Goal: Task Accomplishment & Management: Manage account settings

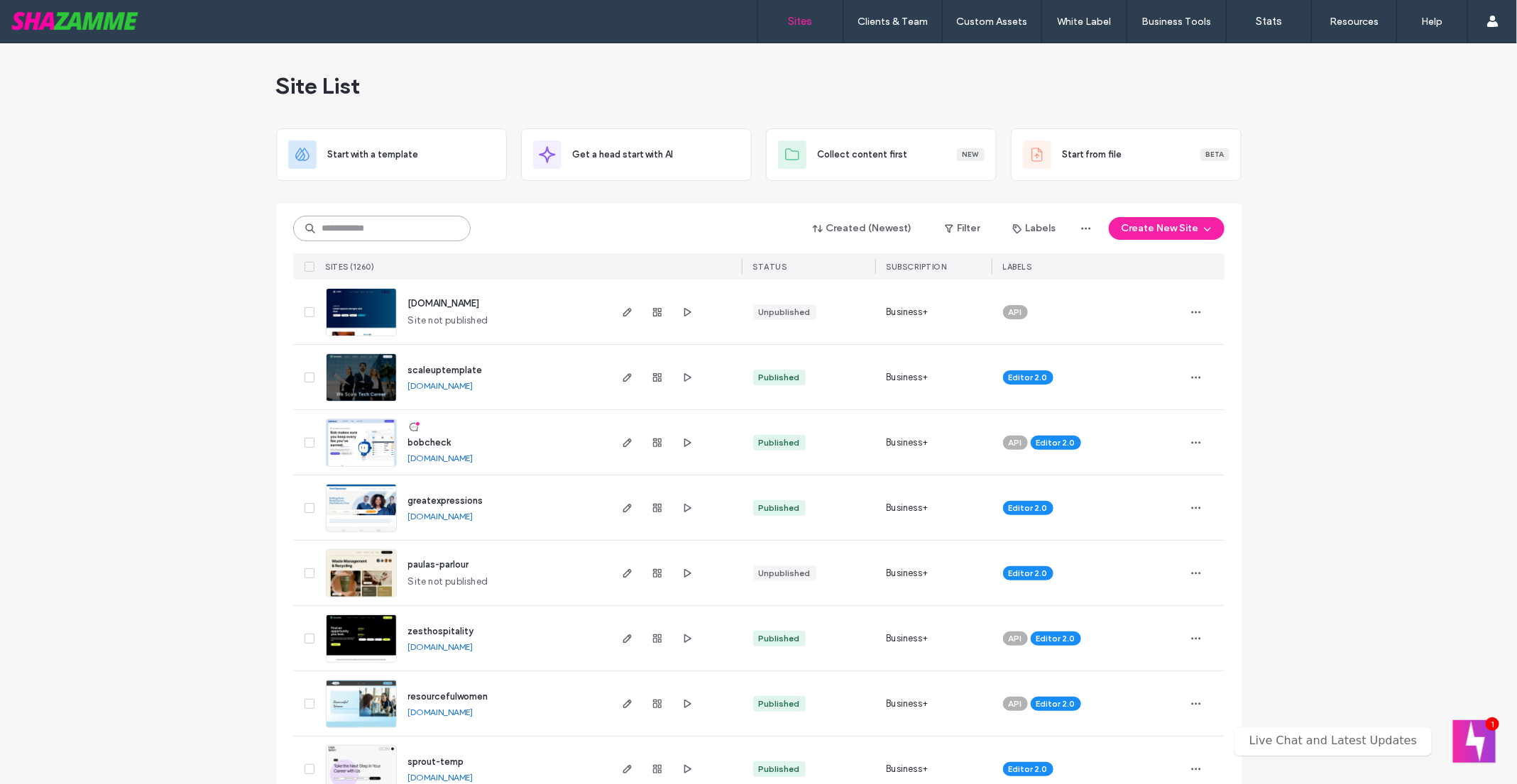
click at [362, 228] on input at bounding box center [382, 228] width 177 height 26
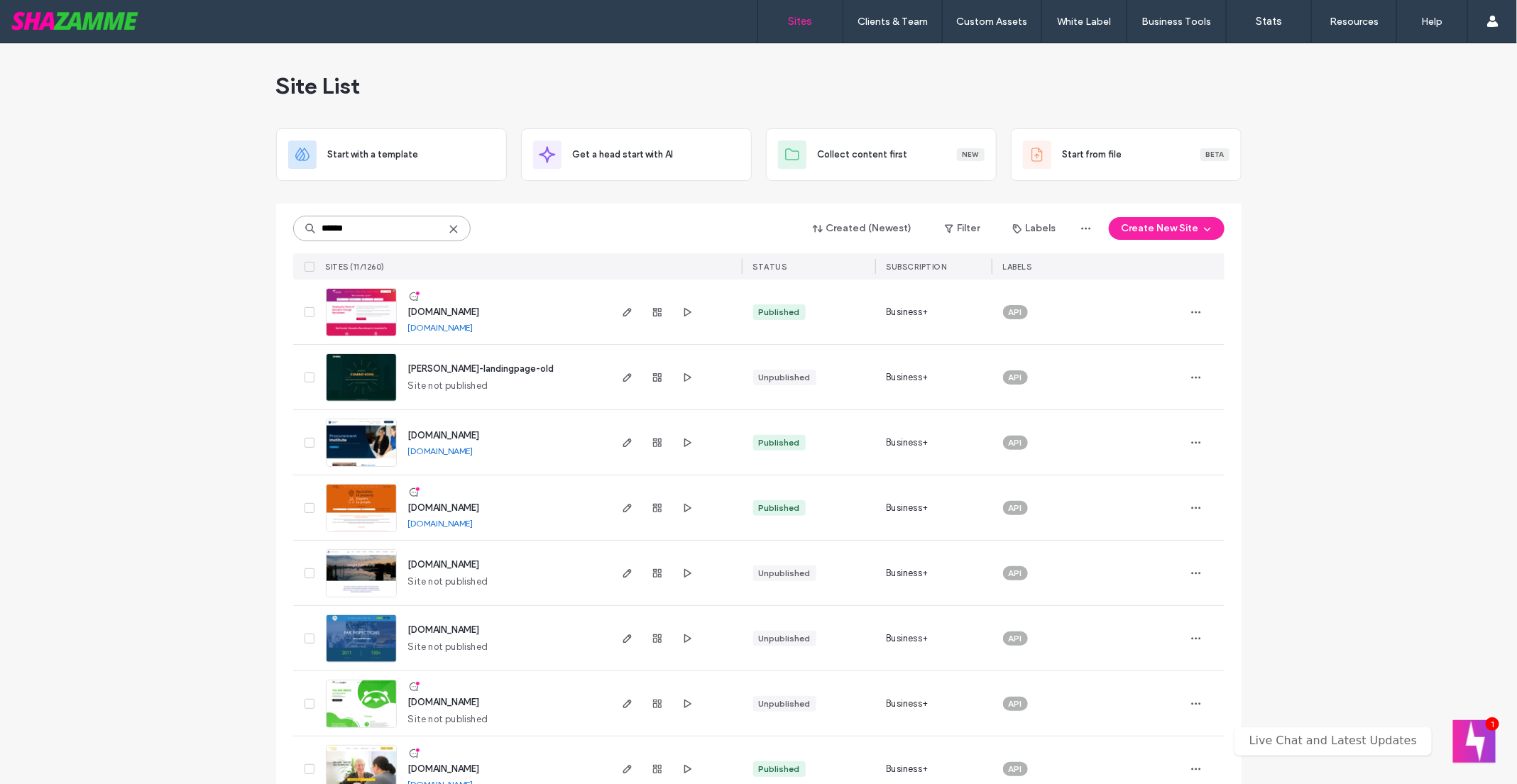
type input "******"
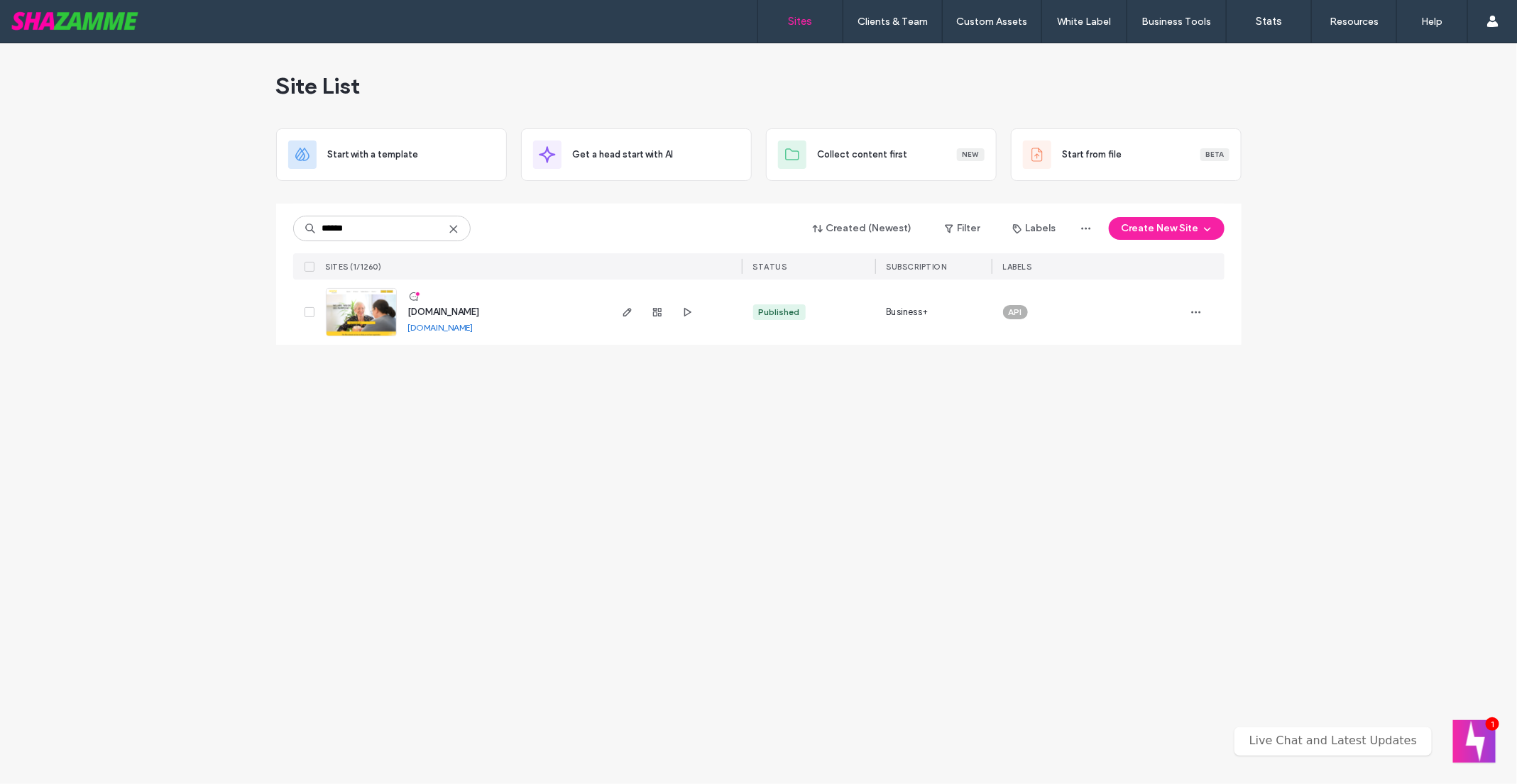
click at [357, 300] on img at bounding box center [361, 337] width 69 height 97
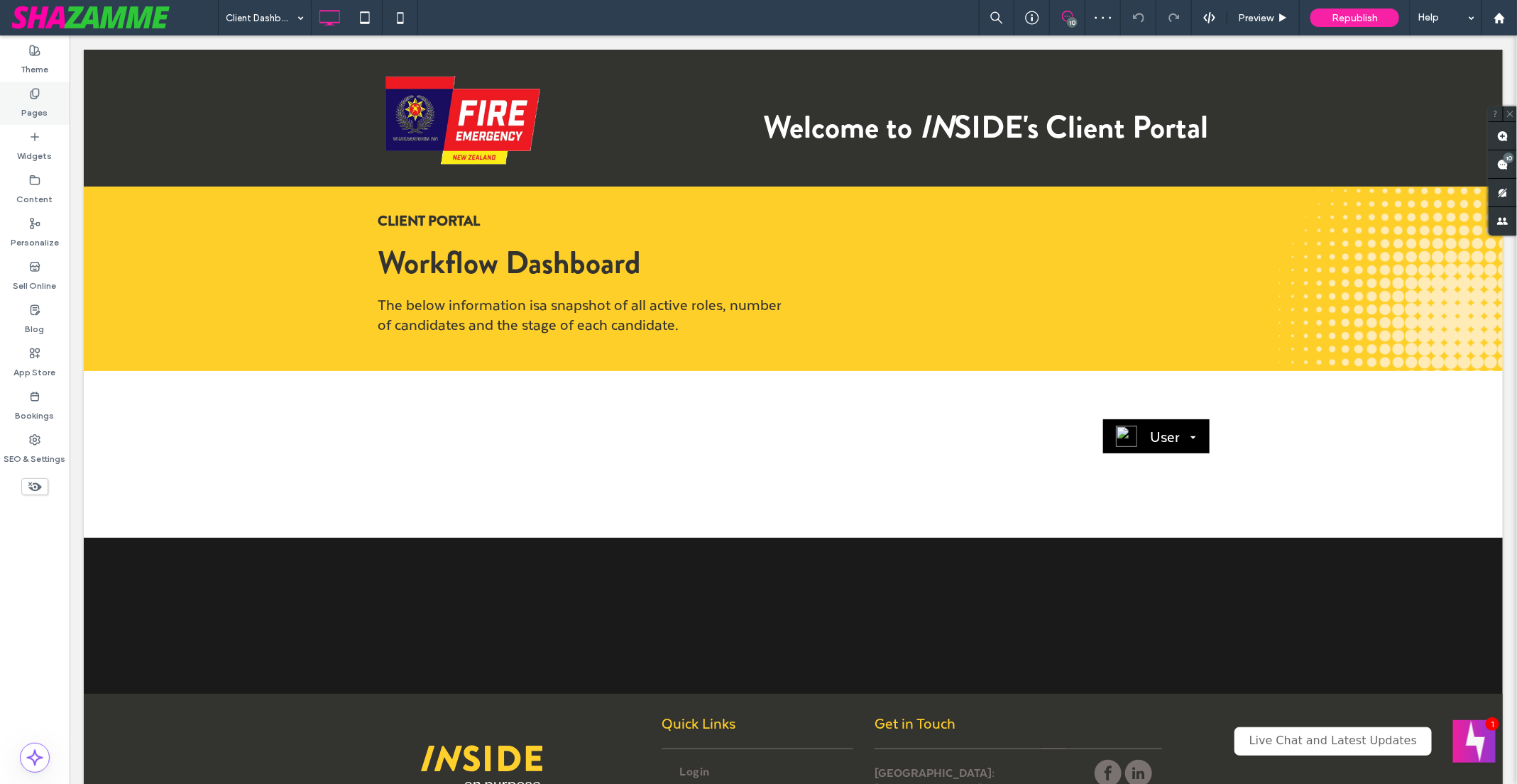
click at [43, 100] on label "Pages" at bounding box center [34, 109] width 26 height 20
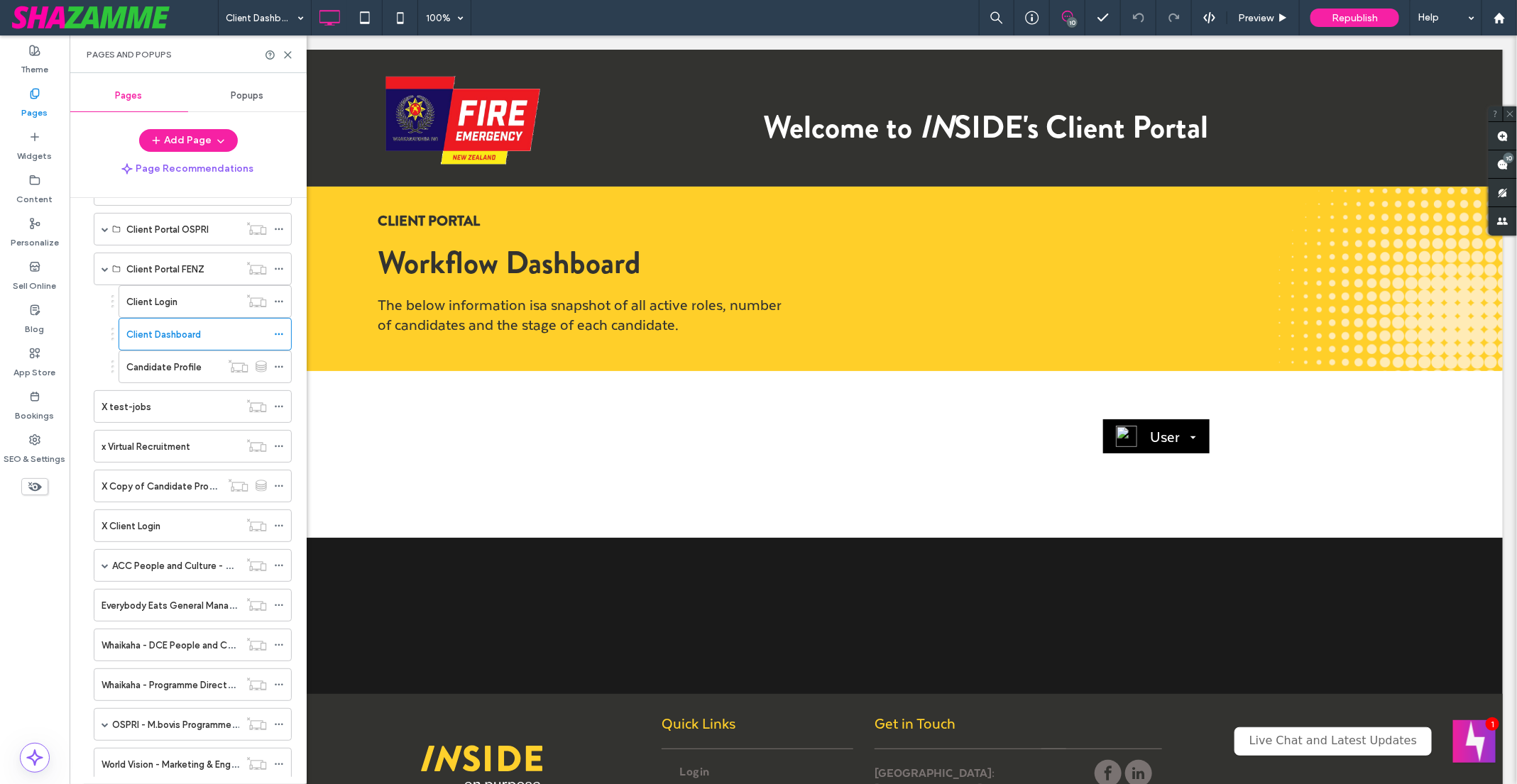
scroll to position [594, 0]
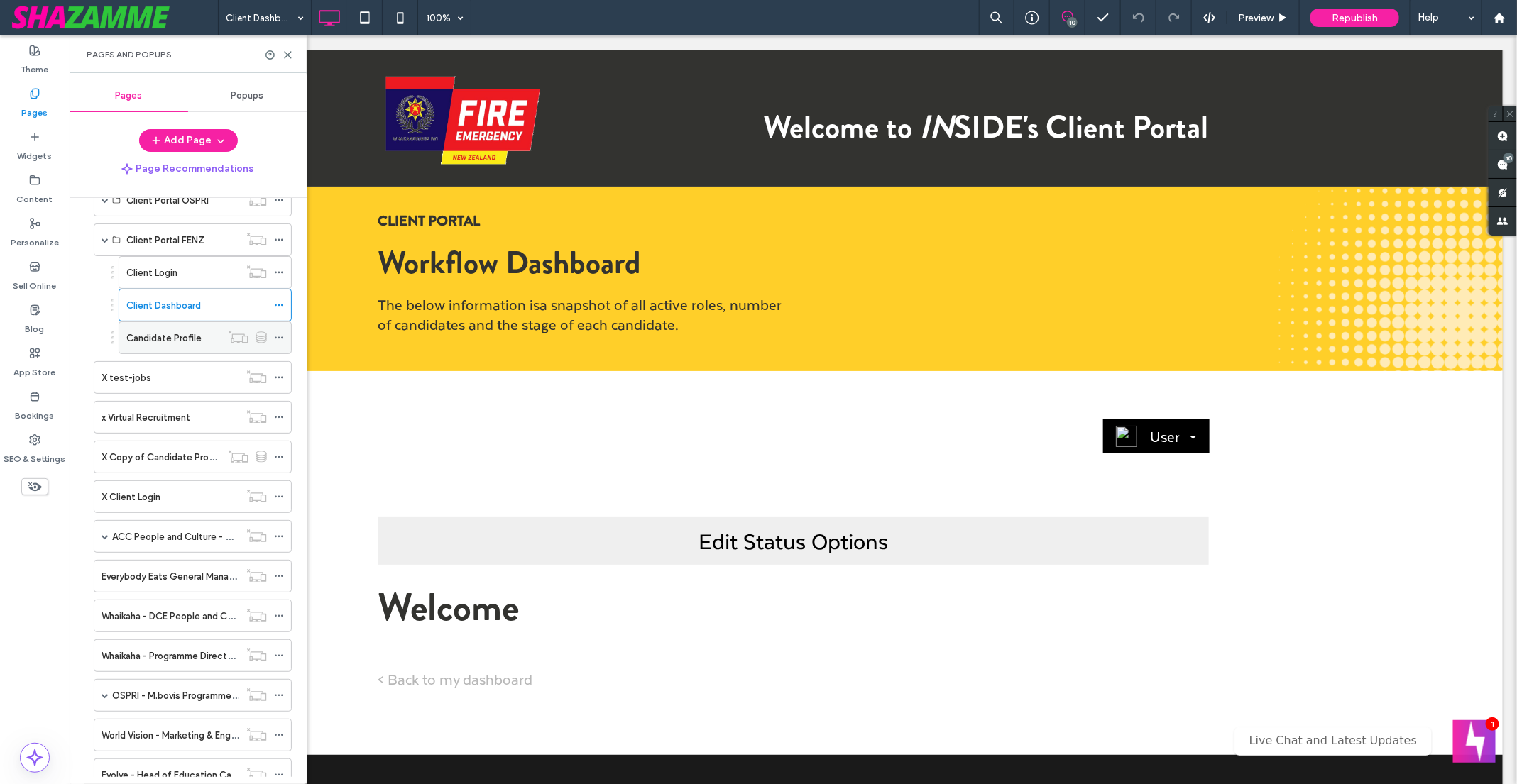
click at [281, 332] on icon at bounding box center [279, 337] width 10 height 10
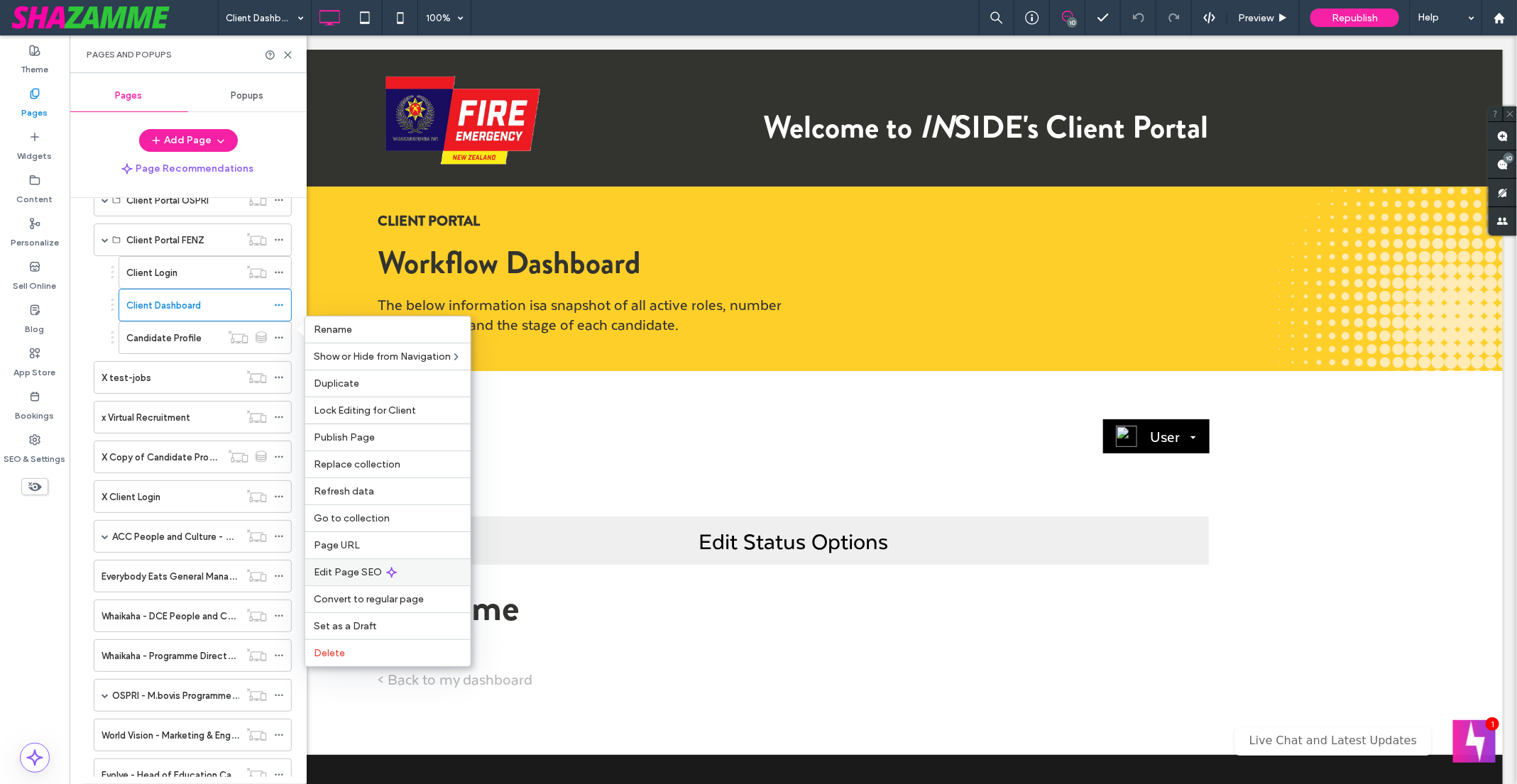
click at [359, 572] on span "Edit Page SEO" at bounding box center [348, 572] width 68 height 12
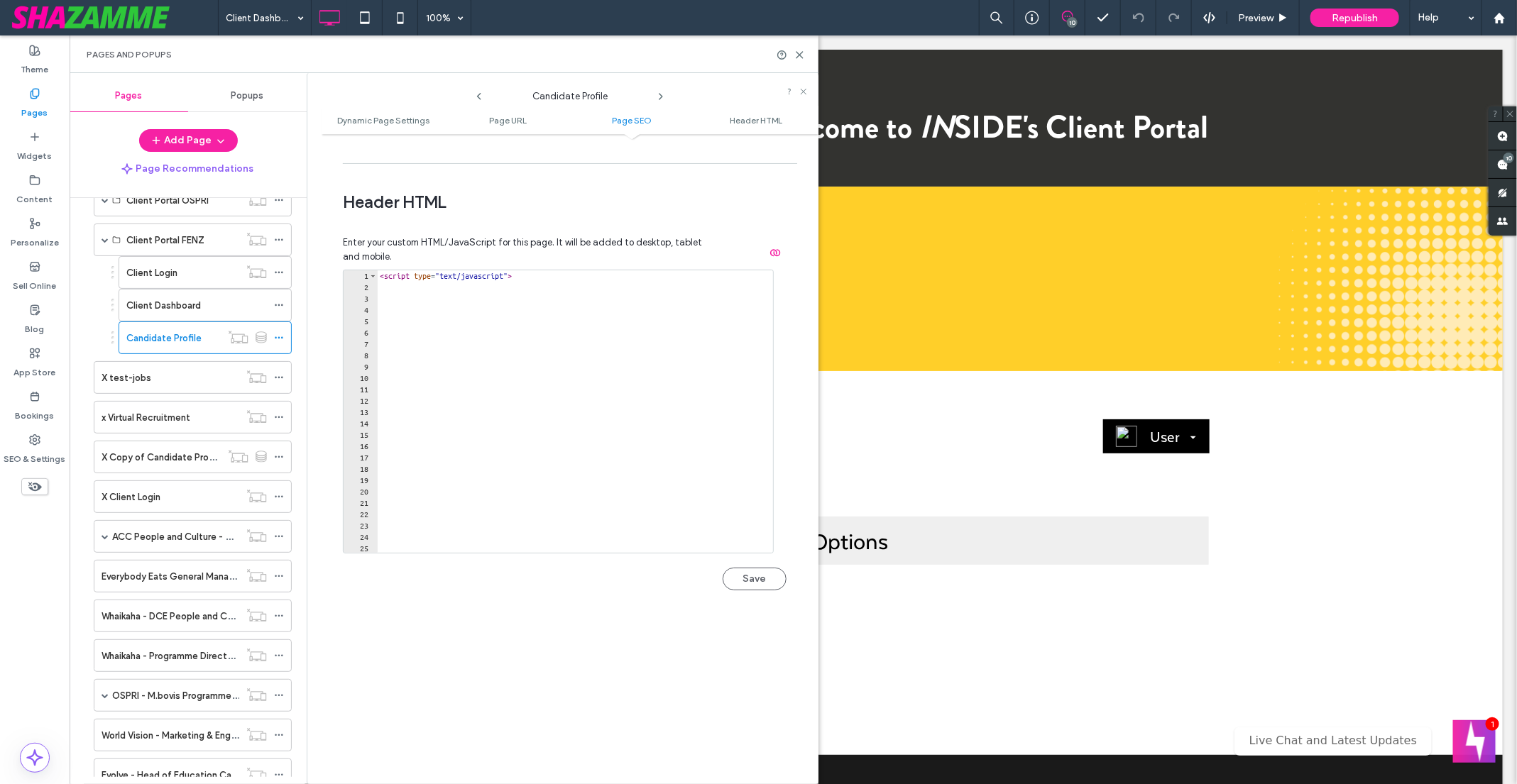
scroll to position [1239, 0]
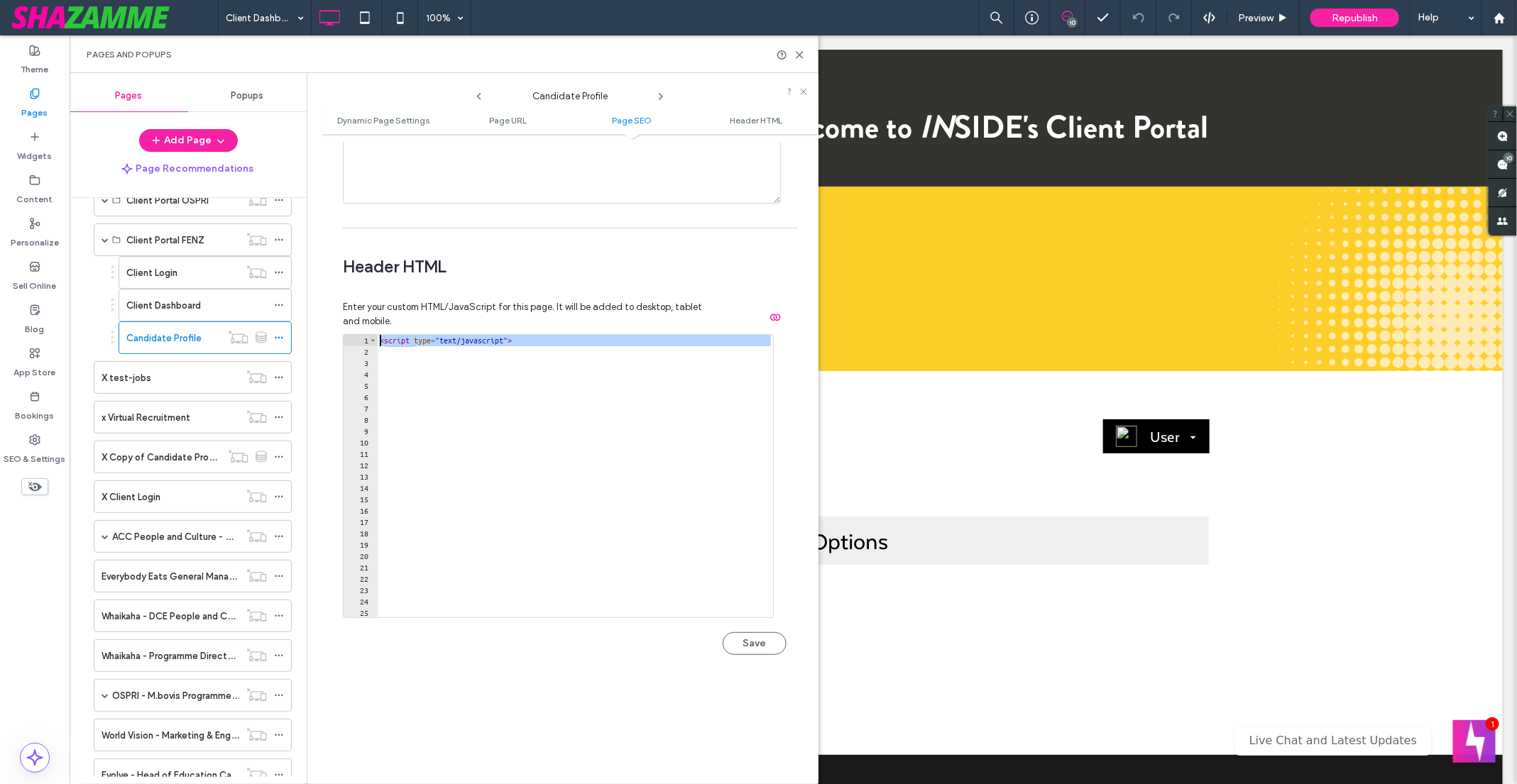
drag, startPoint x: 559, startPoint y: 347, endPoint x: 311, endPoint y: 313, distance: 250.3
click at [311, 313] on div "Candidate Profile Dynamic Page Settings Page URL Page SEO Header HTML Dynamic P…" at bounding box center [562, 428] width 512 height 711
type textarea "**********"
click at [471, 490] on div "< script type = "text/javascript" > try {" at bounding box center [575, 488] width 397 height 306
type textarea "*********"
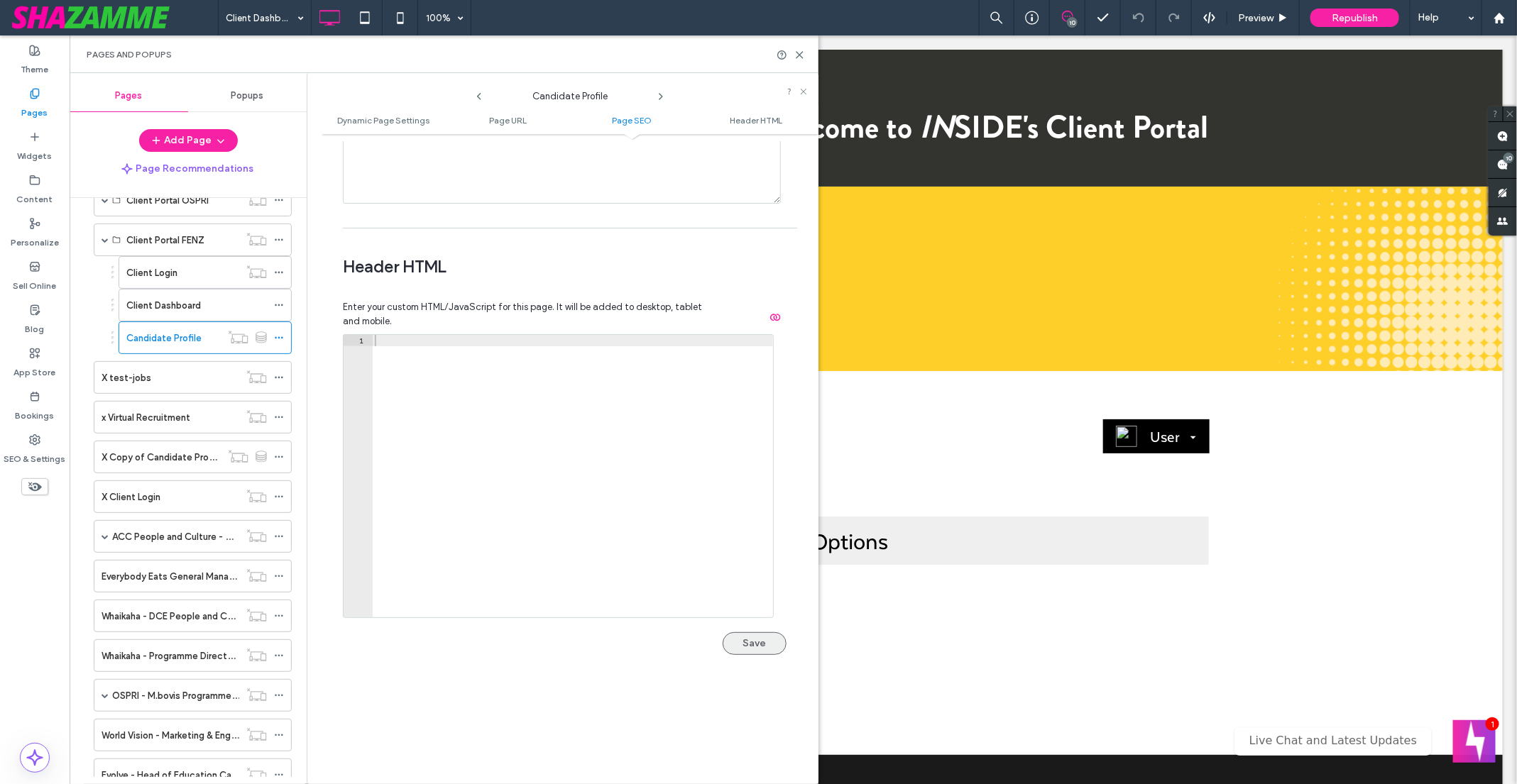
click at [753, 647] on button "Save" at bounding box center [754, 643] width 63 height 23
click at [799, 53] on icon at bounding box center [799, 54] width 11 height 11
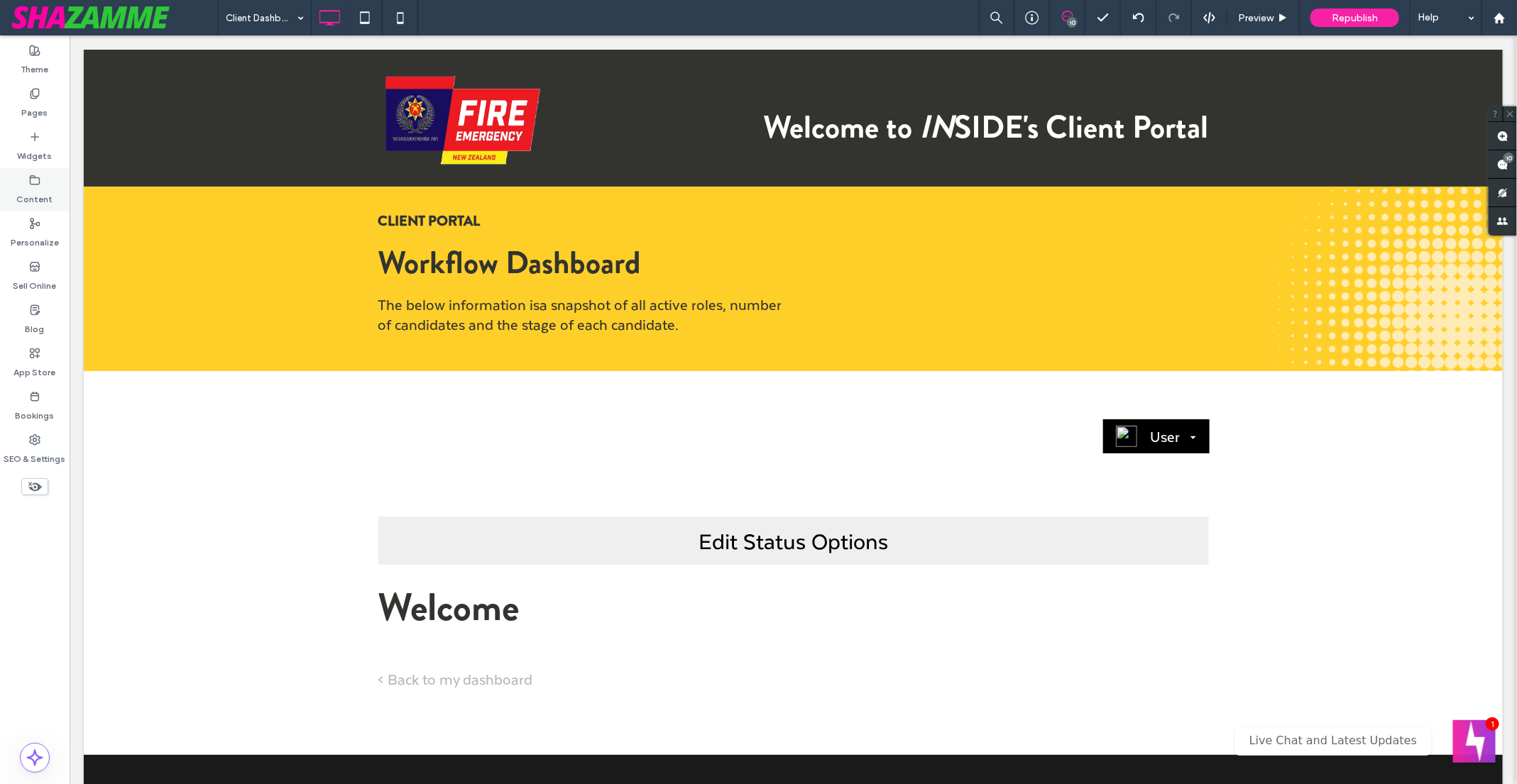
click at [40, 177] on icon at bounding box center [35, 180] width 12 height 12
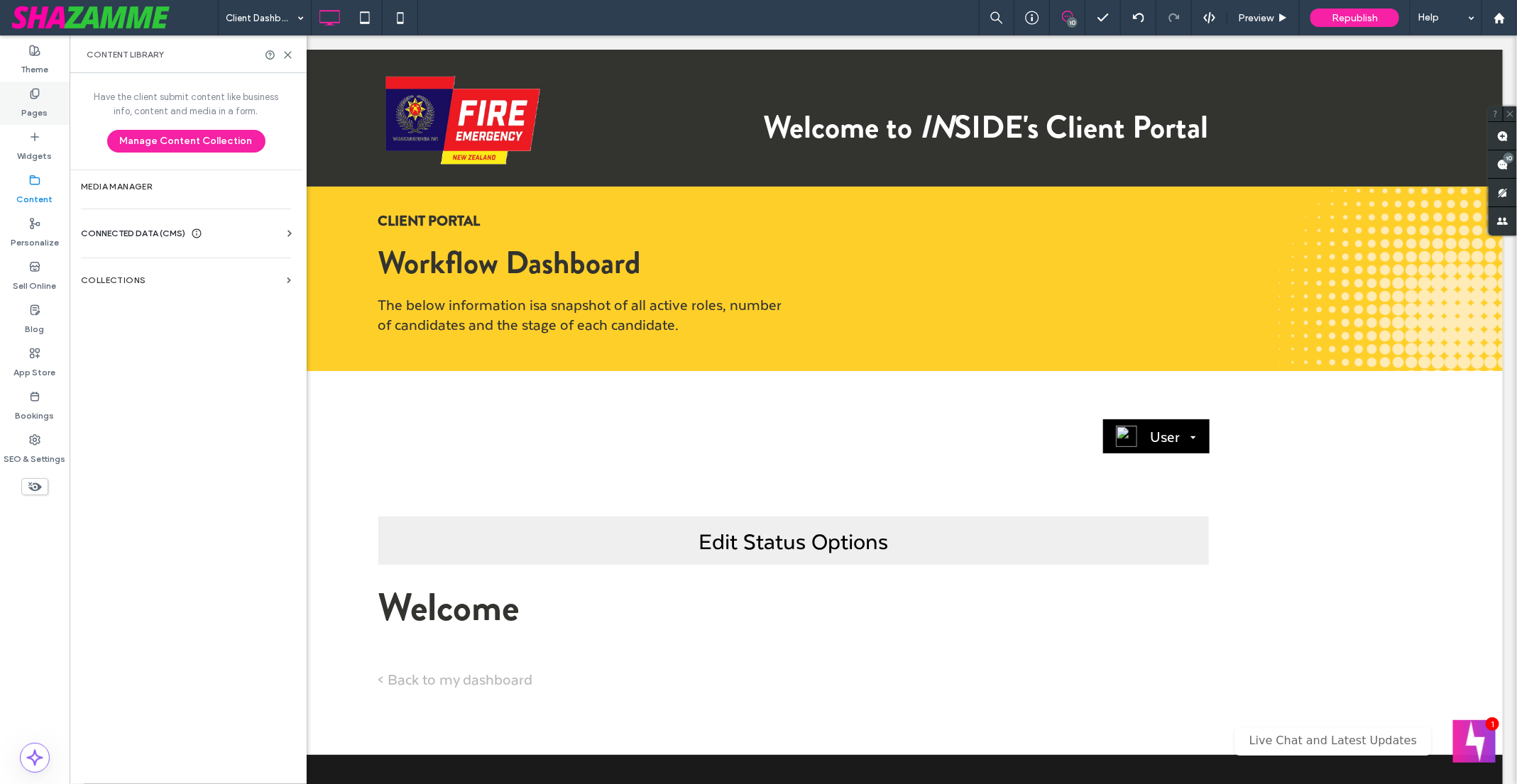
click at [32, 92] on icon at bounding box center [35, 94] width 12 height 12
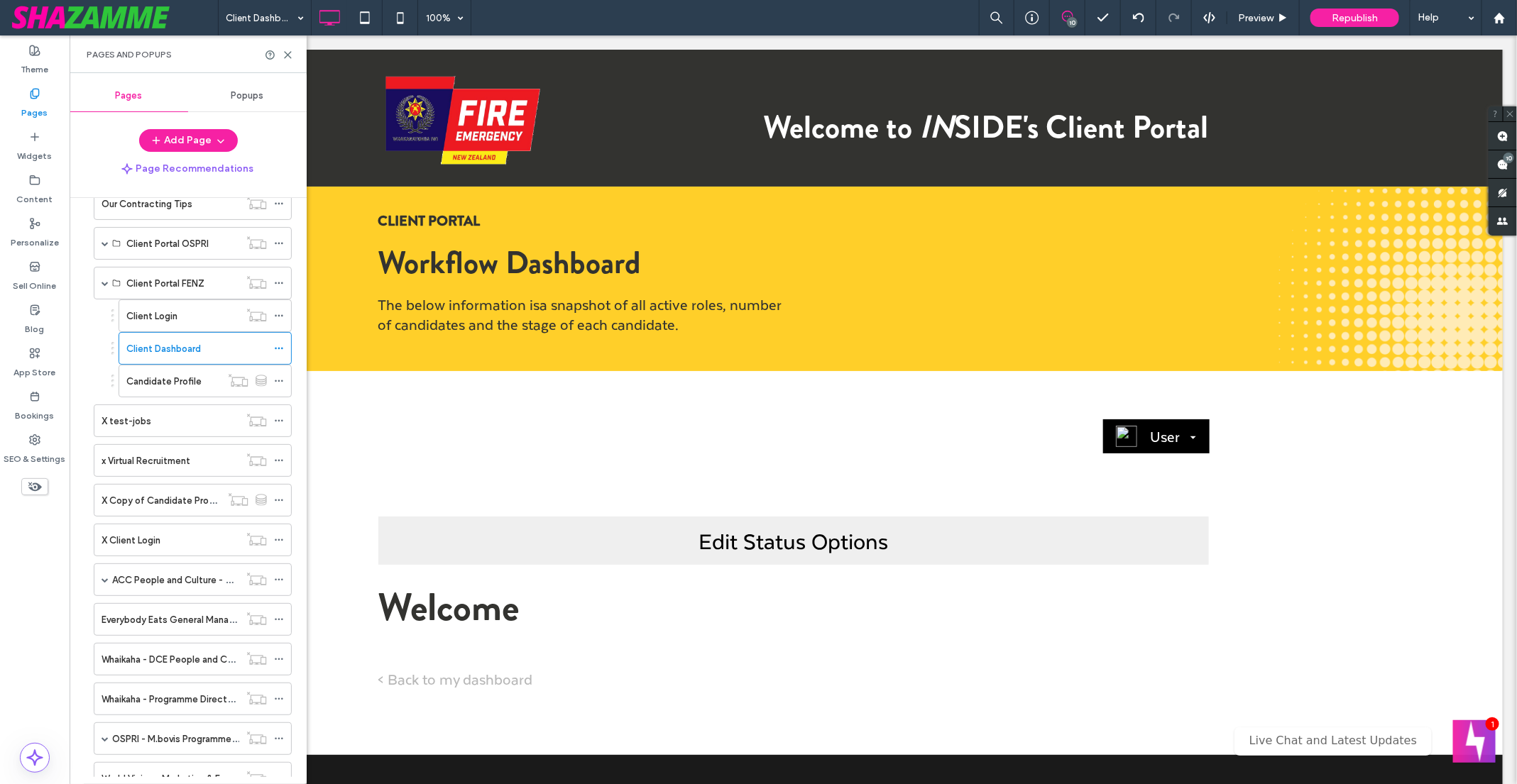
scroll to position [557, 0]
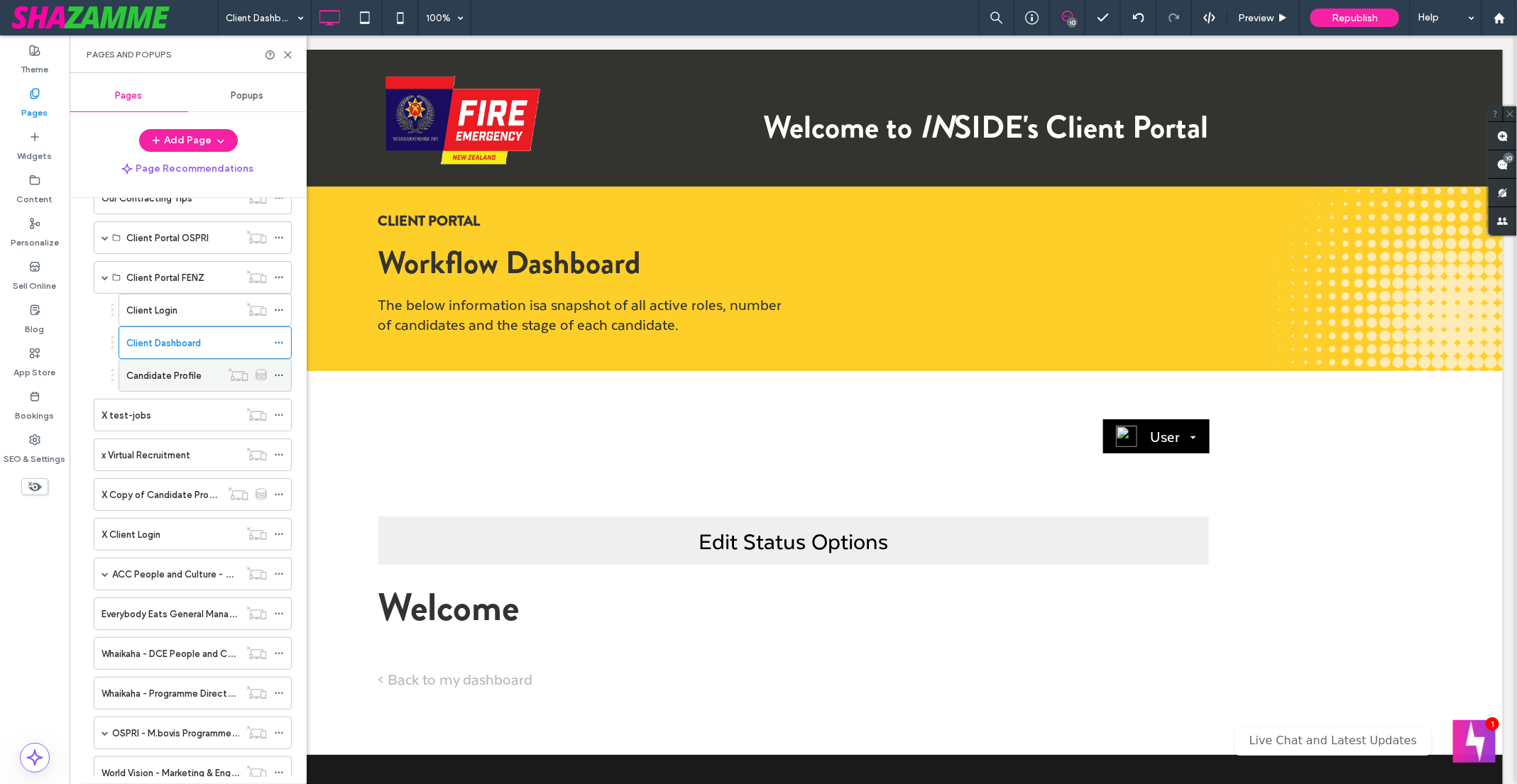
click at [181, 366] on label "Candidate Profile" at bounding box center [164, 376] width 75 height 25
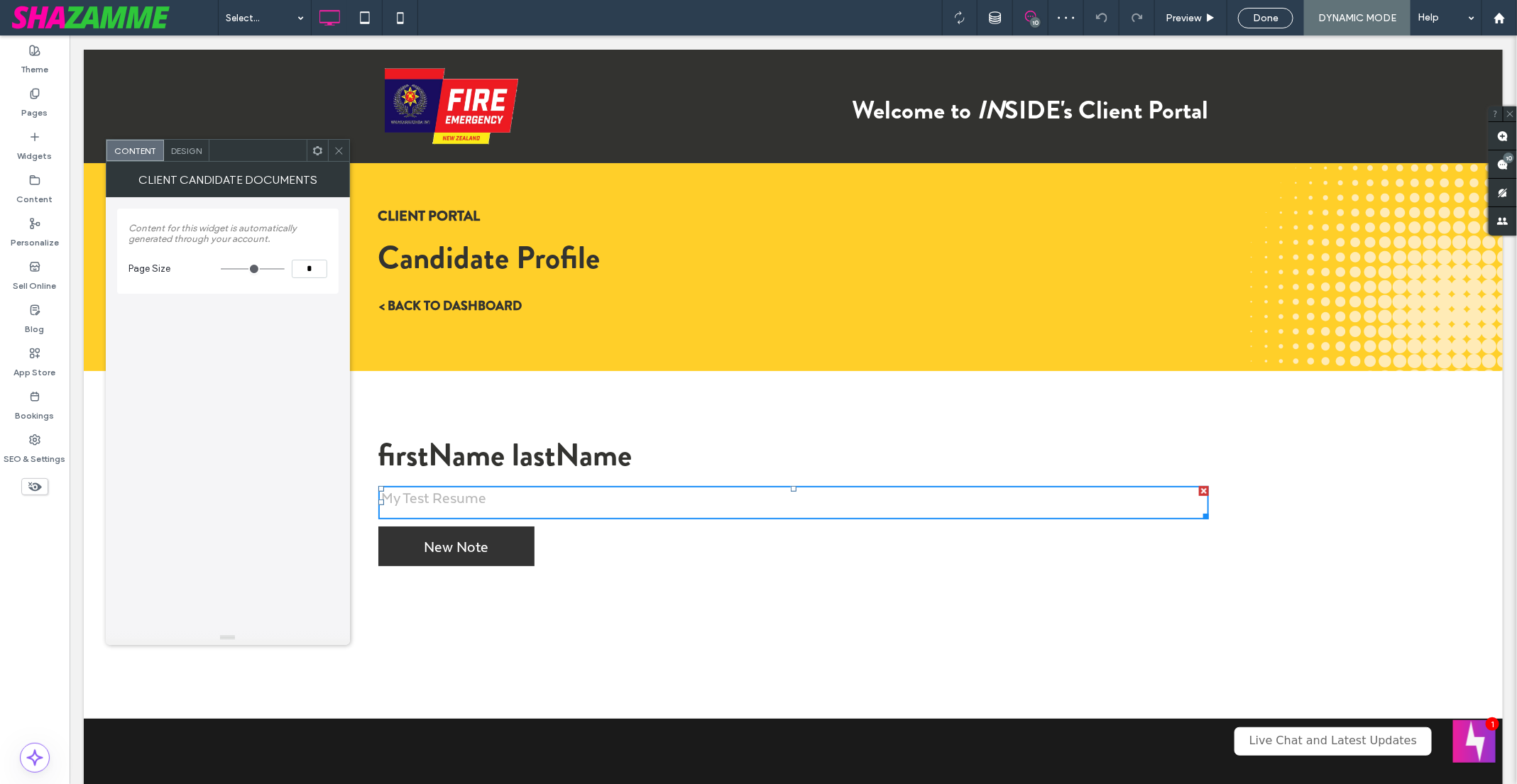
click at [559, 563] on div "New Note OK Cancel" at bounding box center [793, 551] width 830 height 50
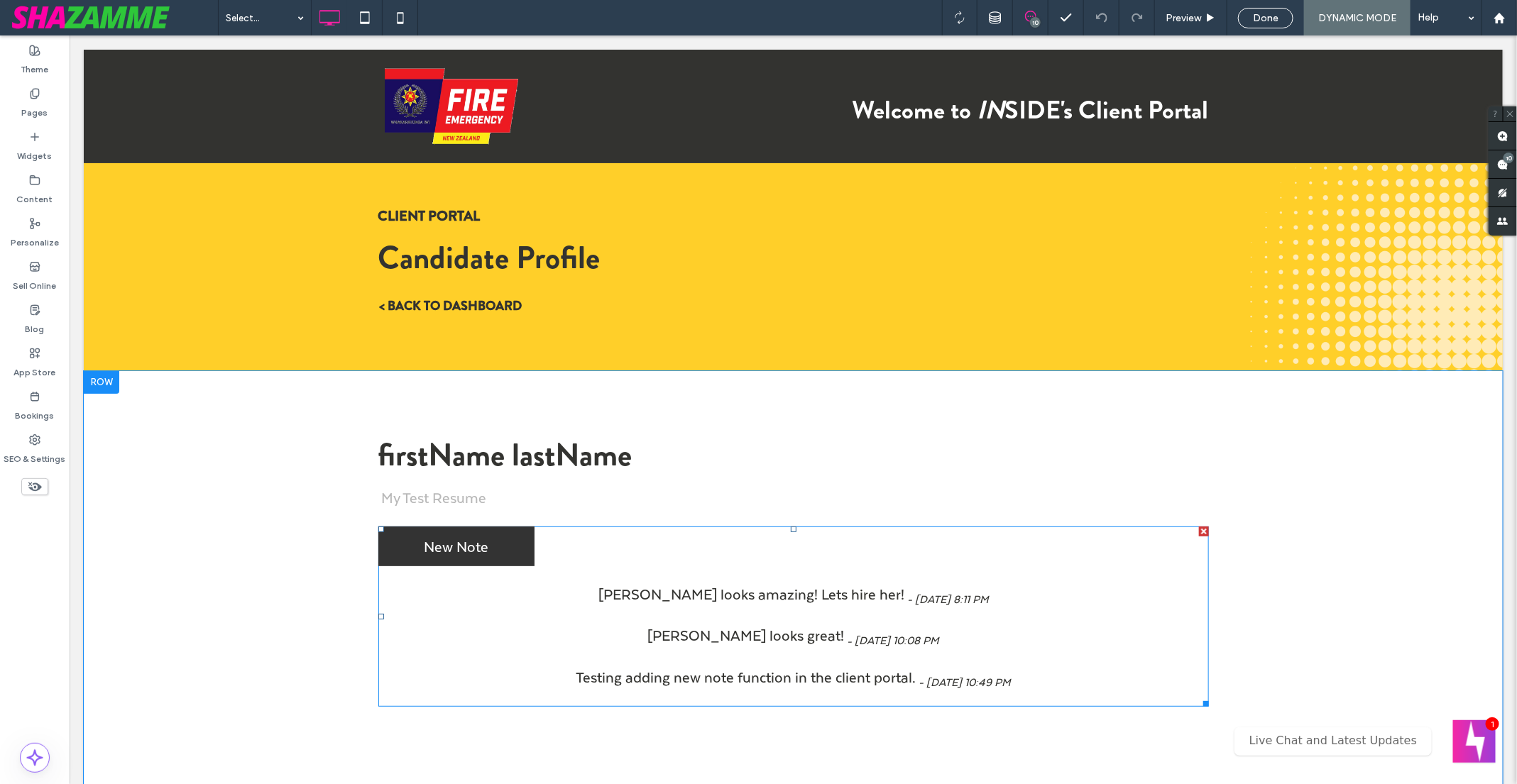
click at [573, 556] on span at bounding box center [793, 616] width 830 height 181
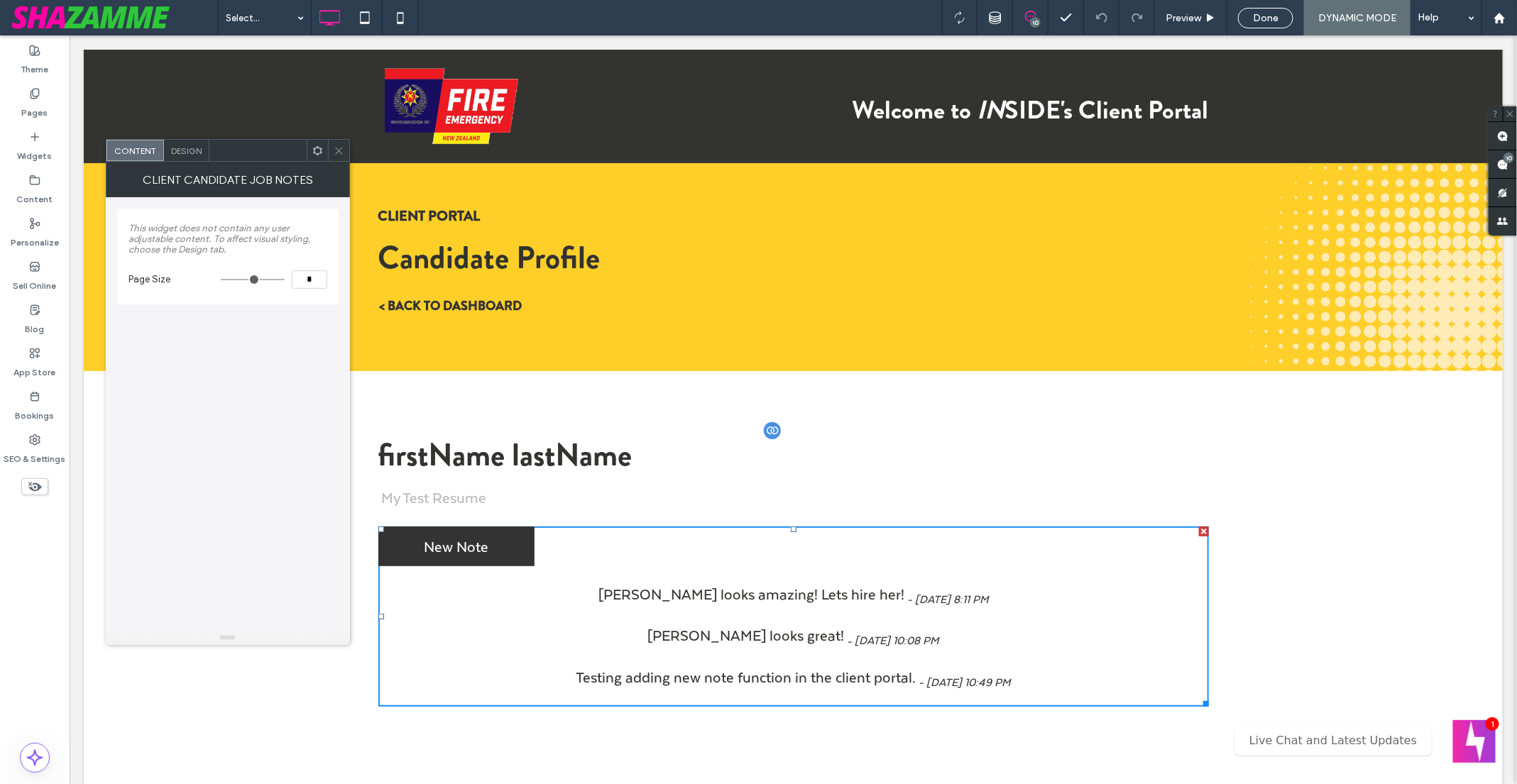
click at [495, 458] on span "firstName" at bounding box center [441, 454] width 127 height 45
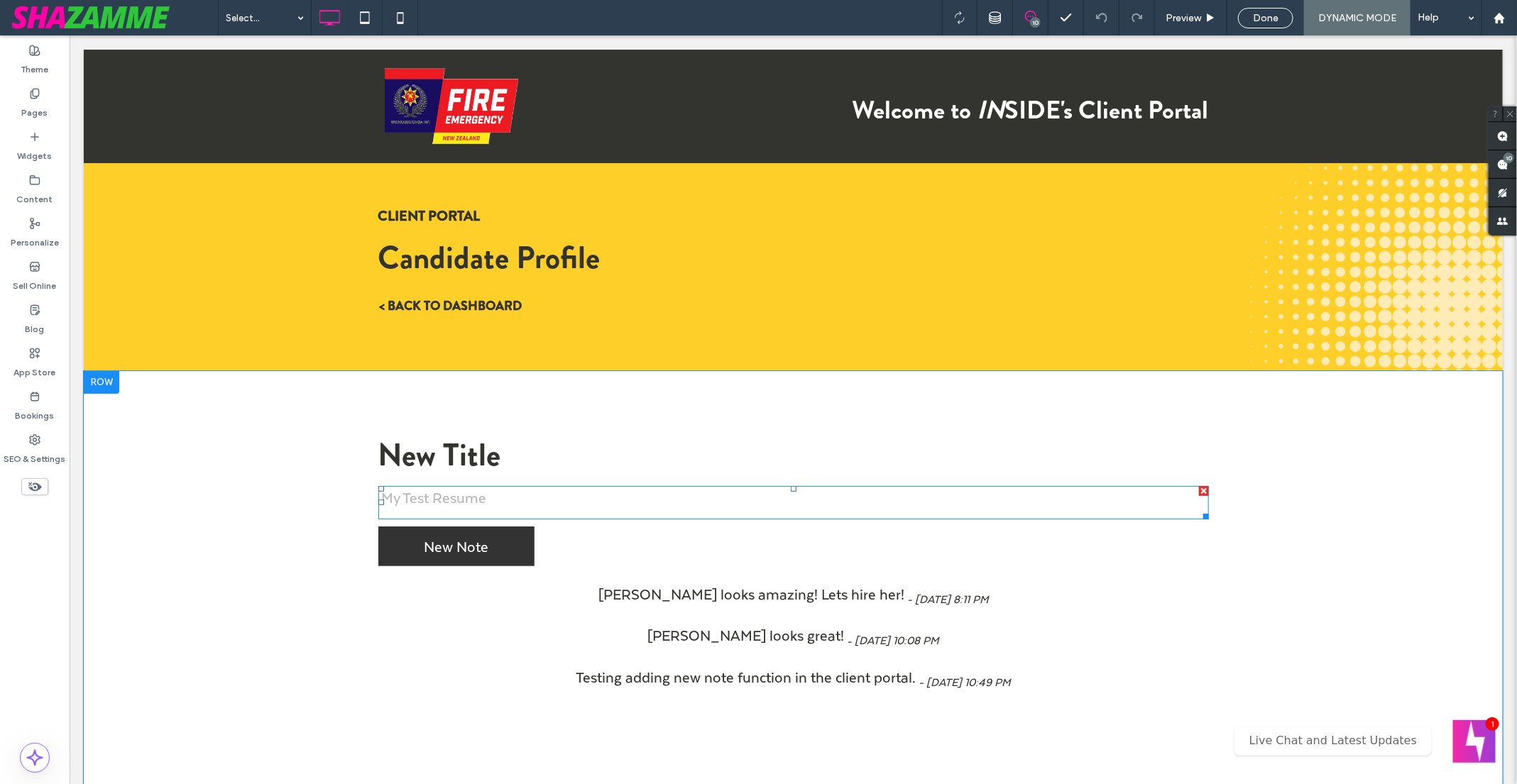
click at [415, 500] on span "My Test Resume" at bounding box center [434, 496] width 105 height 23
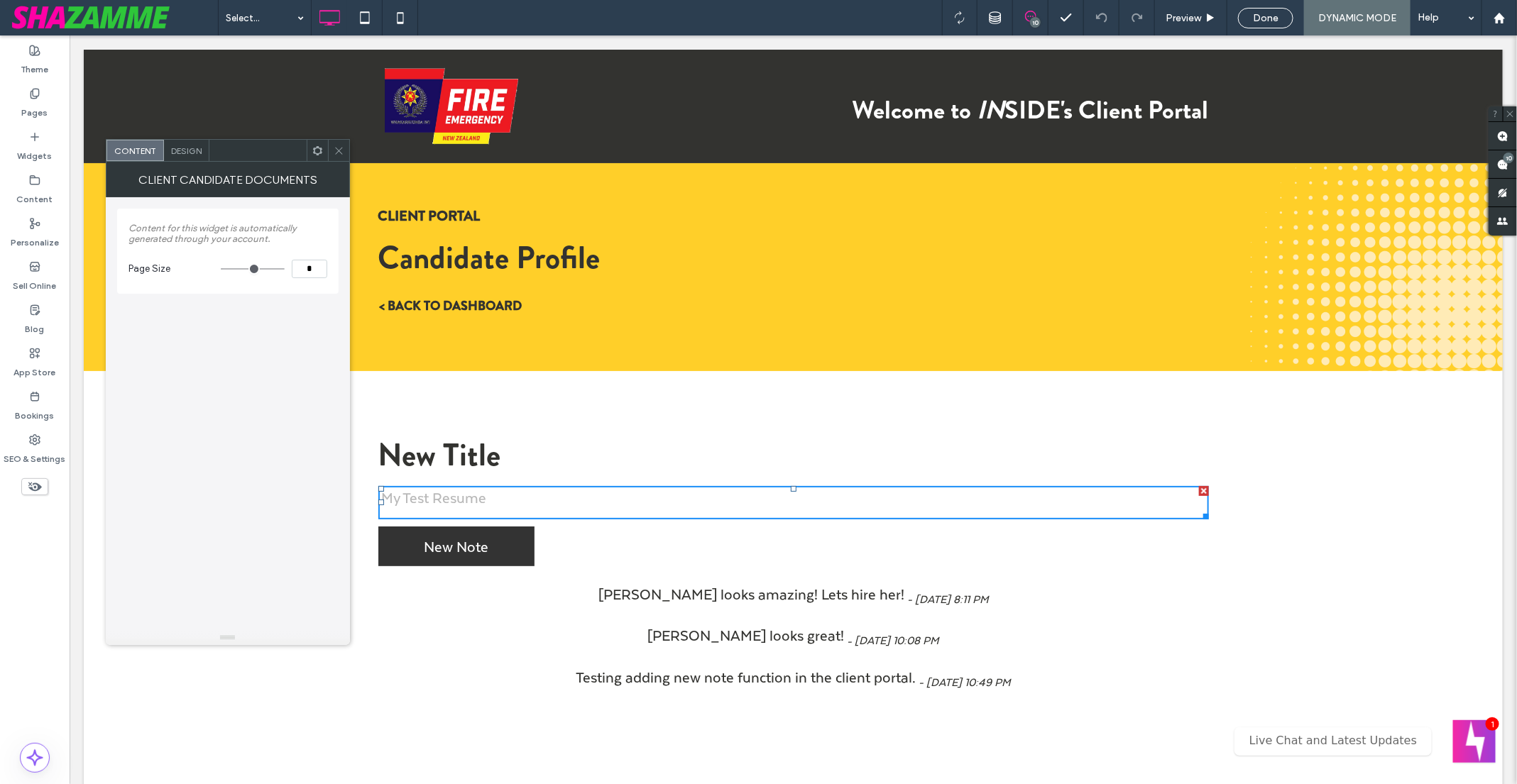
click at [342, 152] on icon at bounding box center [338, 150] width 11 height 11
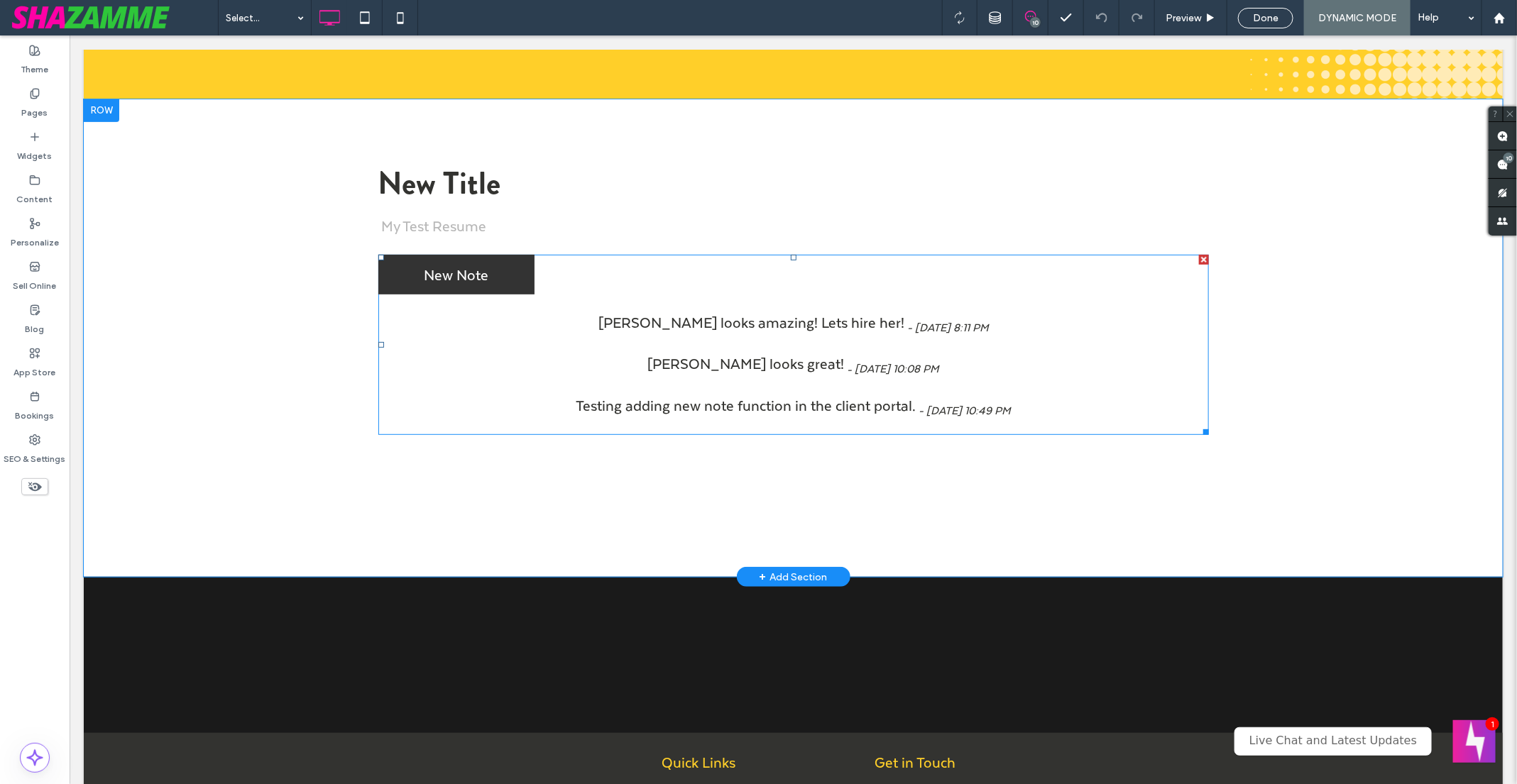
scroll to position [301, 0]
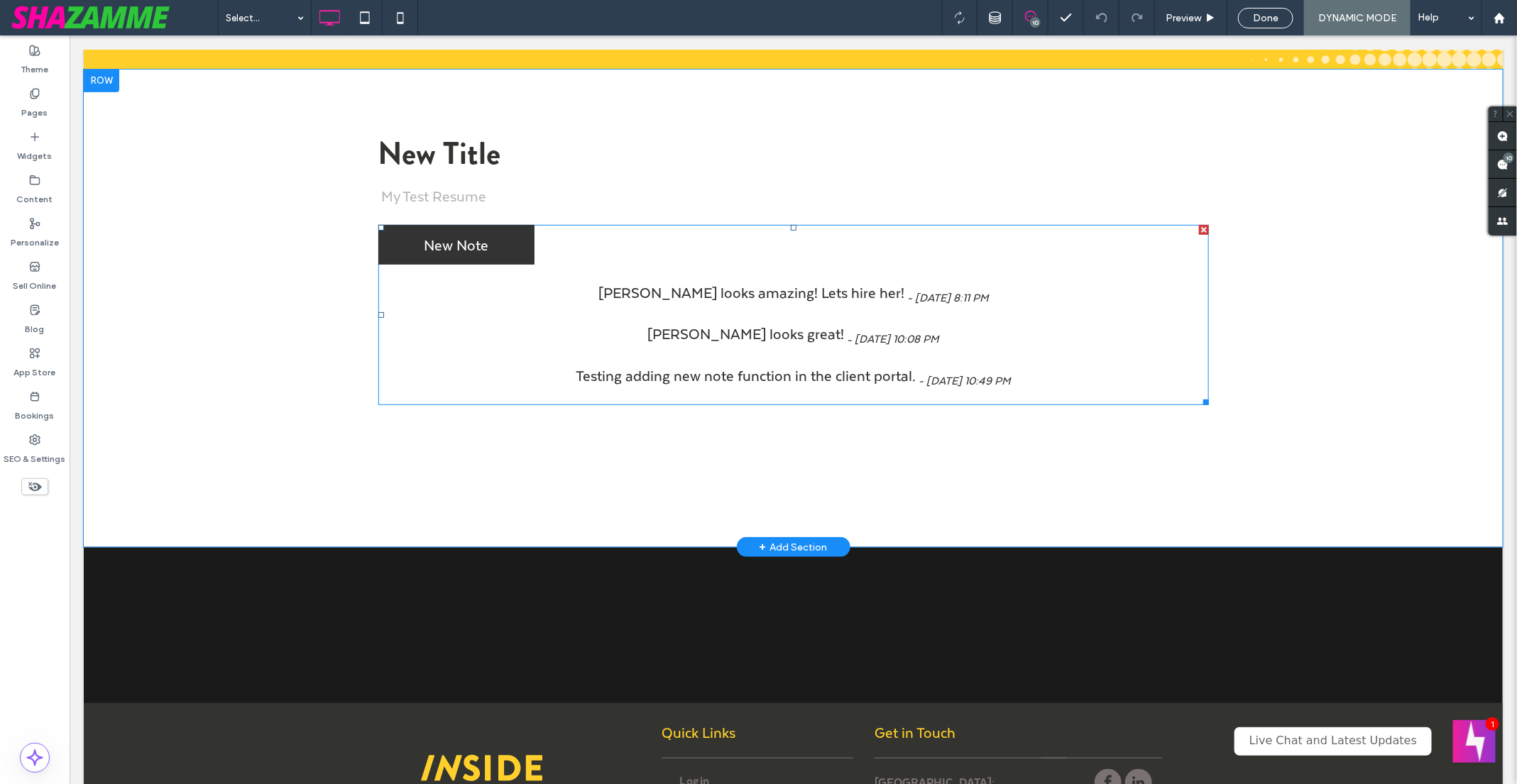
click at [641, 349] on span at bounding box center [793, 314] width 830 height 181
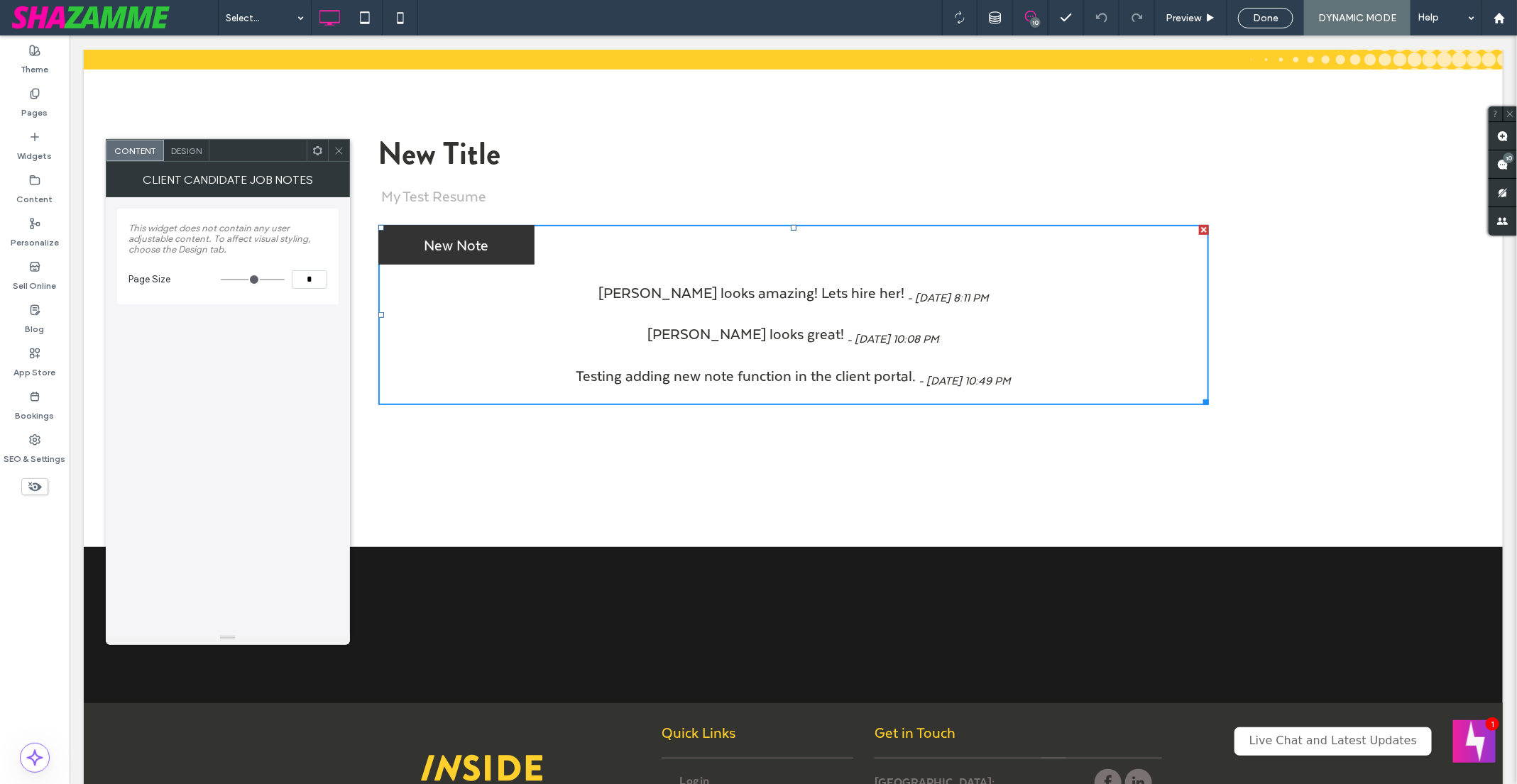
click at [341, 147] on use at bounding box center [338, 150] width 7 height 7
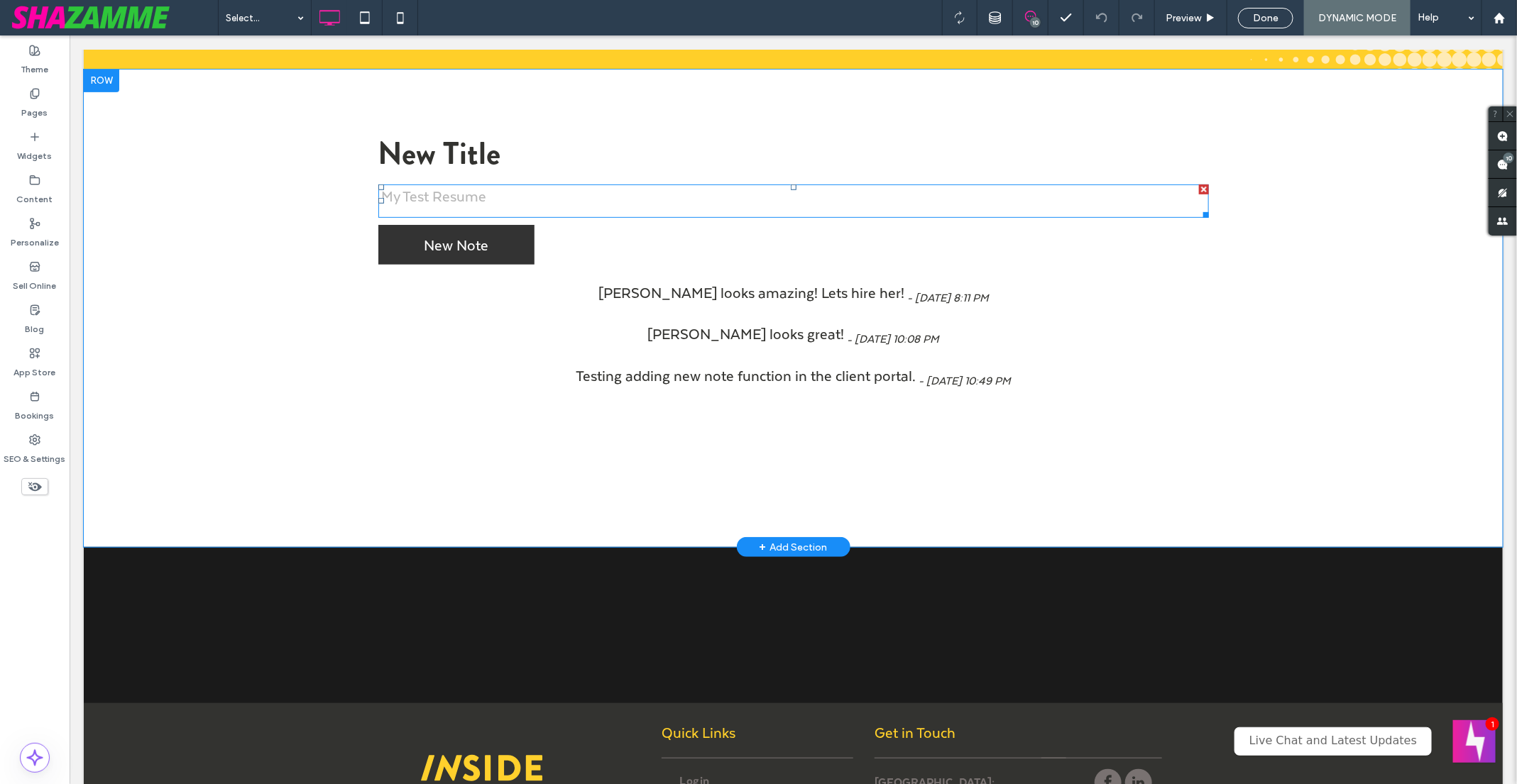
click at [539, 198] on div "My Test Resume" at bounding box center [793, 195] width 830 height 23
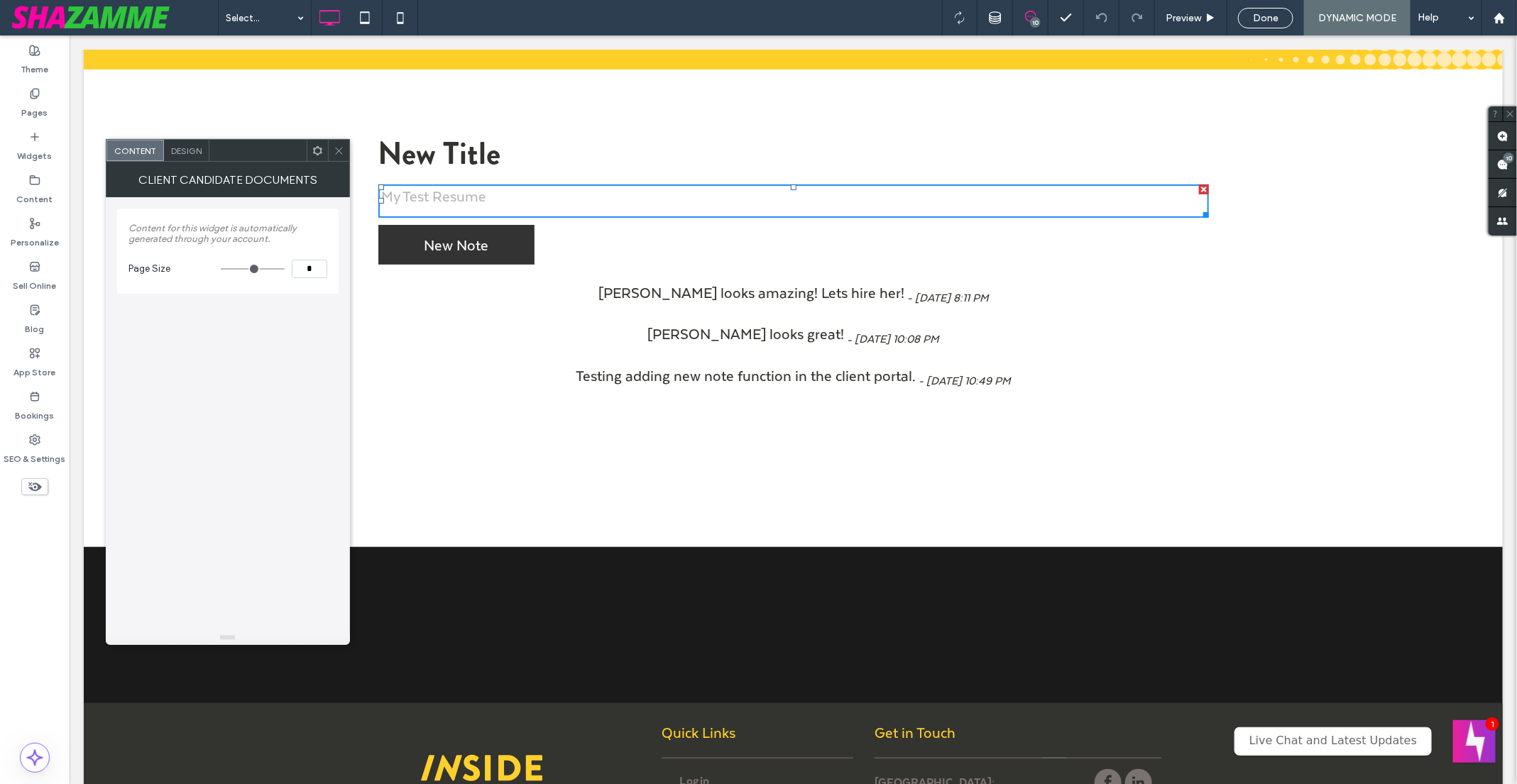
click at [556, 154] on h3 "New Title" at bounding box center [793, 152] width 830 height 45
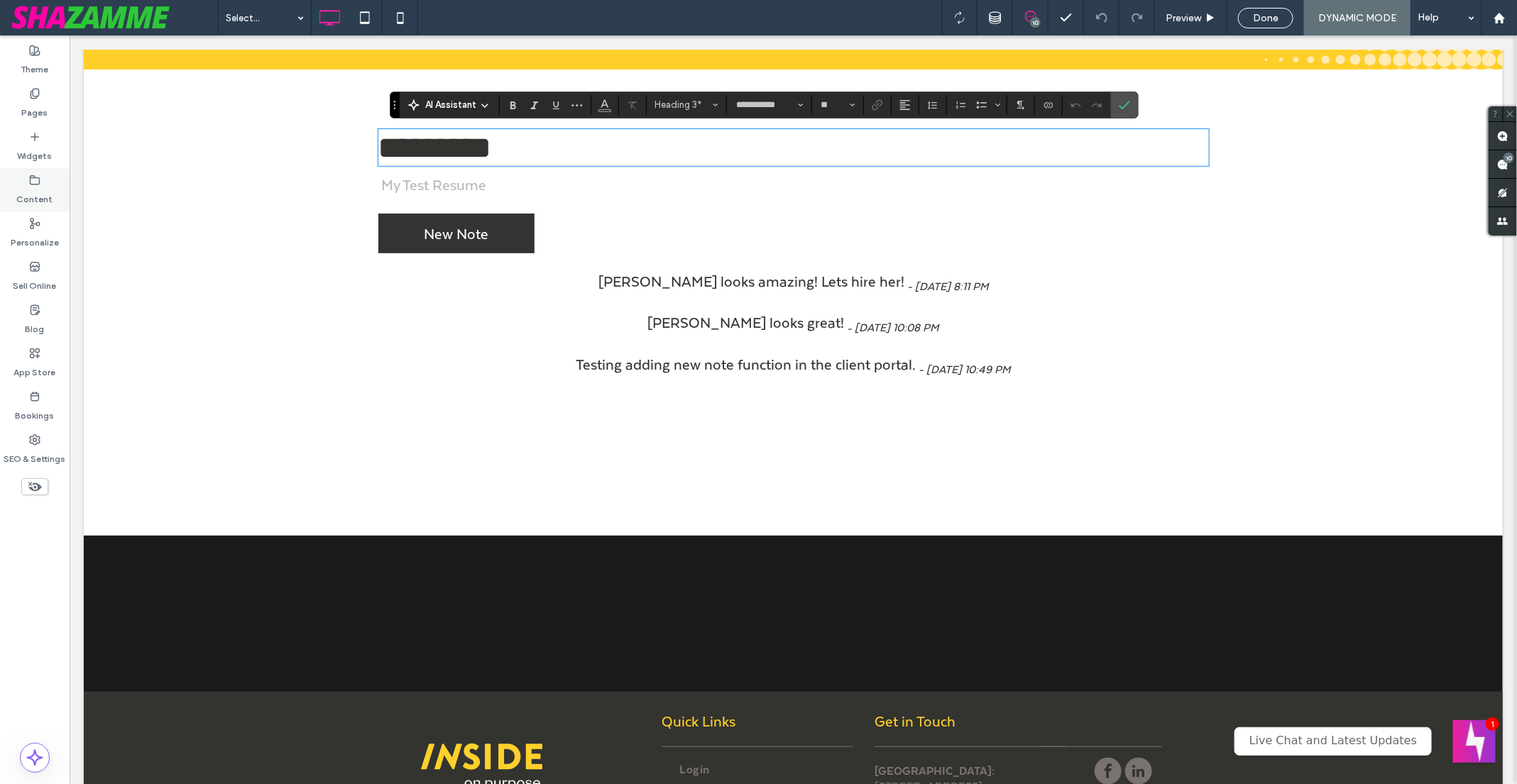
click at [39, 190] on label "Content" at bounding box center [34, 196] width 36 height 20
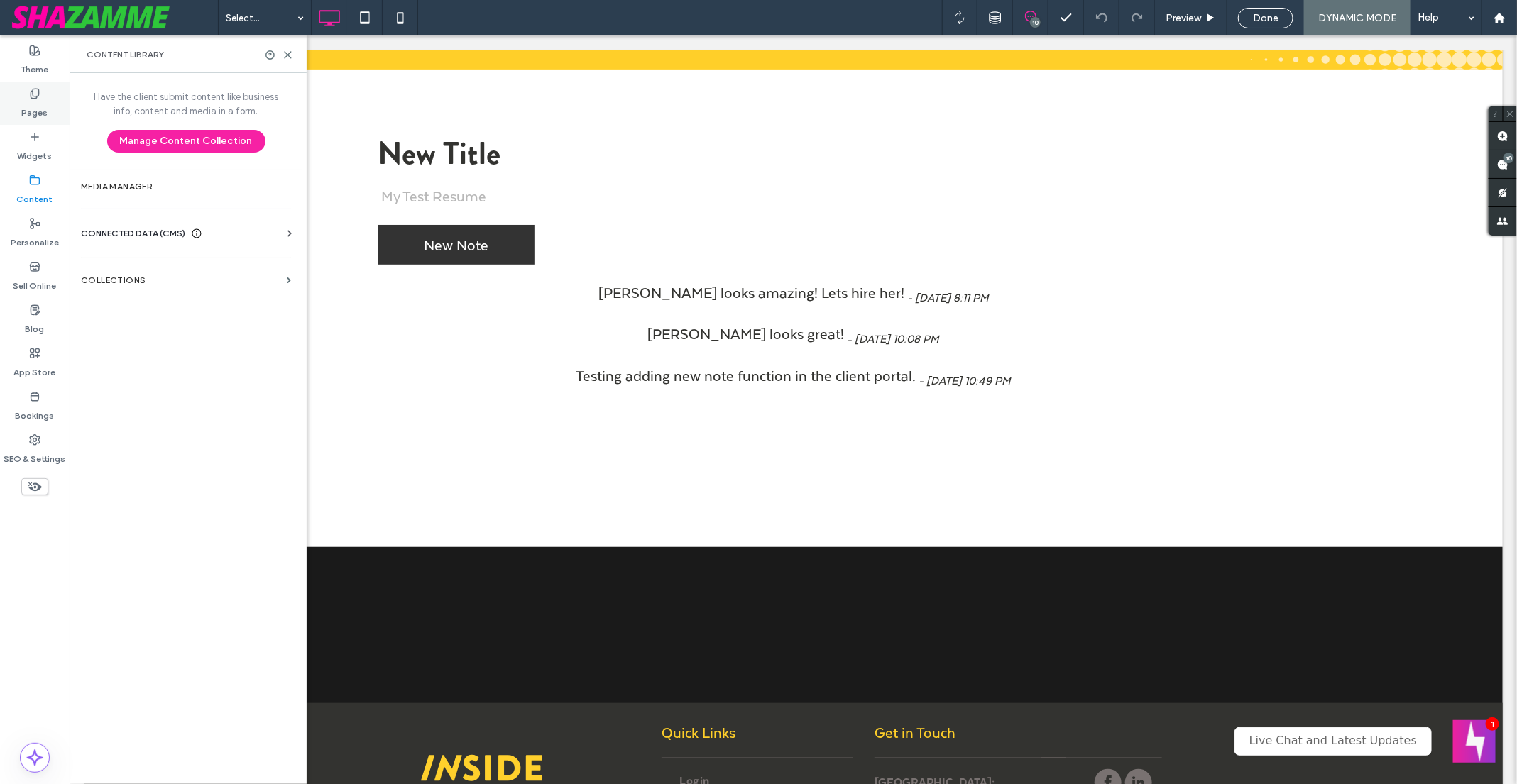
click at [35, 104] on label "Pages" at bounding box center [34, 109] width 26 height 20
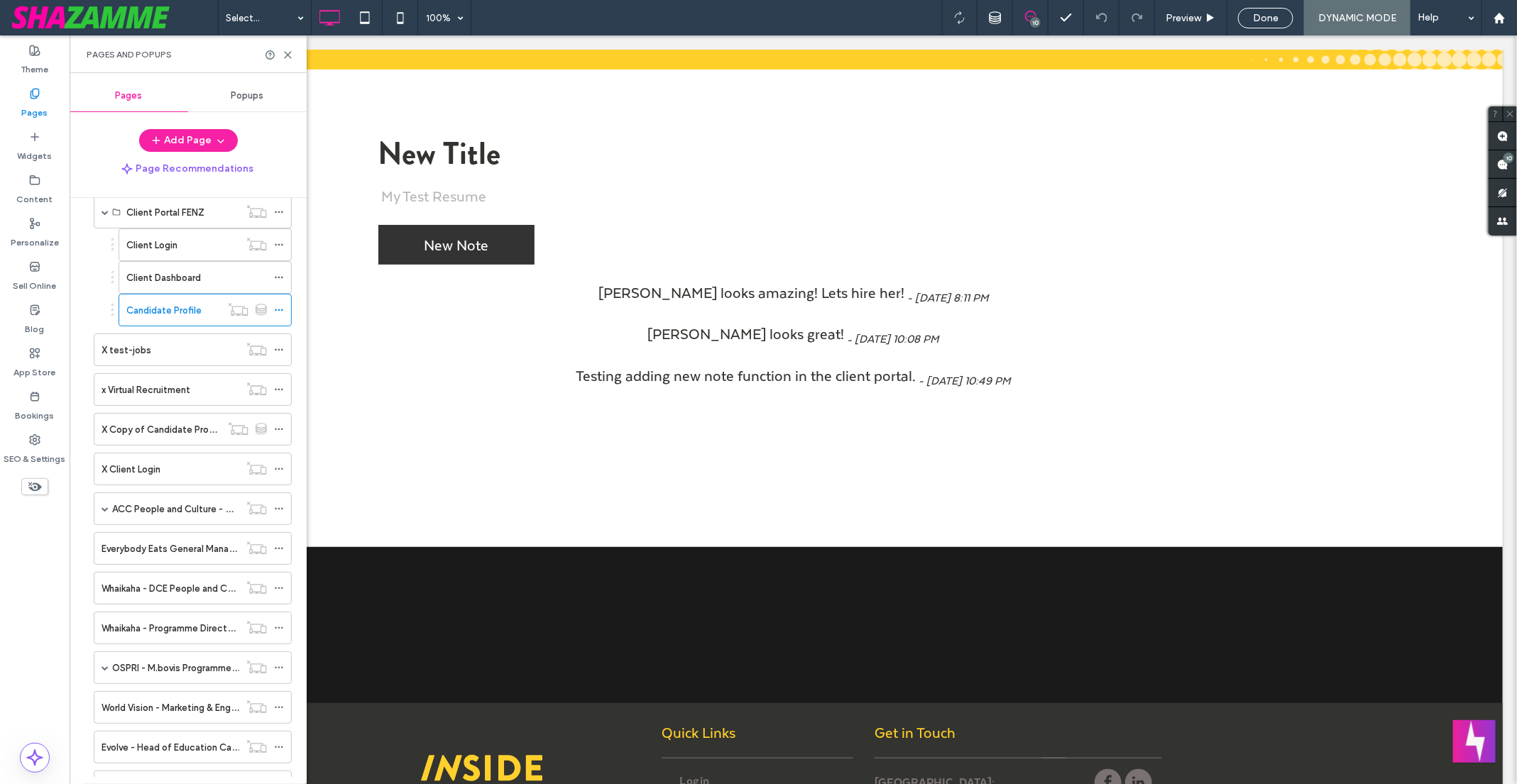
scroll to position [620, 0]
click at [281, 306] on icon at bounding box center [279, 311] width 10 height 10
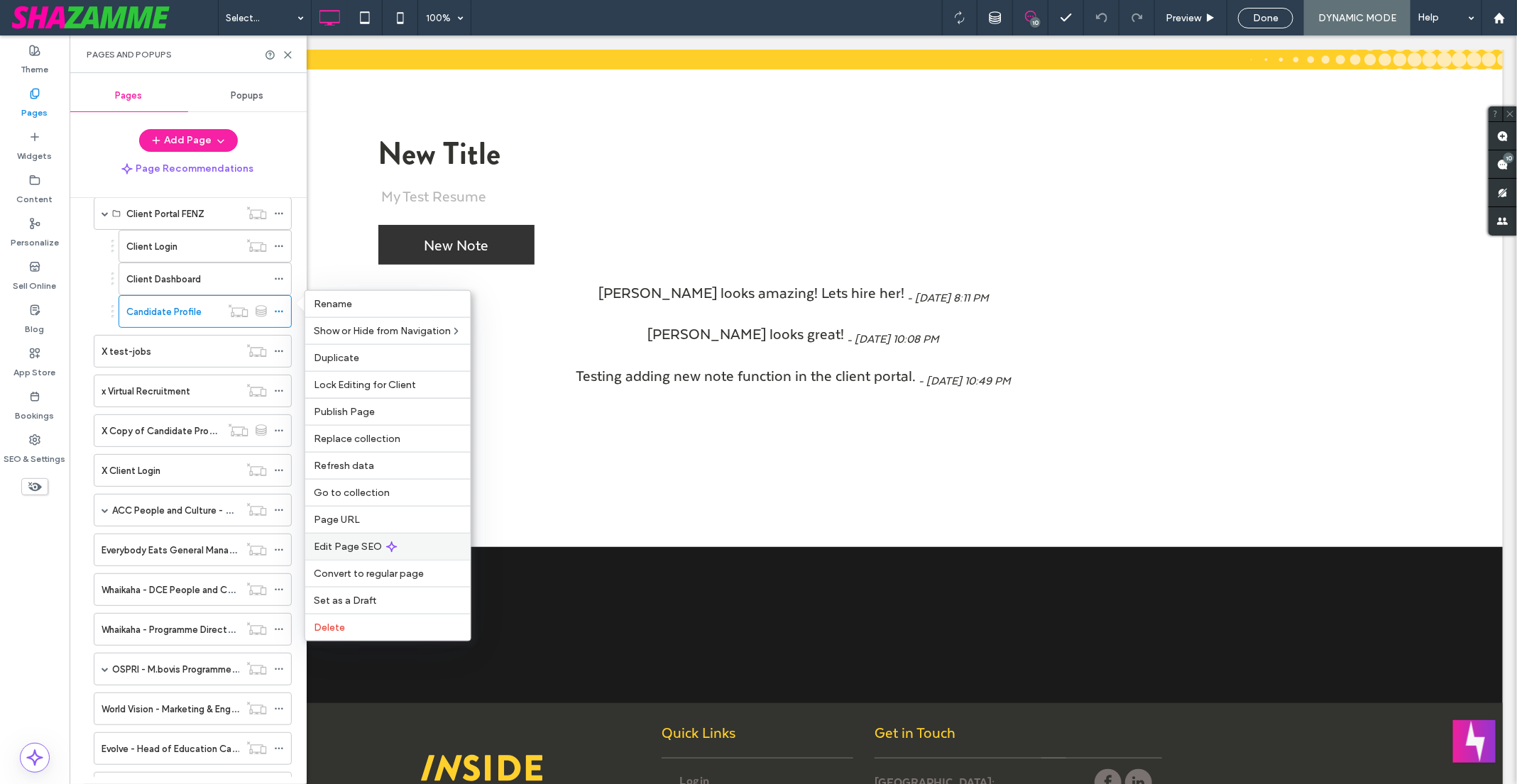
click at [368, 544] on span "Edit Page SEO" at bounding box center [348, 546] width 68 height 12
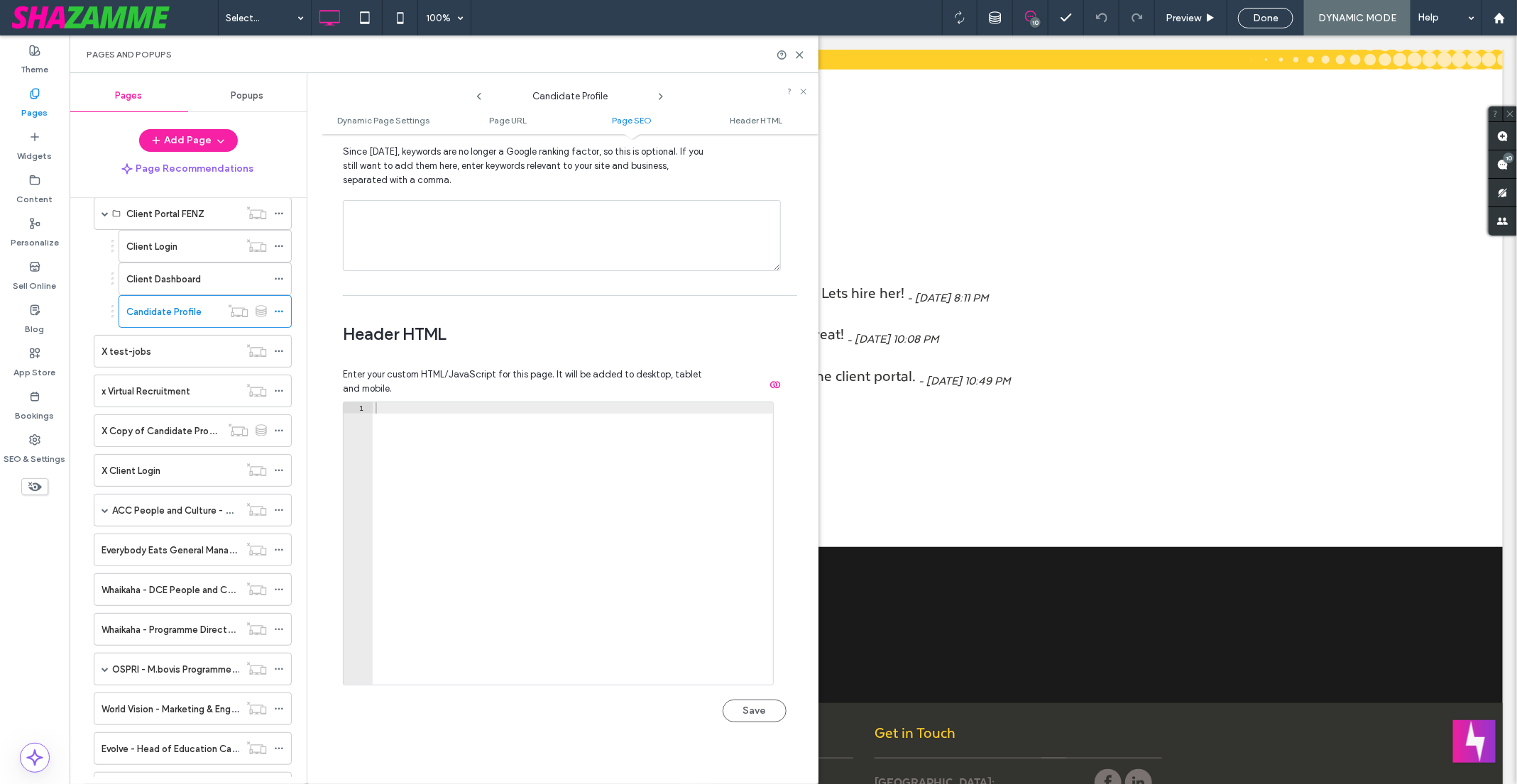
scroll to position [1210, 0]
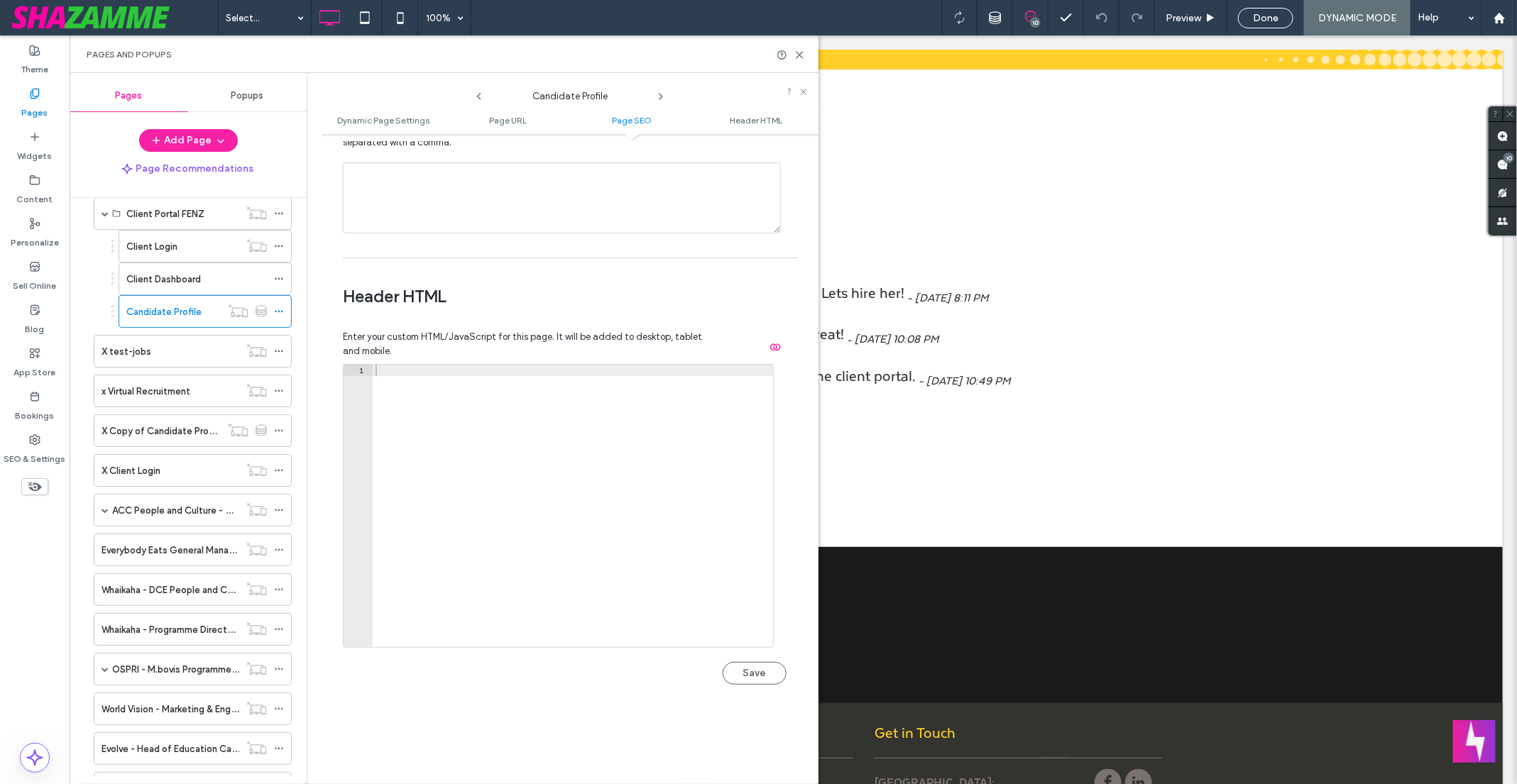
click at [510, 528] on div at bounding box center [573, 518] width 401 height 306
paste textarea "*********"
type textarea "*********"
click at [752, 670] on button "Save" at bounding box center [754, 673] width 63 height 23
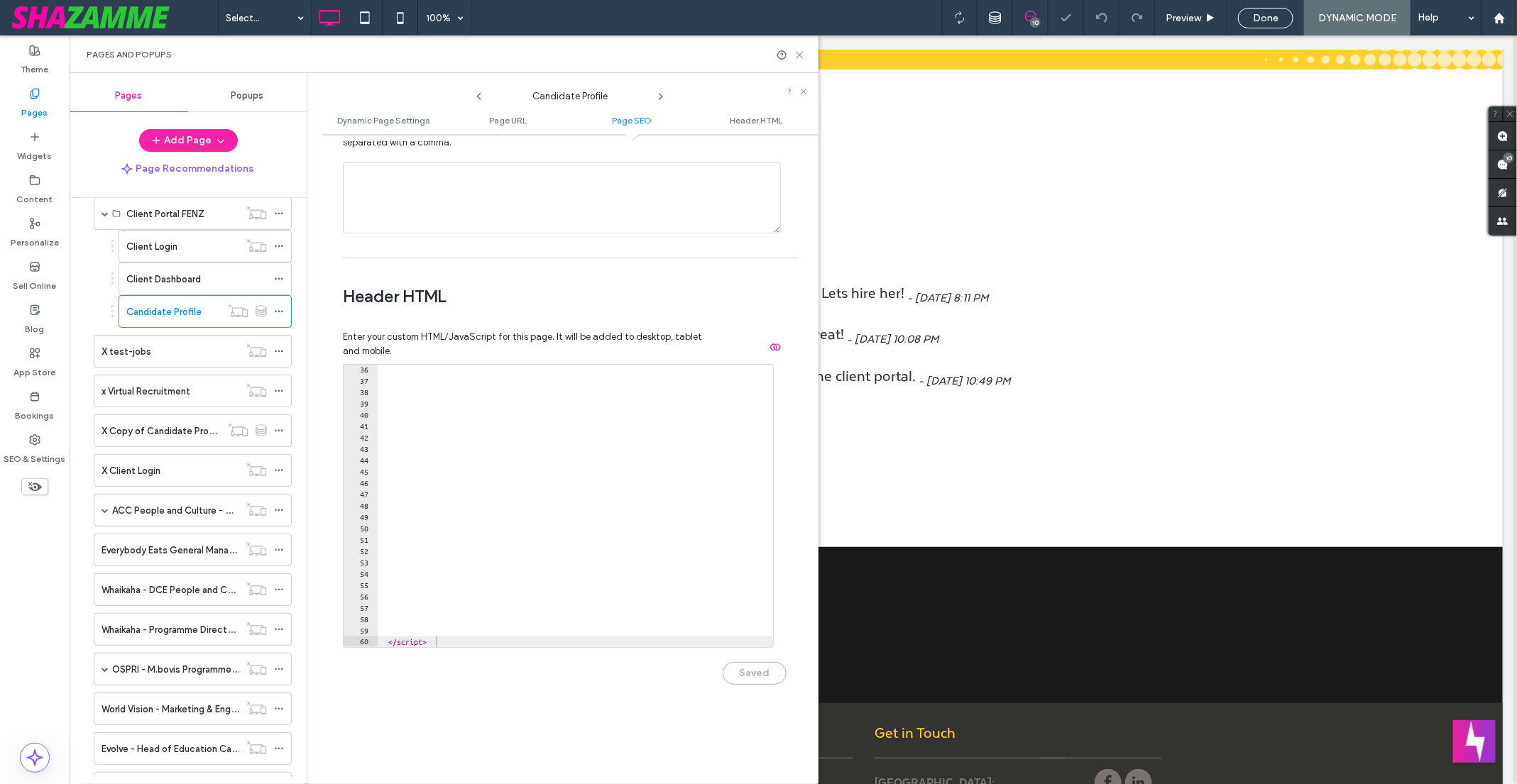
click at [800, 49] on icon at bounding box center [799, 54] width 11 height 11
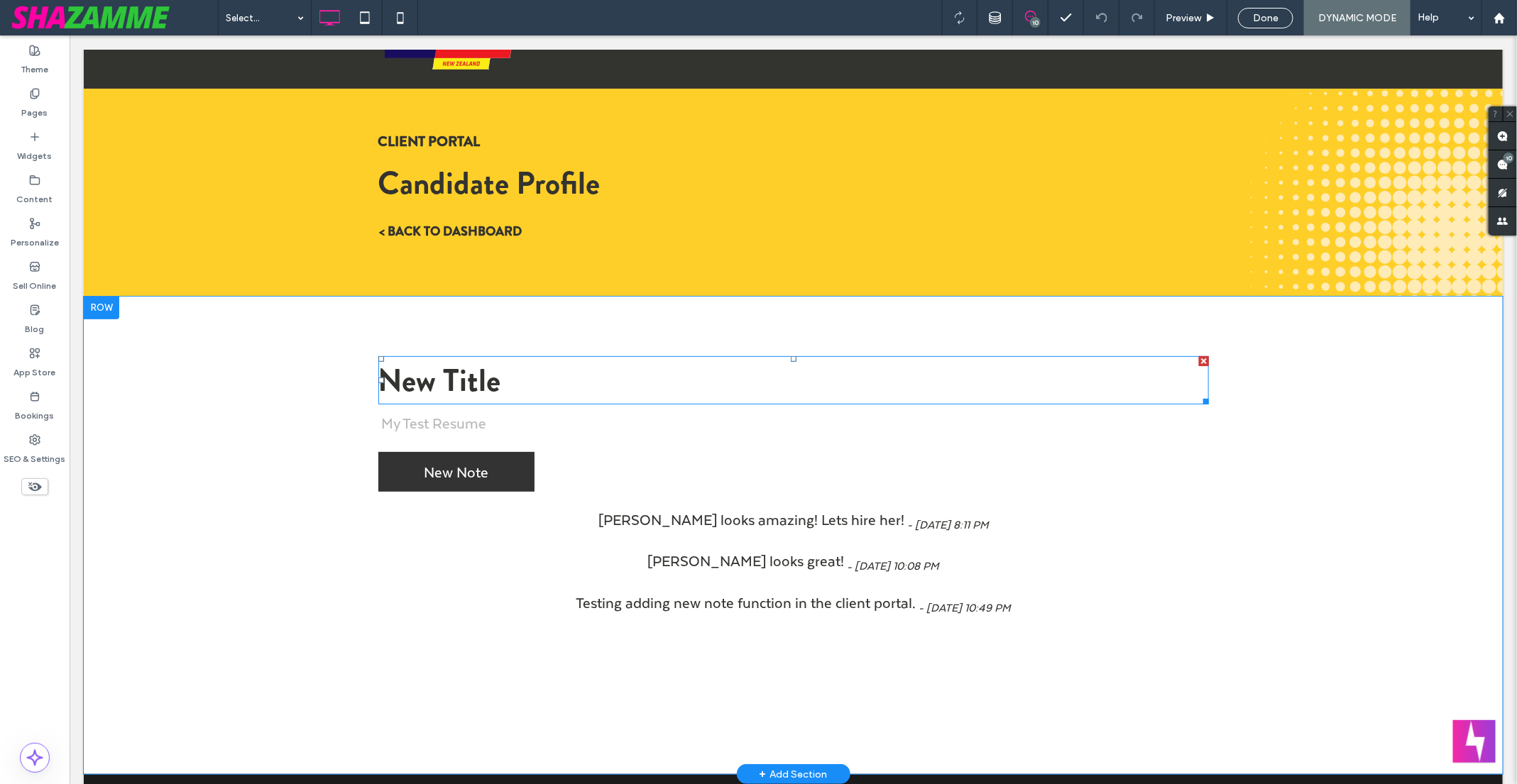
scroll to position [0, 0]
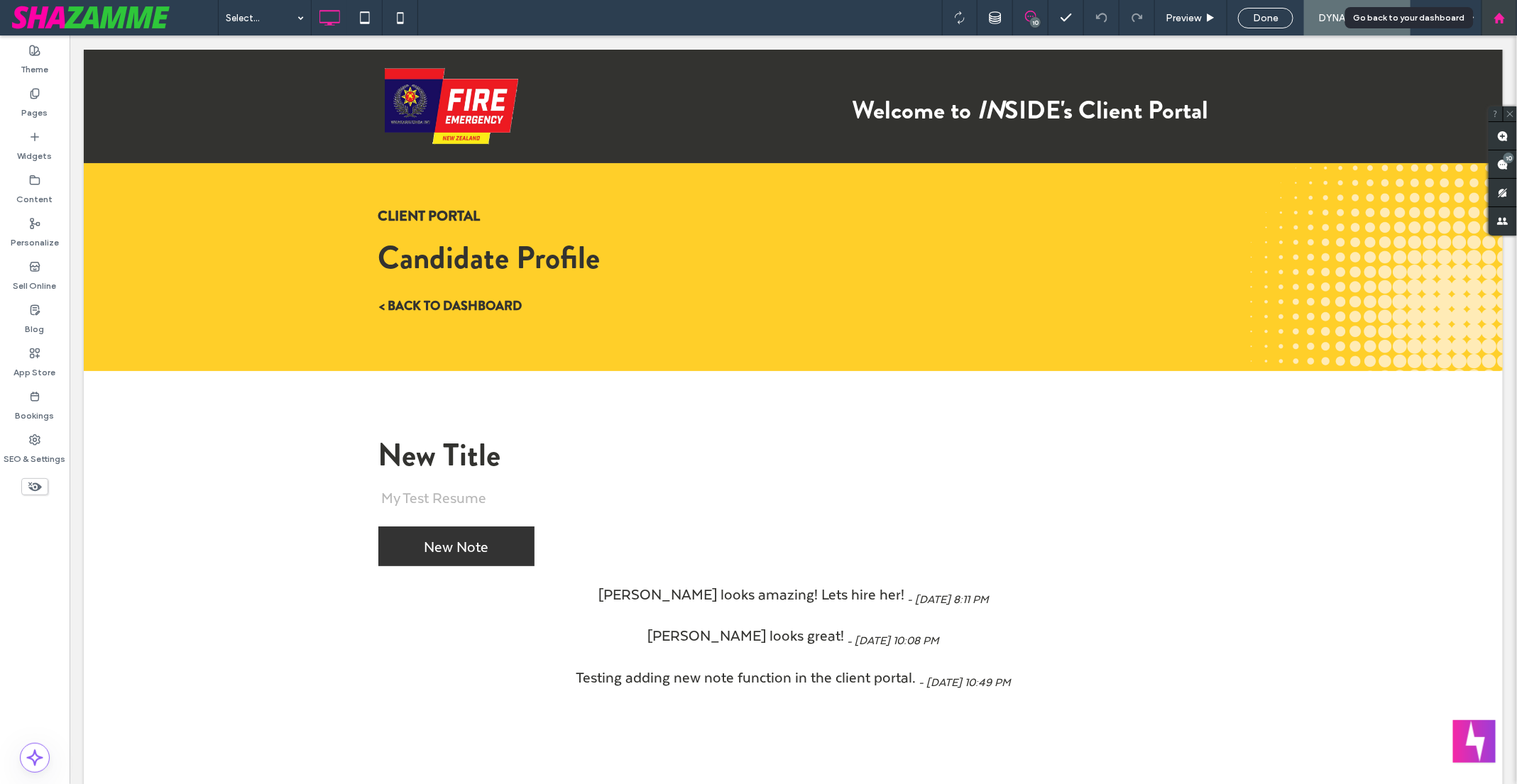
click at [1509, 17] on div at bounding box center [1499, 18] width 34 height 12
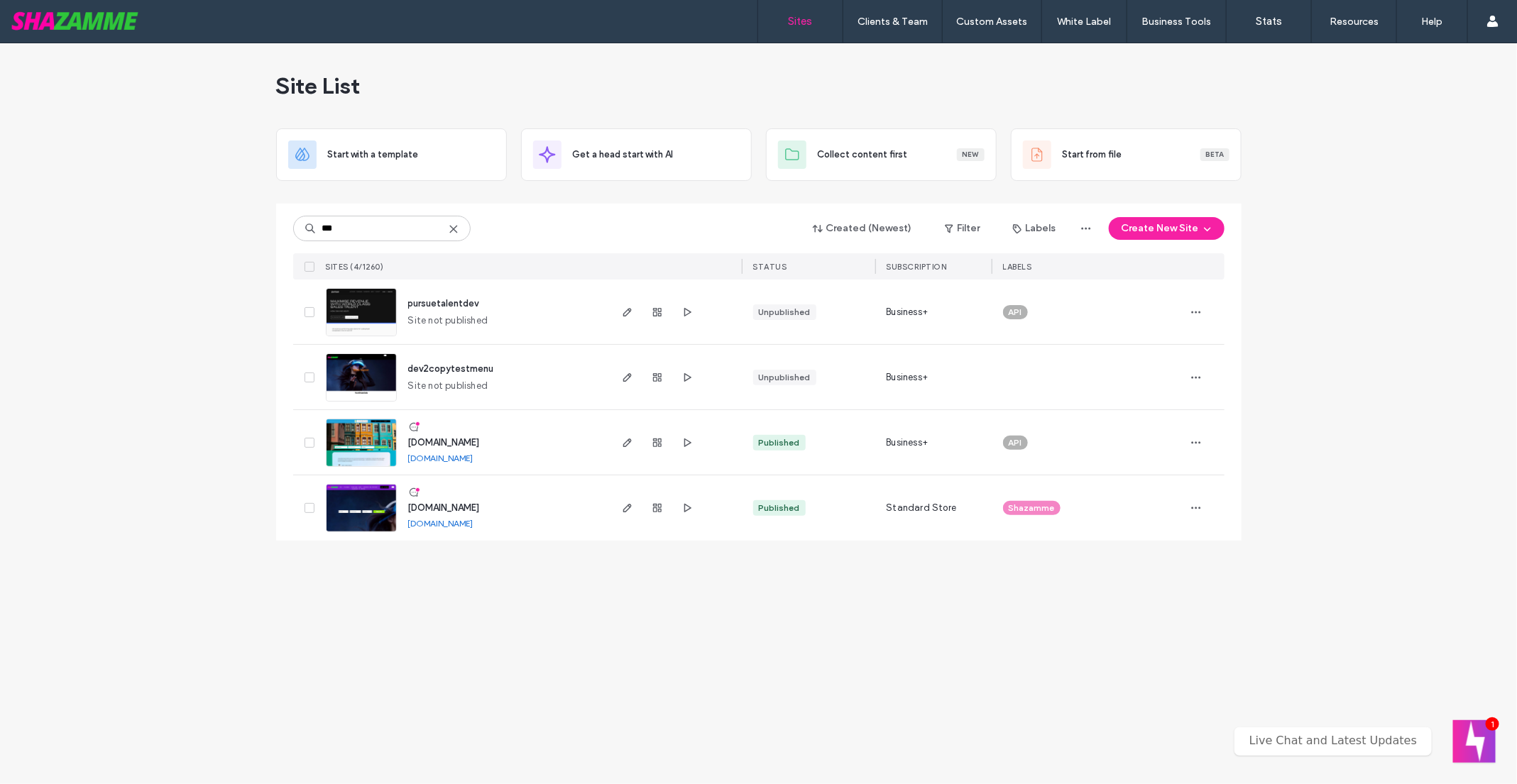
click at [361, 499] on img at bounding box center [361, 533] width 69 height 97
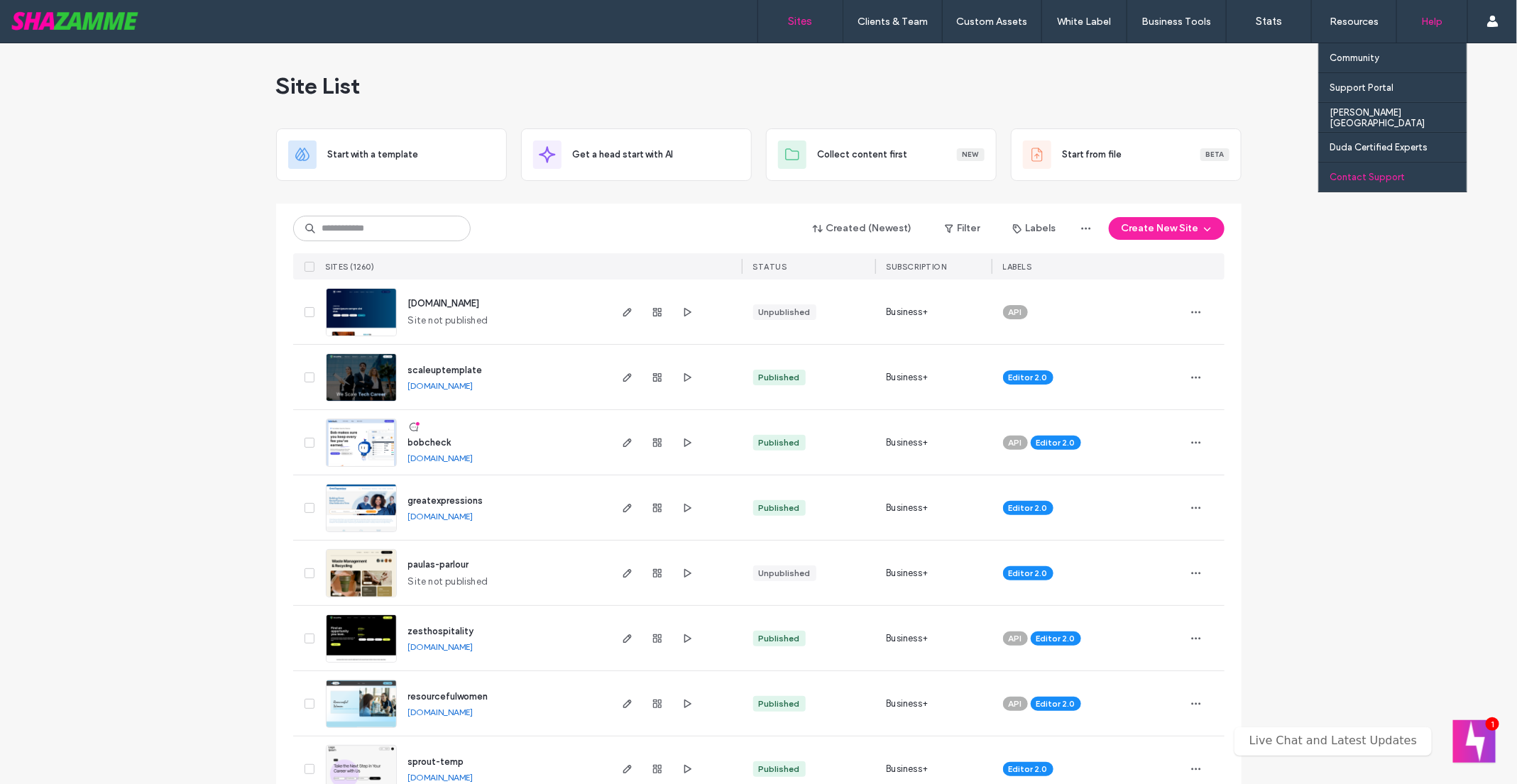
click at [1385, 183] on div "Contact Support" at bounding box center [1398, 177] width 137 height 29
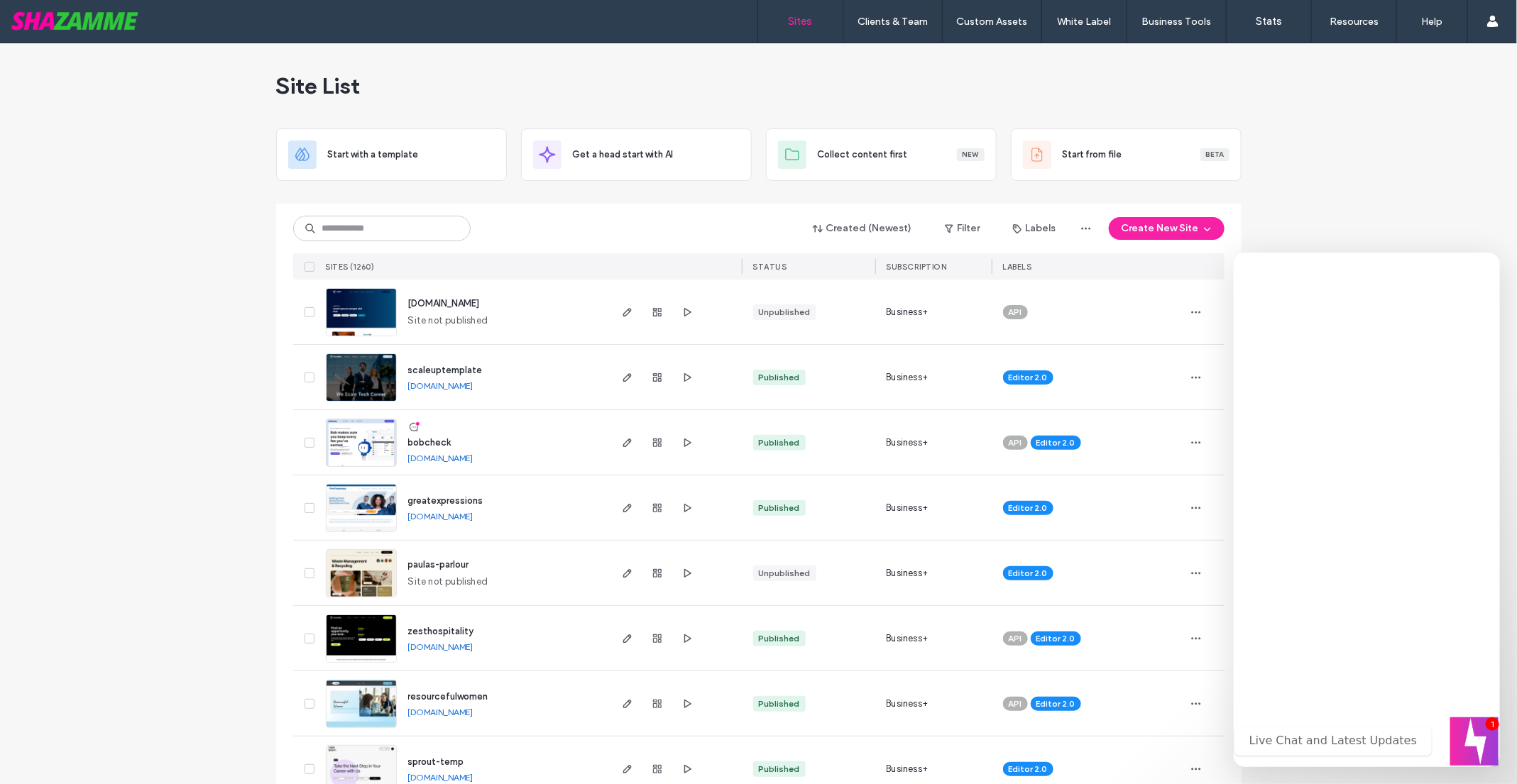
click at [1473, 755] on button "Welcome message" at bounding box center [1474, 741] width 48 height 48
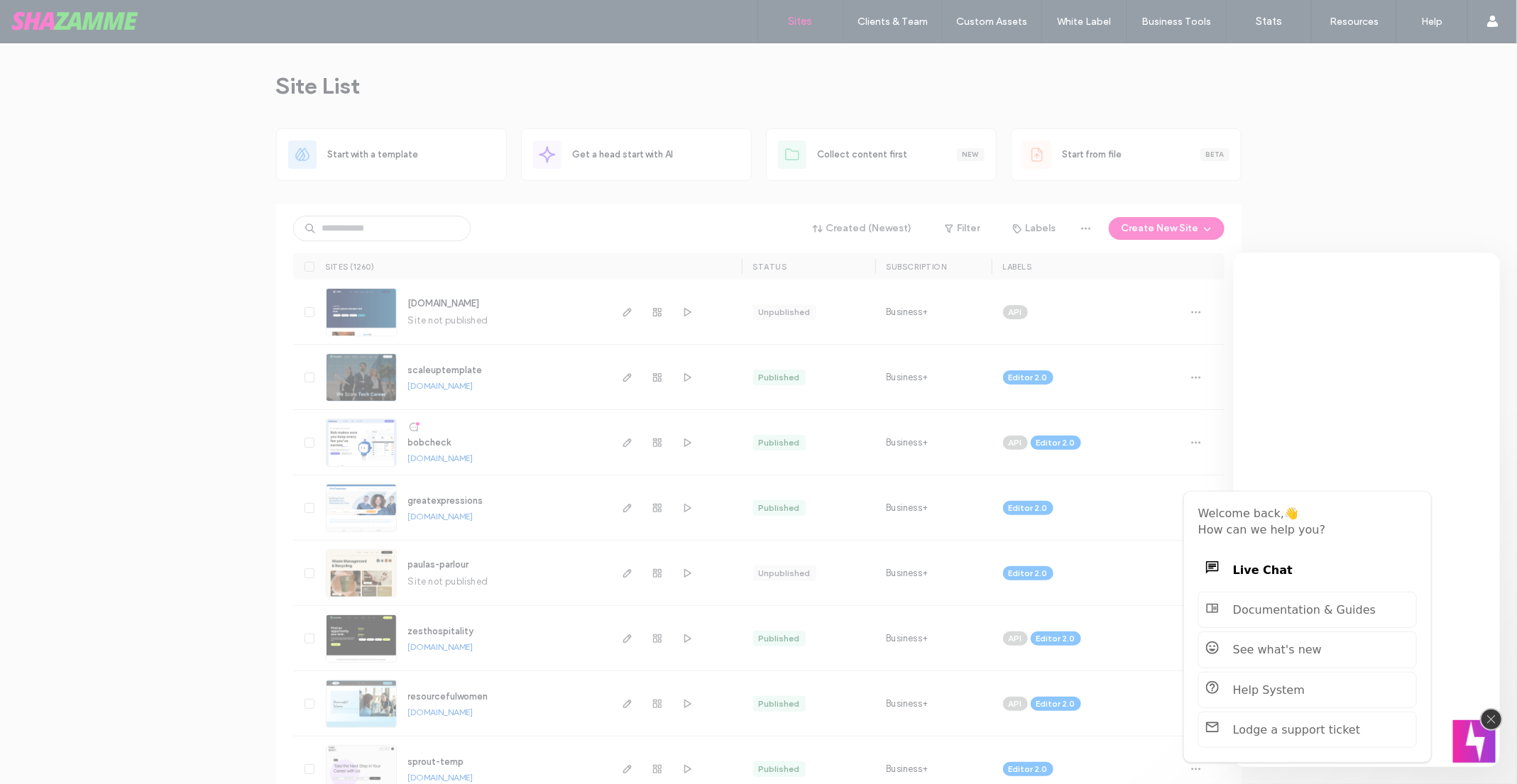
click at [1494, 722] on img "Close" at bounding box center [1491, 719] width 8 height 8
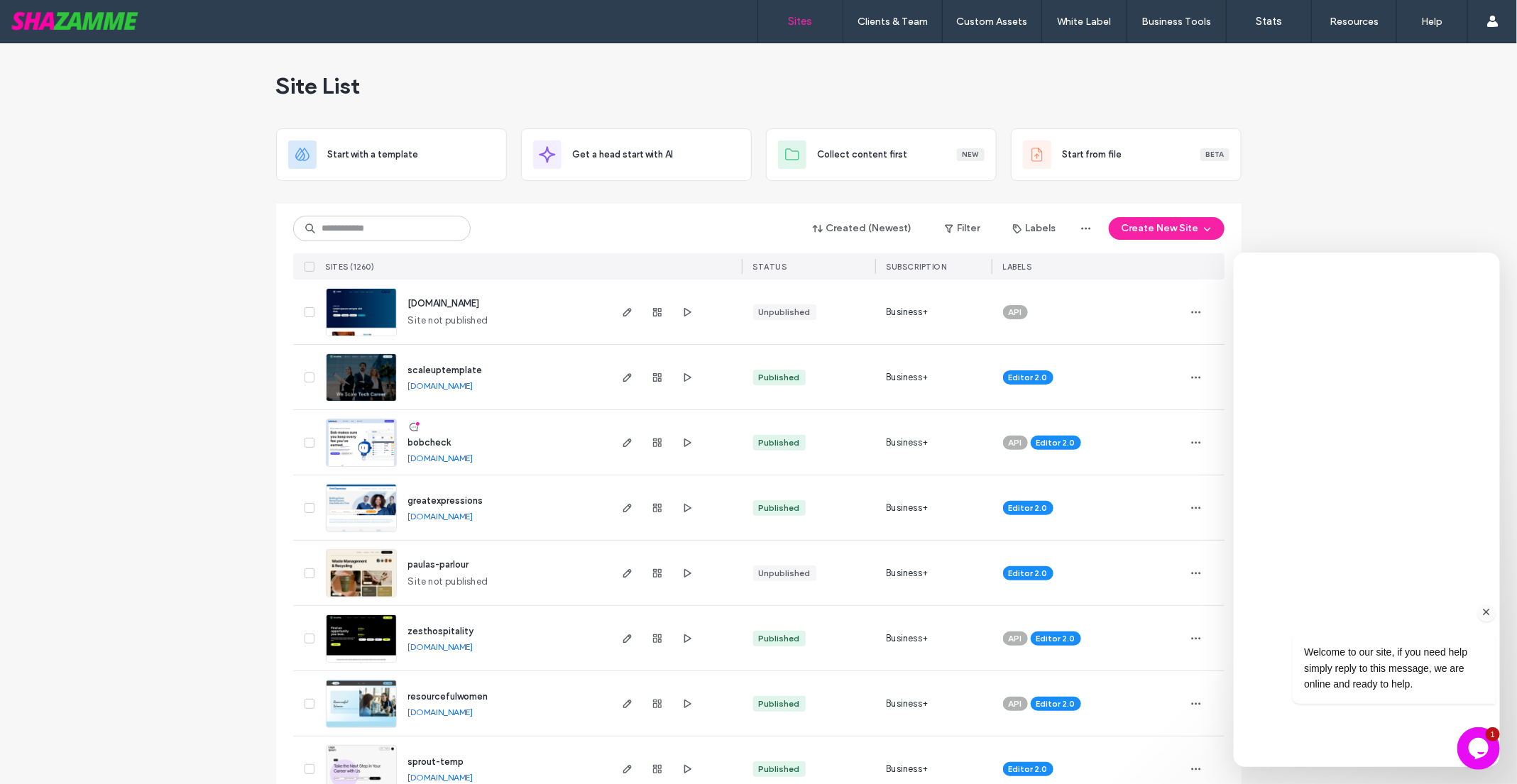
click at [1486, 611] on icon "Chat attention grabber" at bounding box center [1485, 611] width 13 height 13
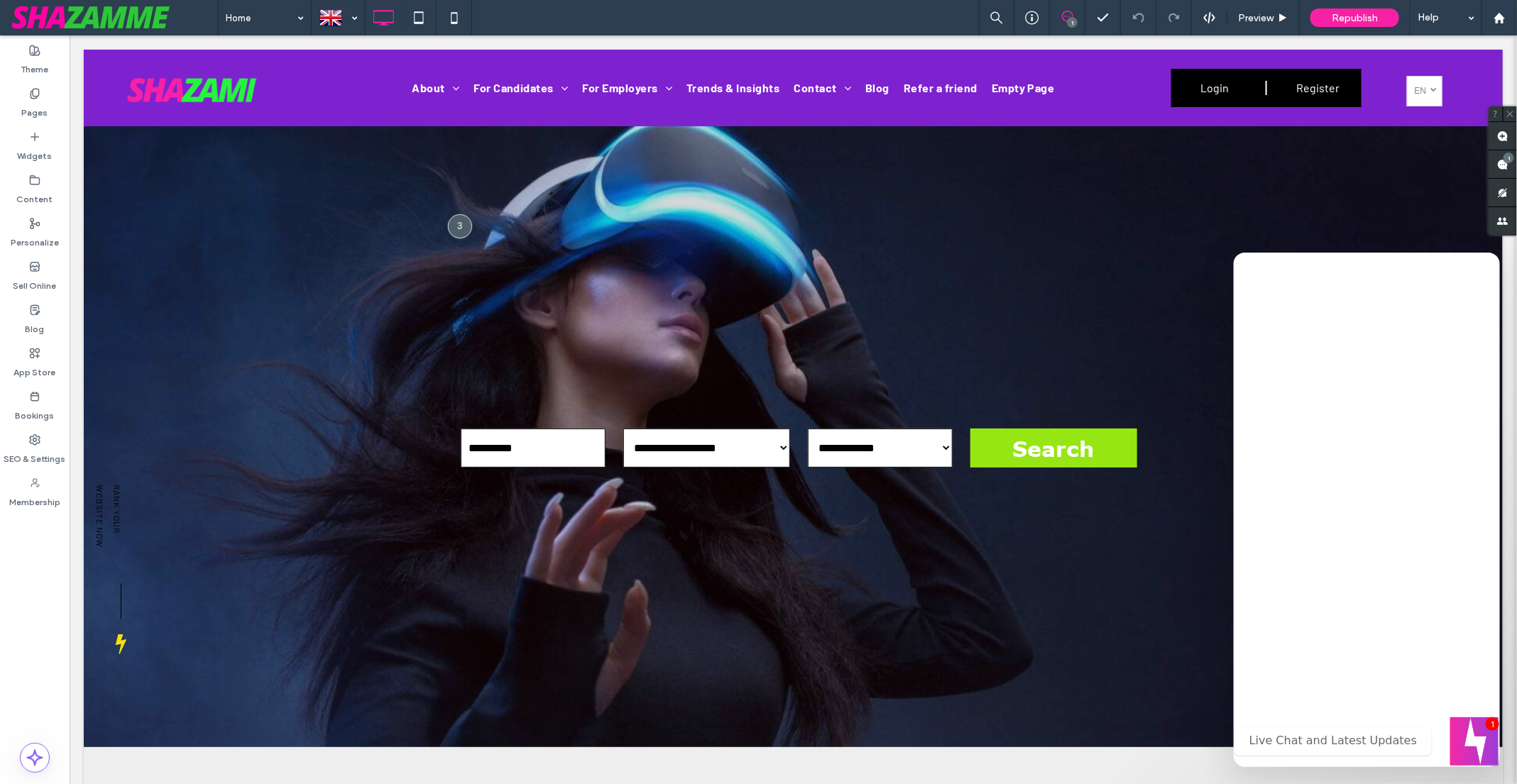
click at [1468, 729] on button "Welcome message" at bounding box center [1474, 741] width 48 height 48
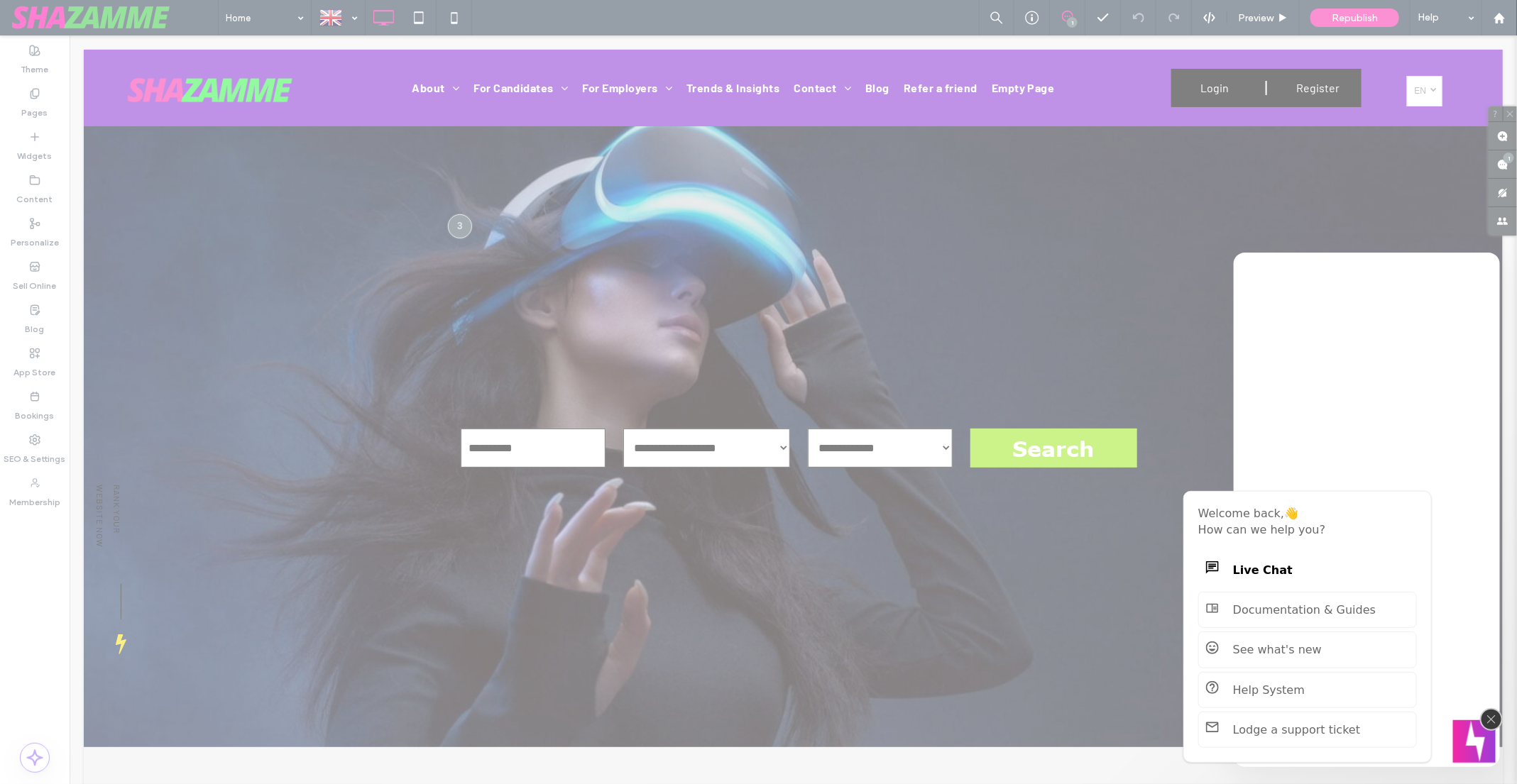
click at [1494, 710] on button "Close" at bounding box center [1490, 719] width 23 height 23
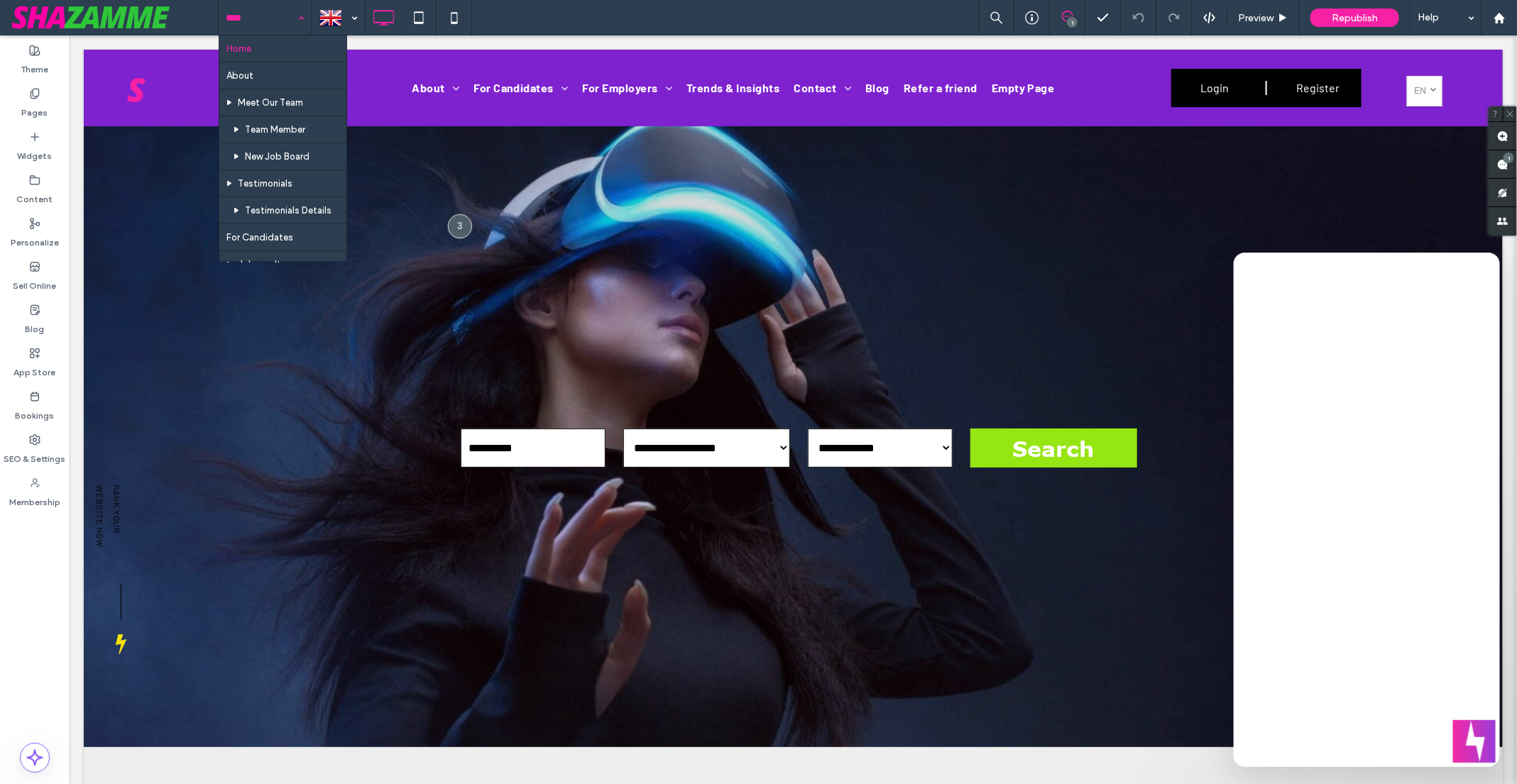
type input "*"
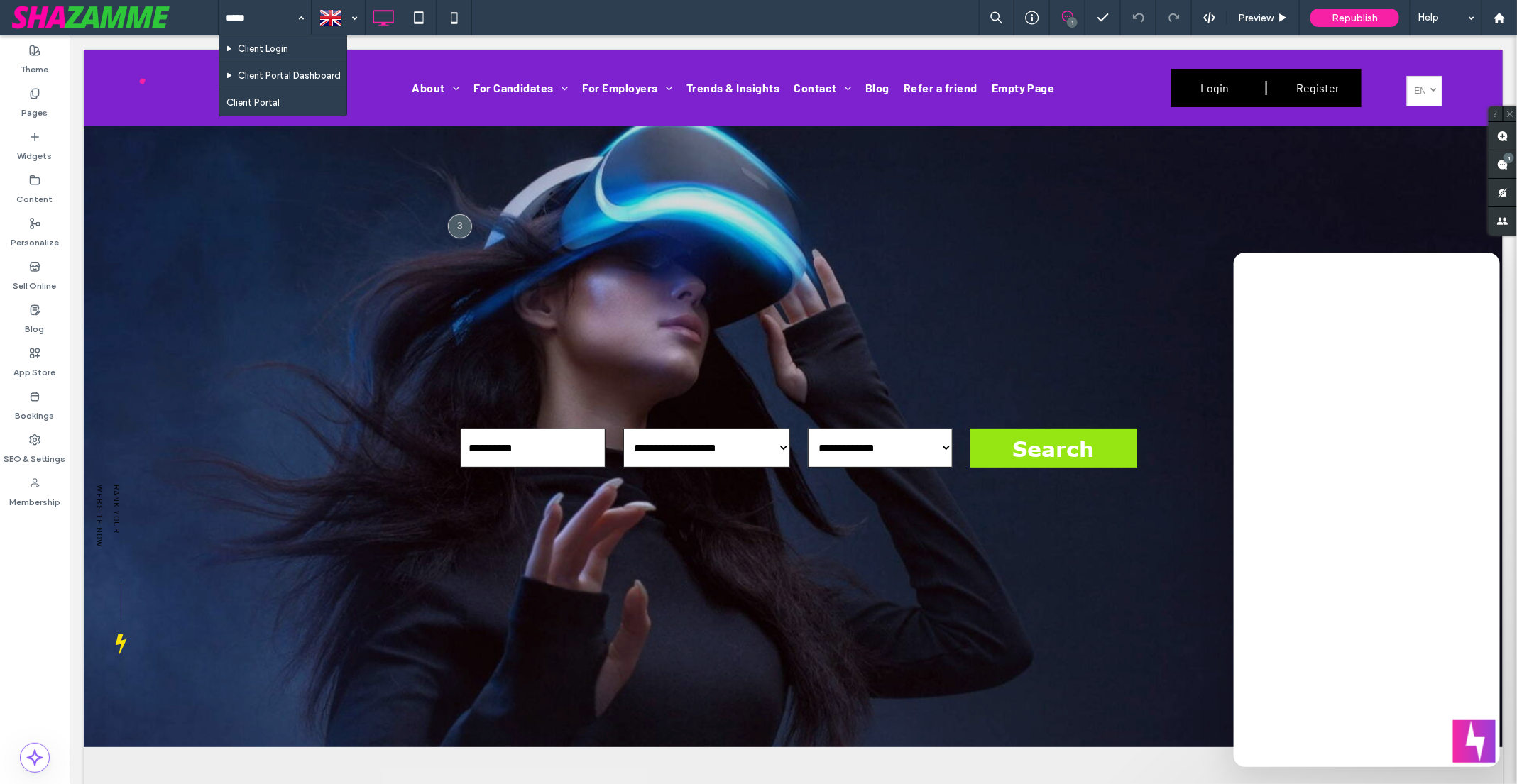
type input "******"
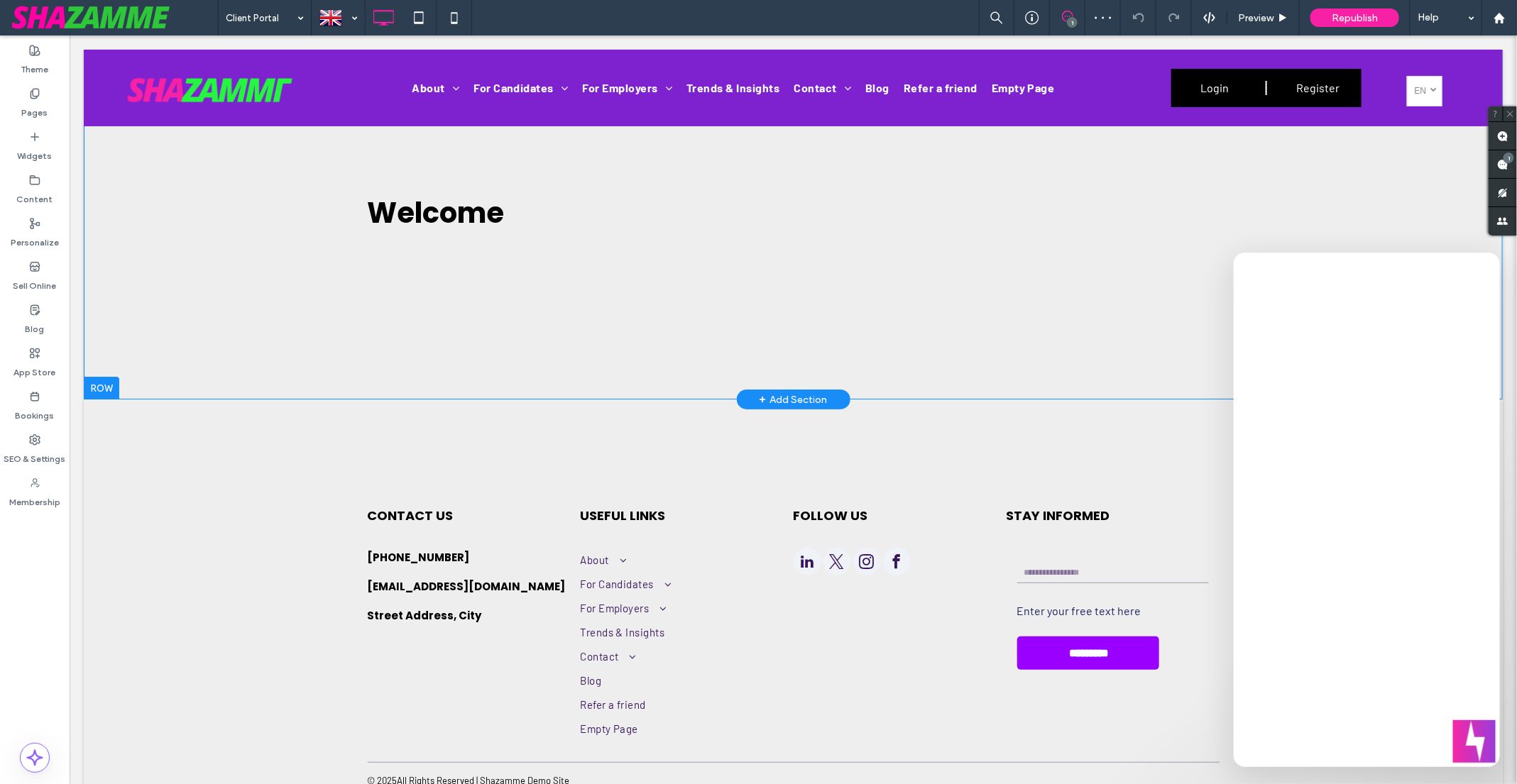
click at [516, 259] on div "Select a Client Welcome Back to my dashboard Back to my dashboard Return to Can…" at bounding box center [792, 224] width 1418 height 350
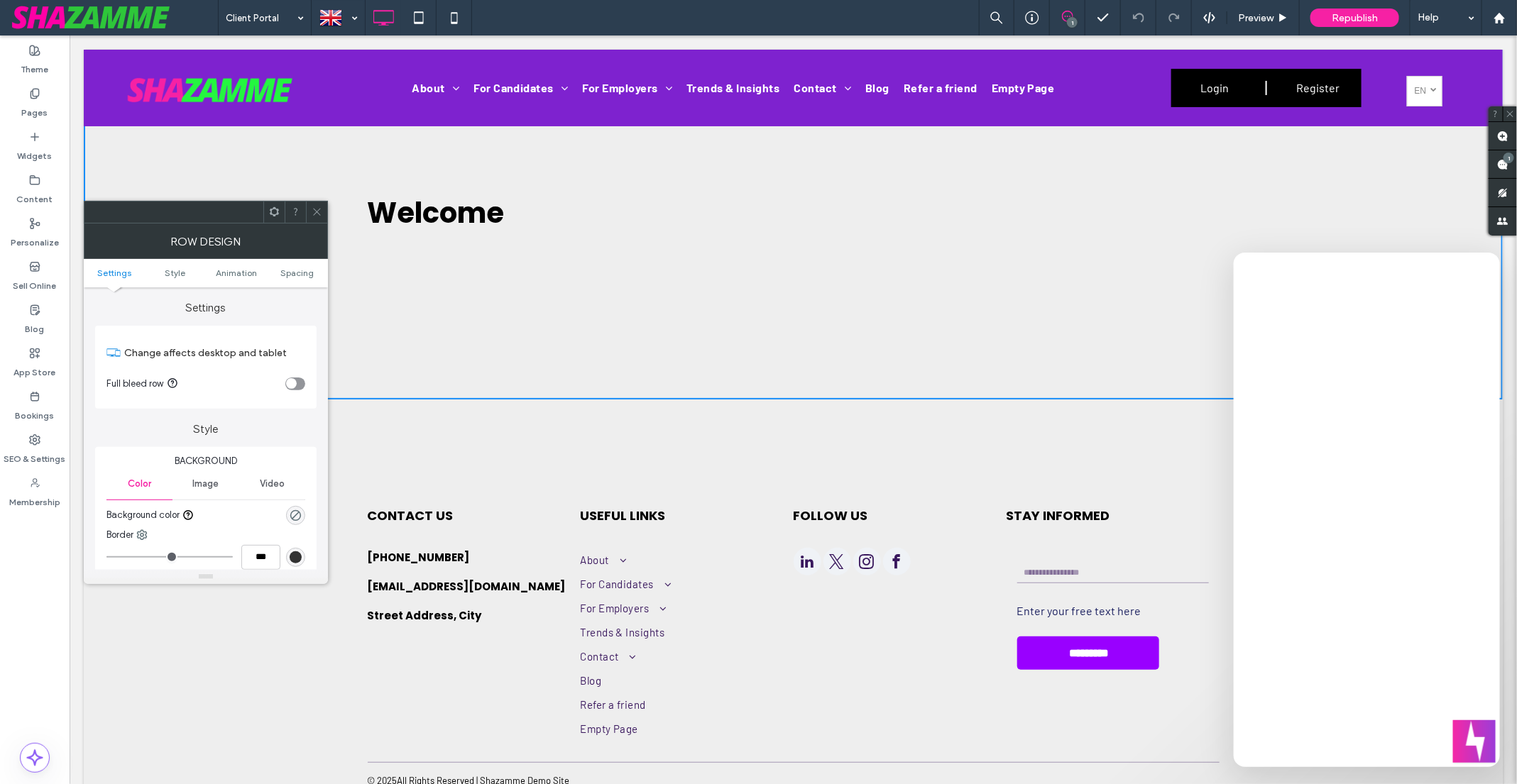
click at [309, 210] on div at bounding box center [316, 211] width 21 height 21
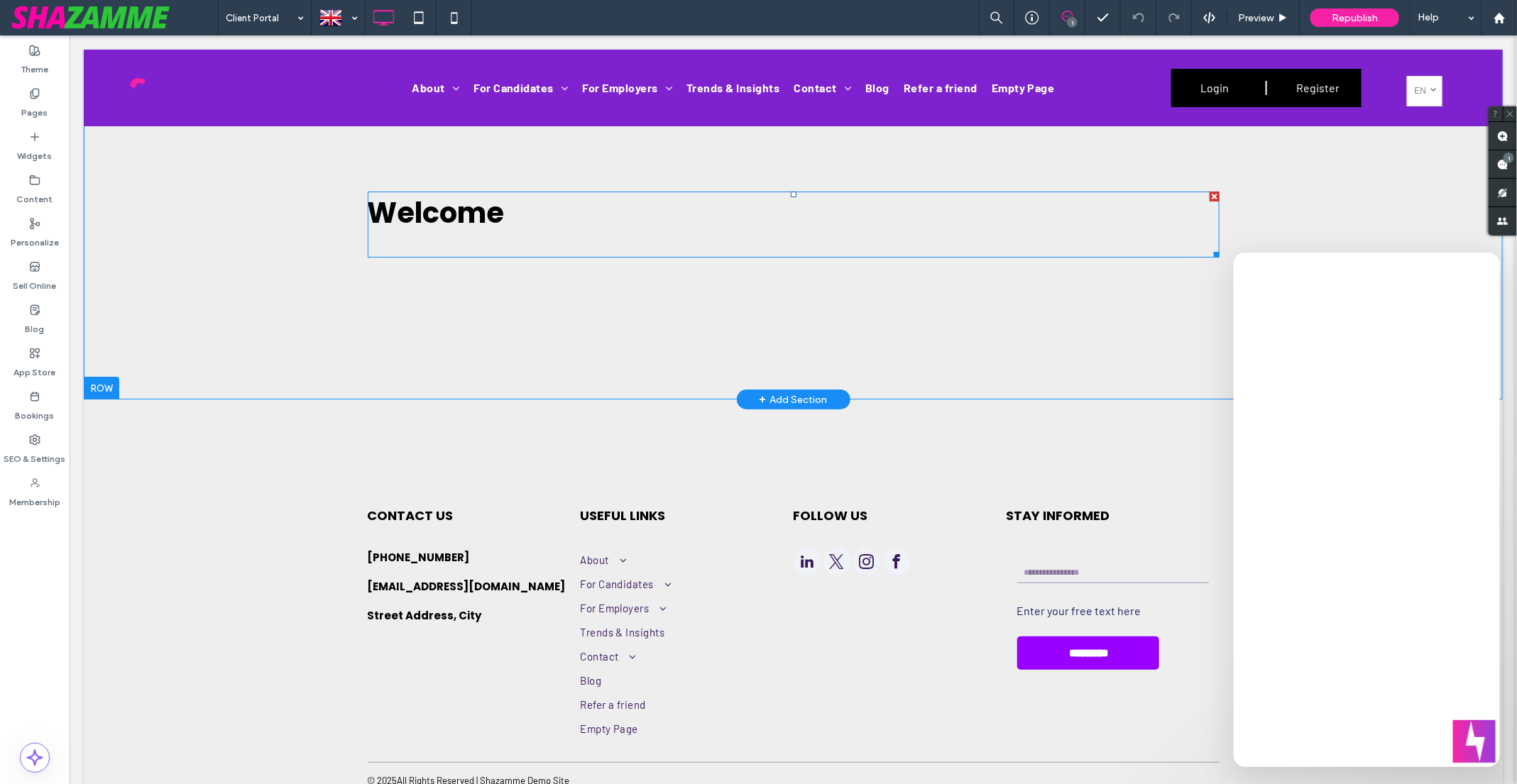
click at [446, 214] on span at bounding box center [793, 224] width 852 height 66
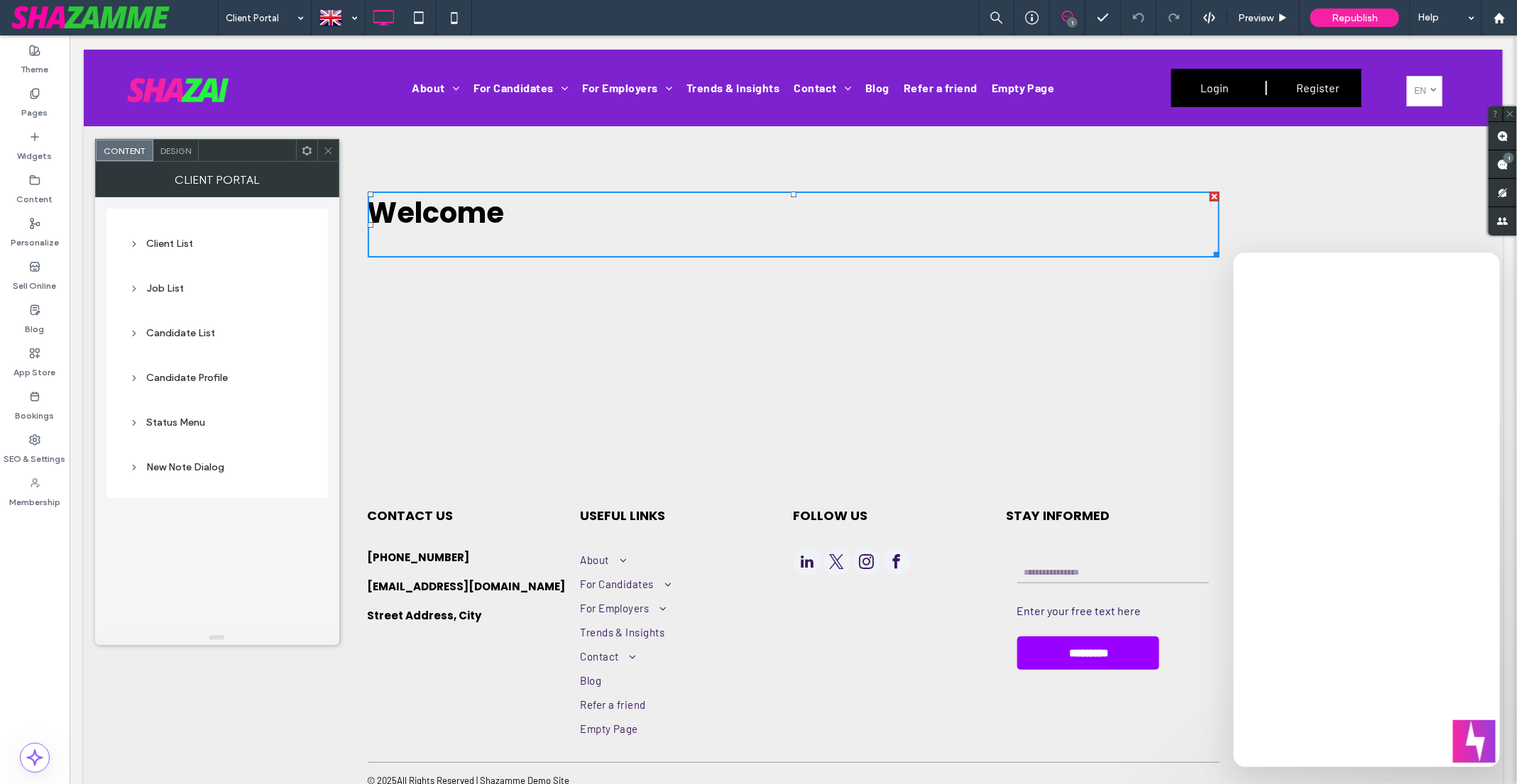
click at [328, 144] on span at bounding box center [328, 149] width 11 height 21
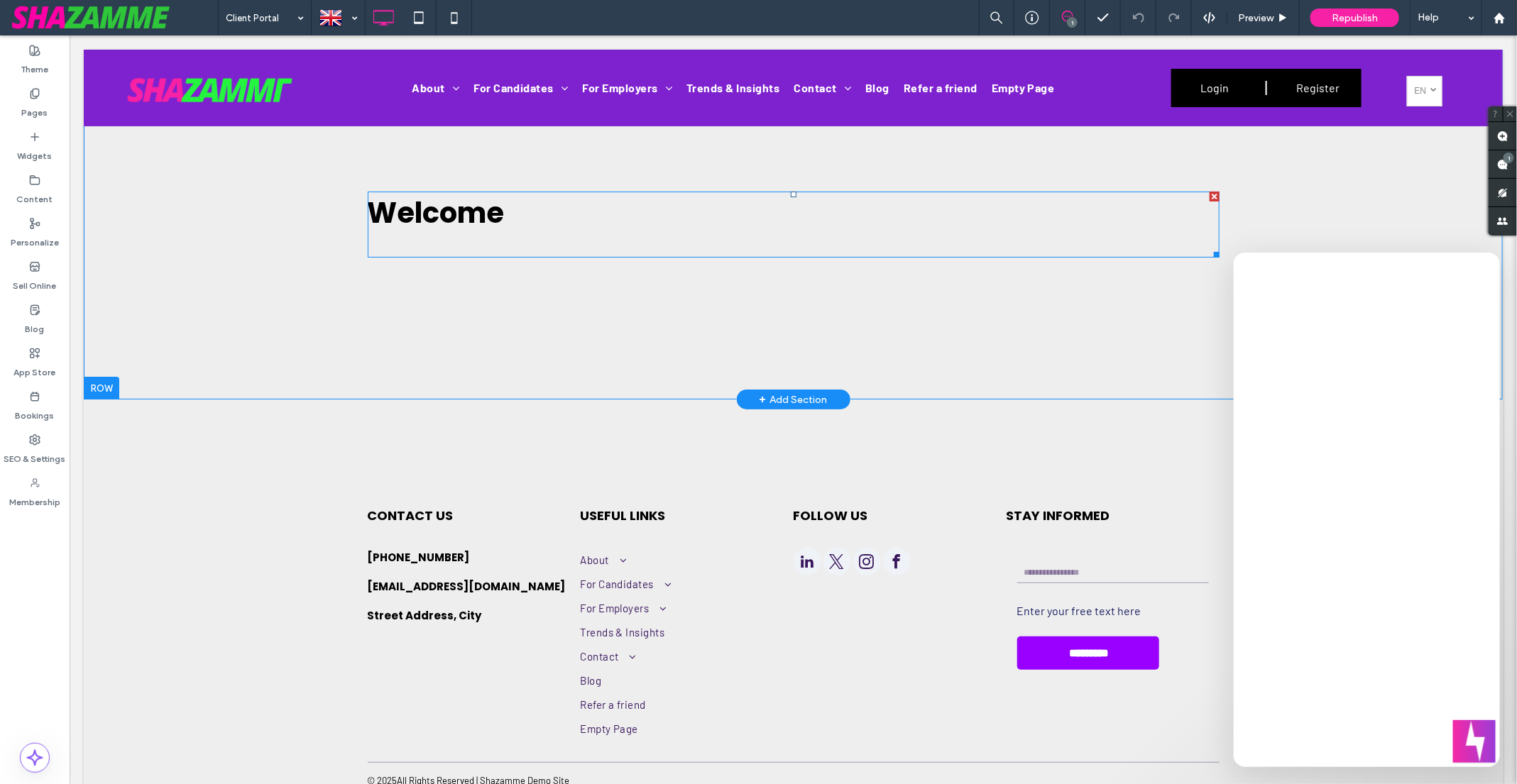
scroll to position [83, 0]
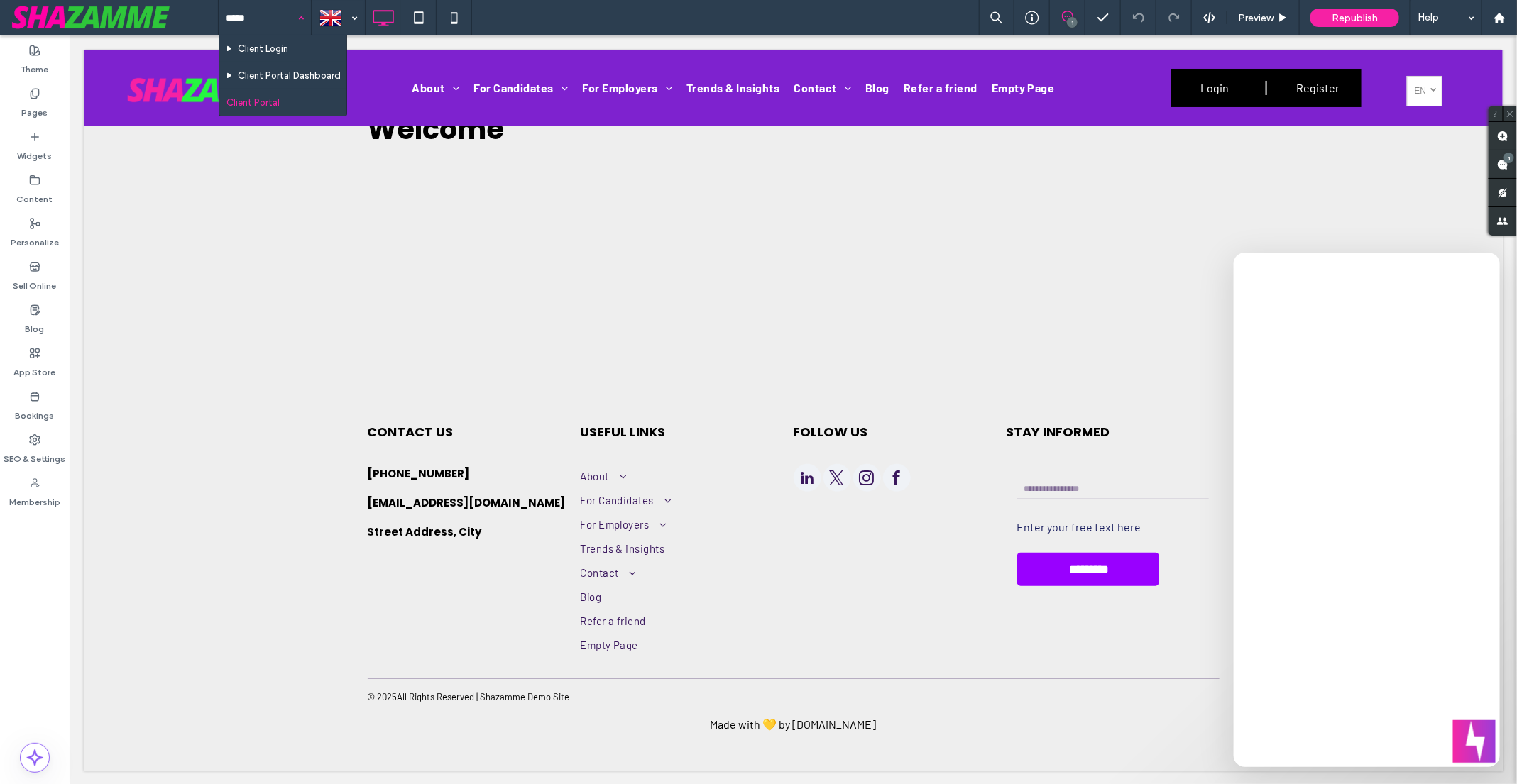
type input "******"
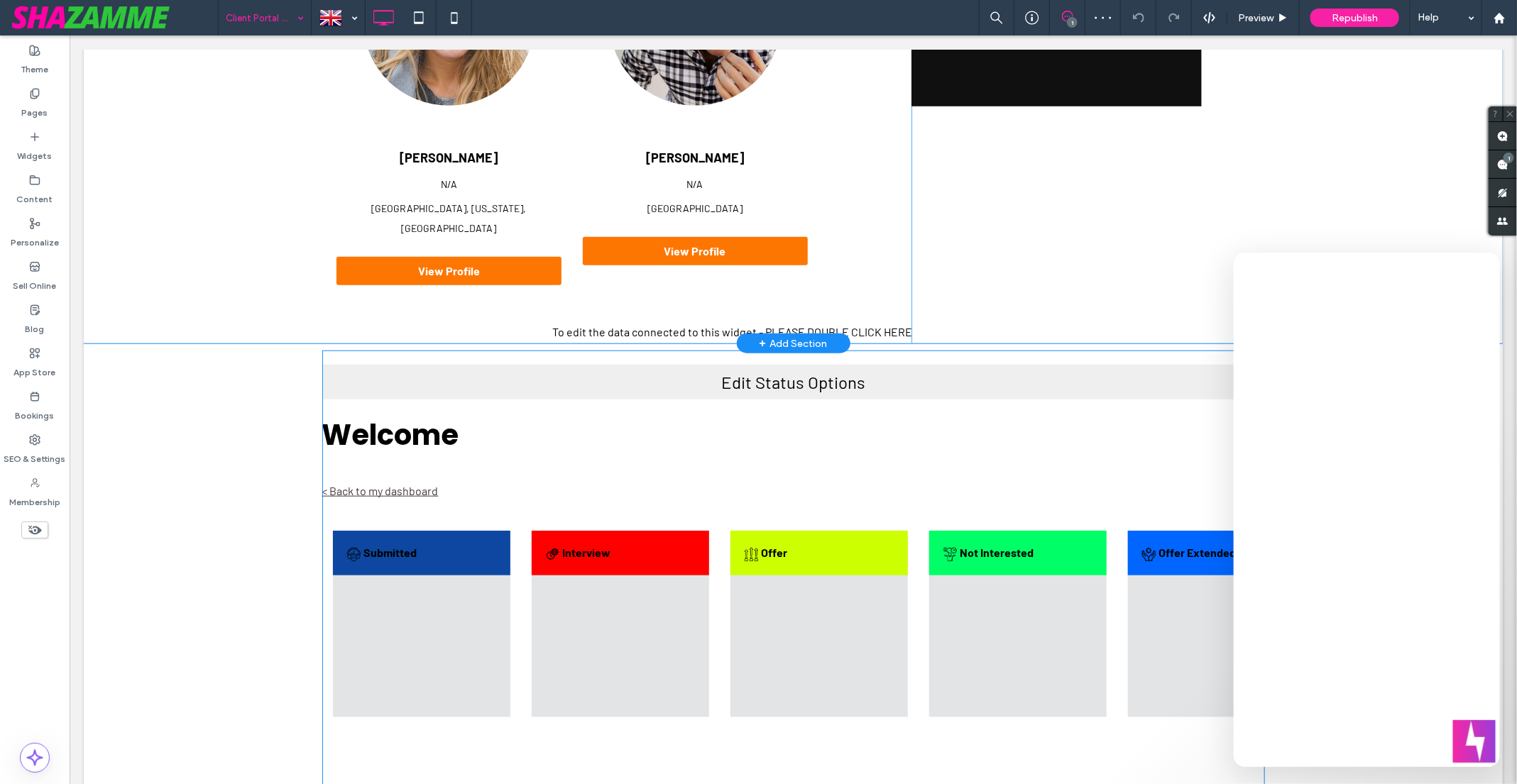
scroll to position [654, 0]
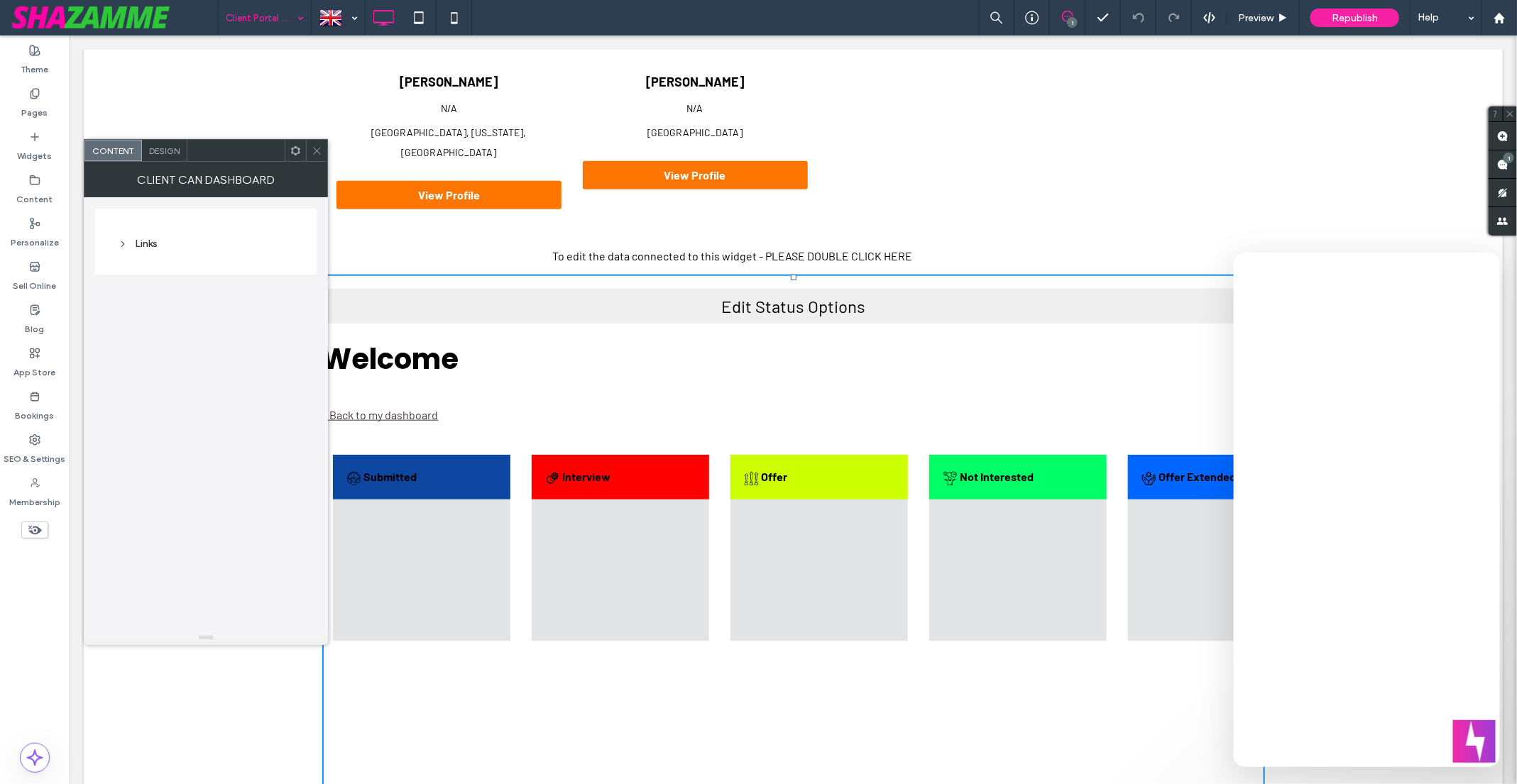
scroll to position [0, 0]
click at [318, 147] on icon at bounding box center [317, 150] width 11 height 11
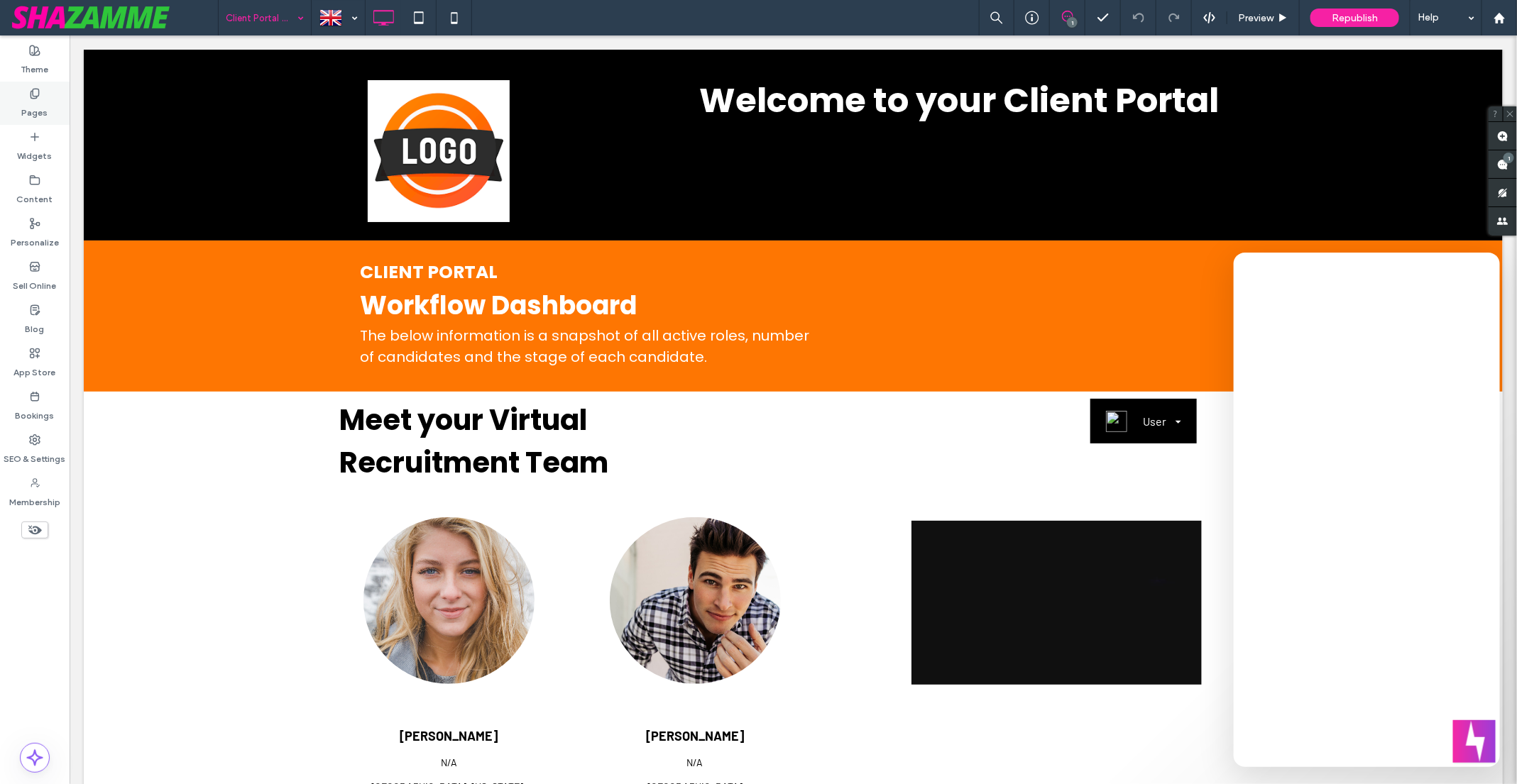
click at [34, 104] on label "Pages" at bounding box center [34, 109] width 26 height 20
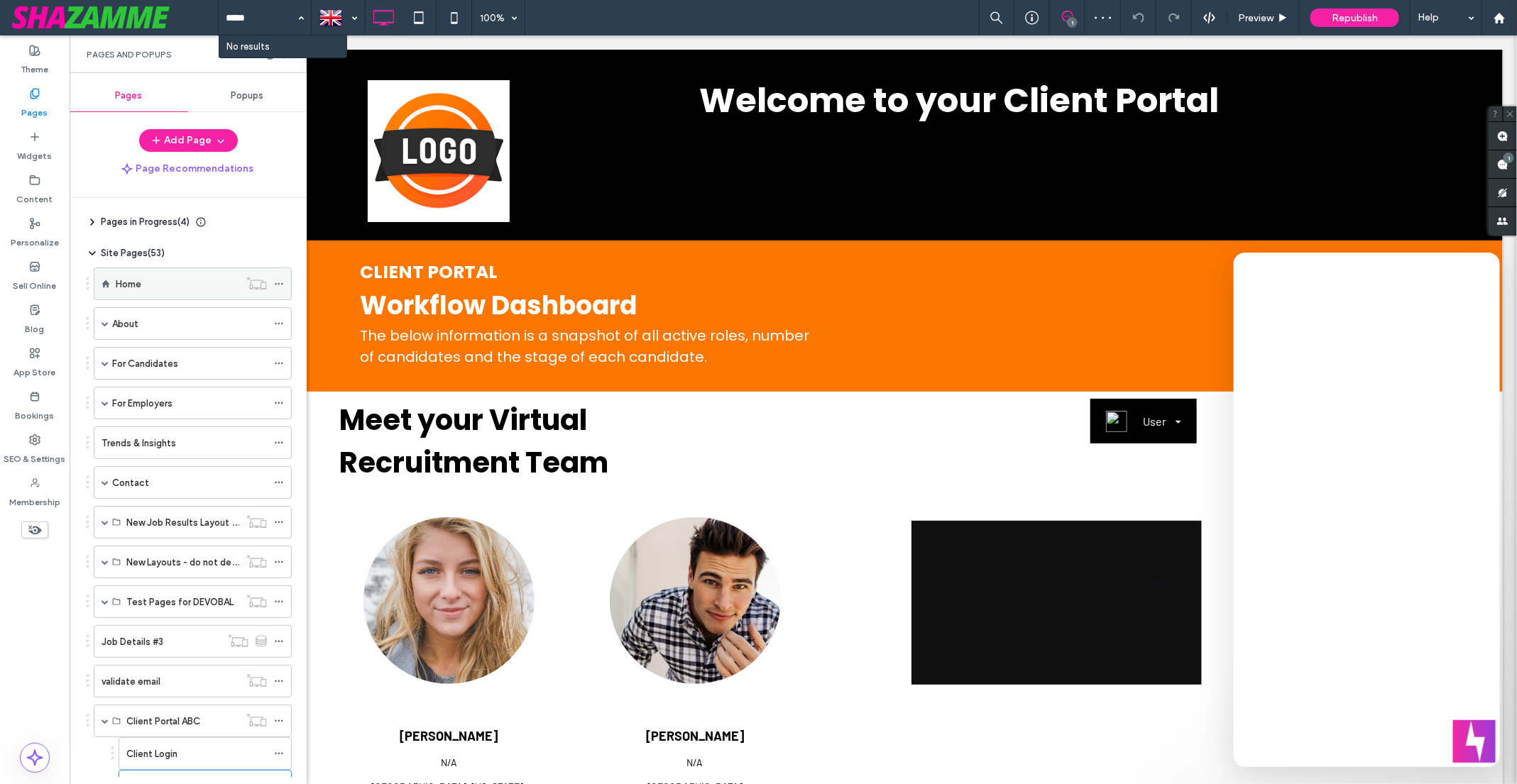
type input "*****"
click at [137, 277] on label "Home" at bounding box center [128, 284] width 26 height 25
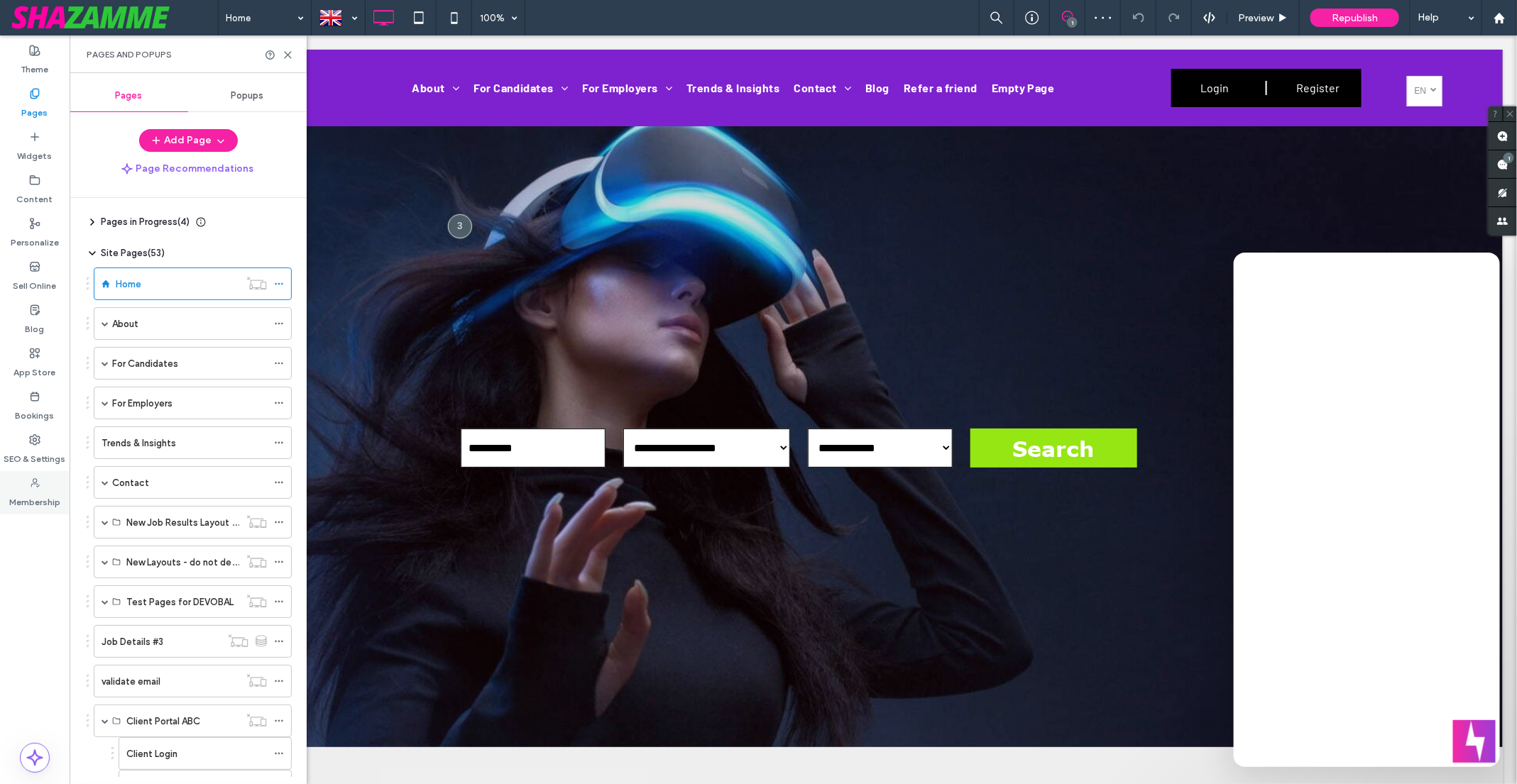
click at [31, 493] on label "Membership" at bounding box center [34, 498] width 51 height 20
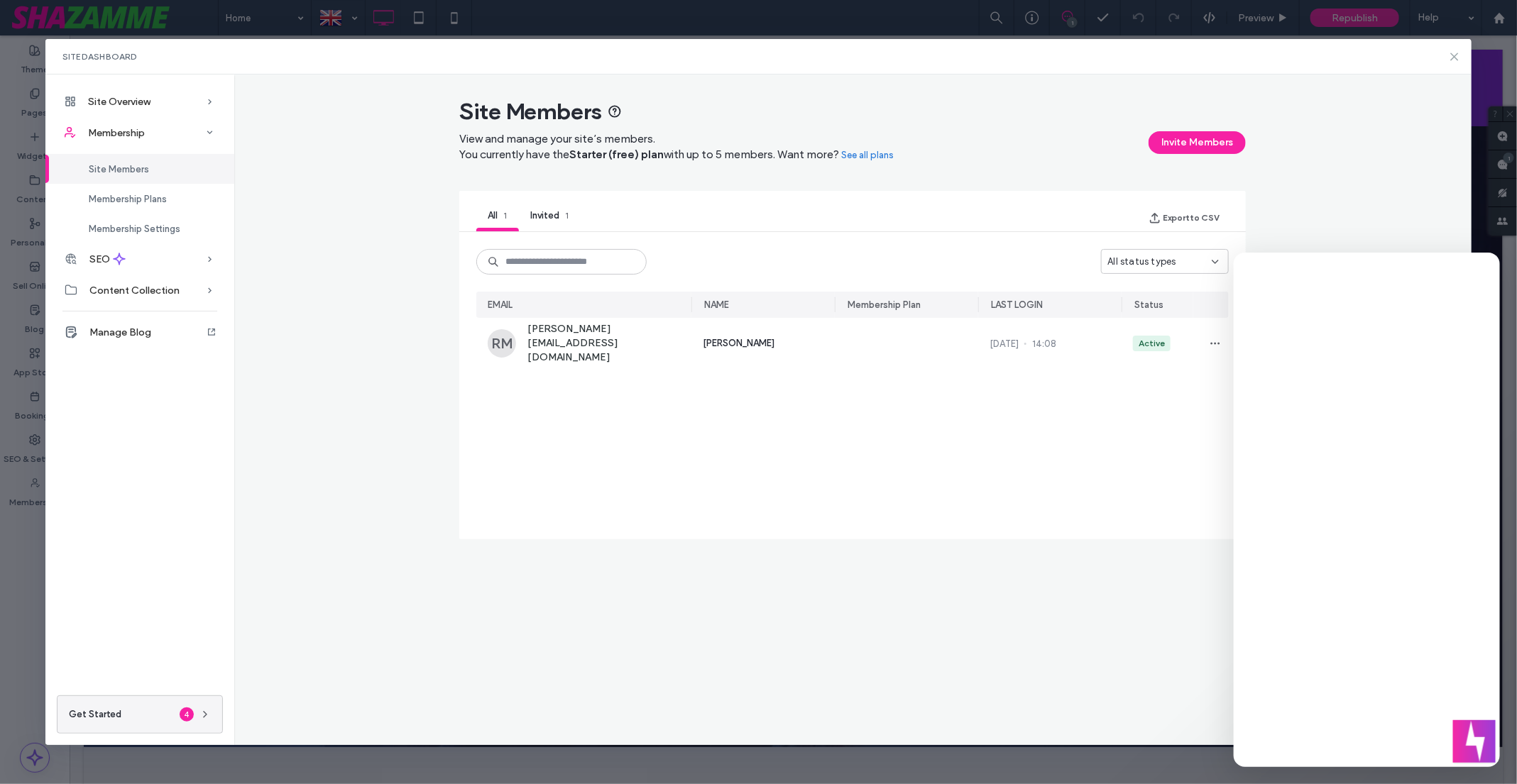
click at [1451, 60] on icon at bounding box center [1454, 57] width 12 height 12
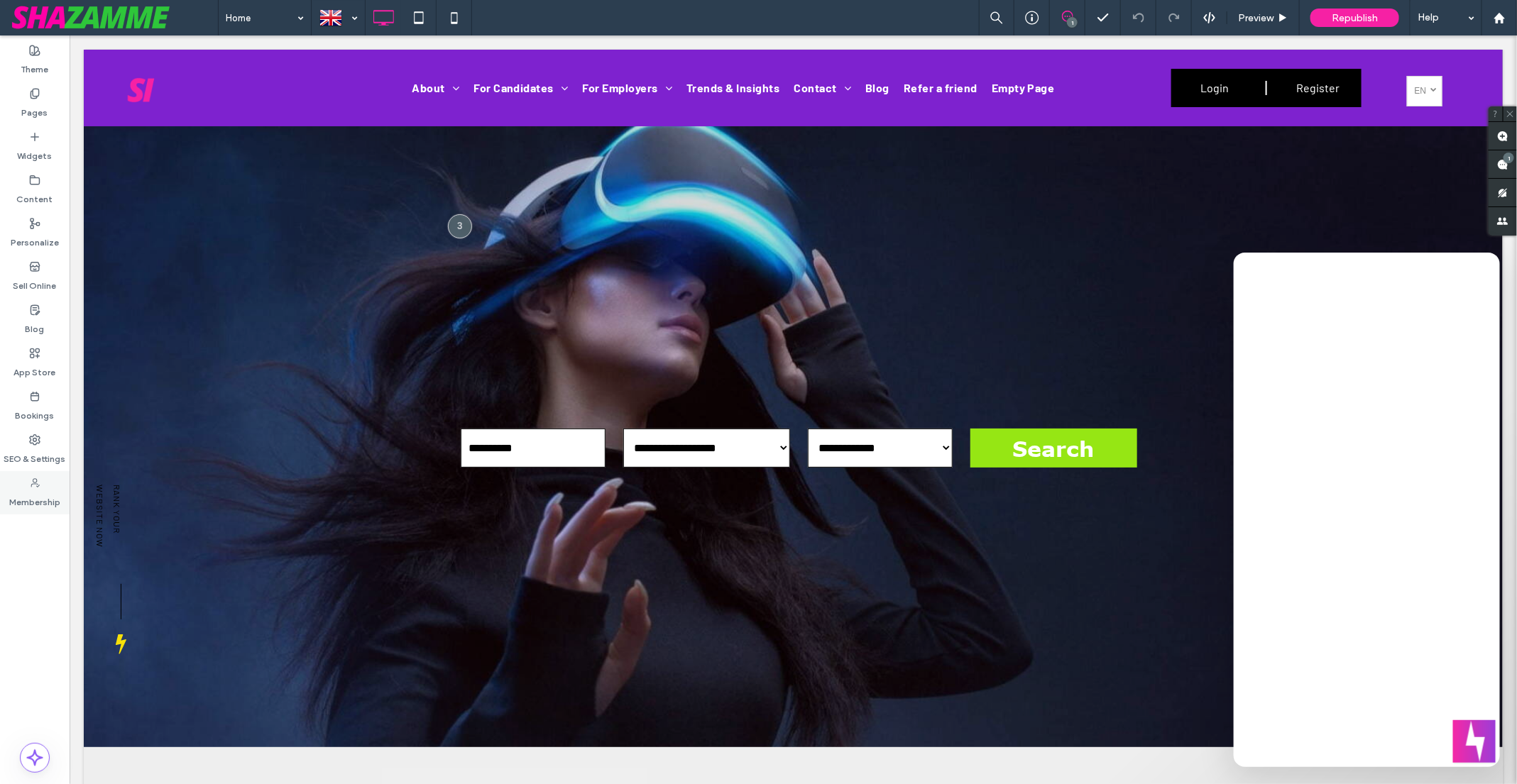
click at [28, 487] on div "Membership" at bounding box center [34, 493] width 69 height 43
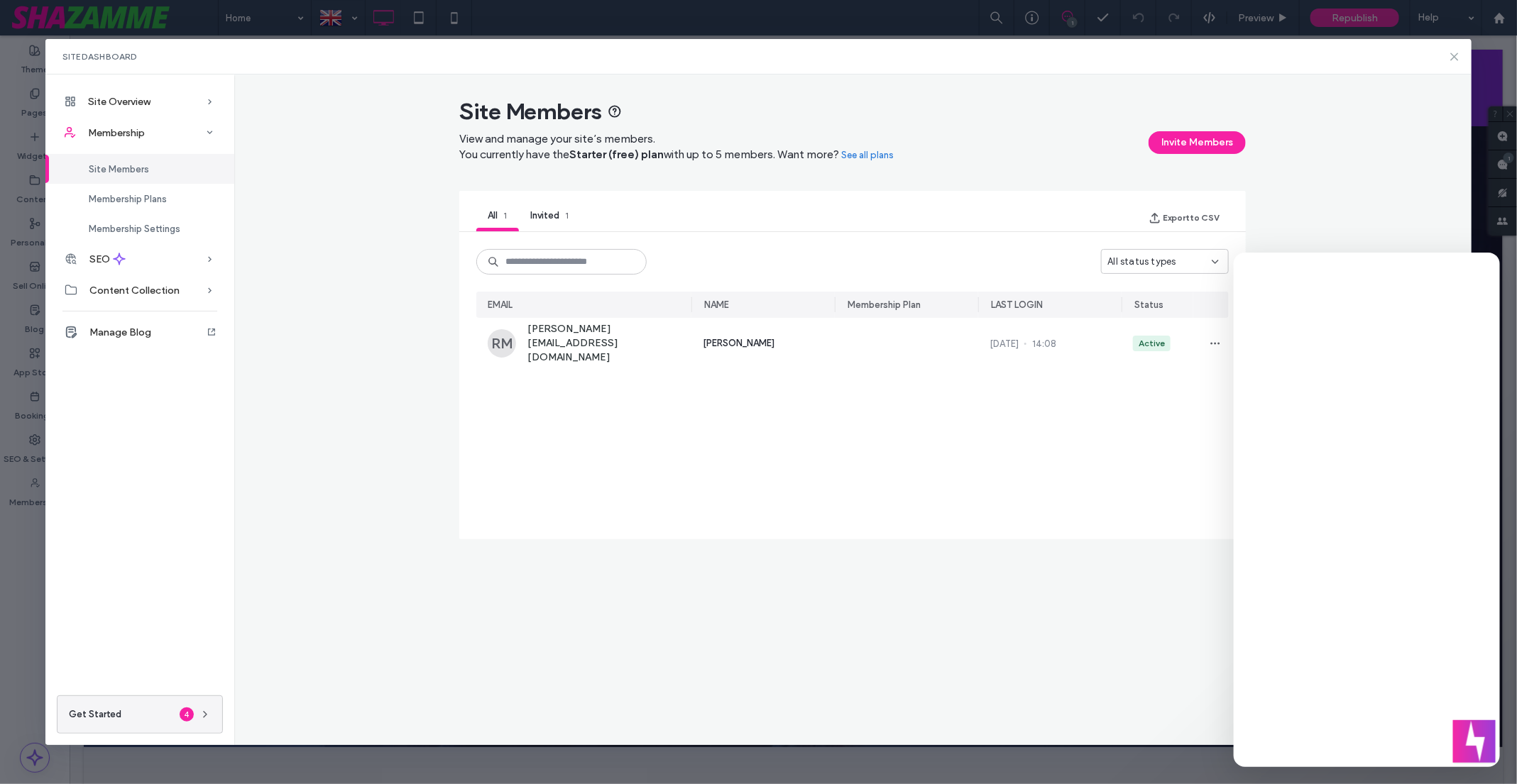
click at [1454, 51] on icon at bounding box center [1454, 57] width 12 height 12
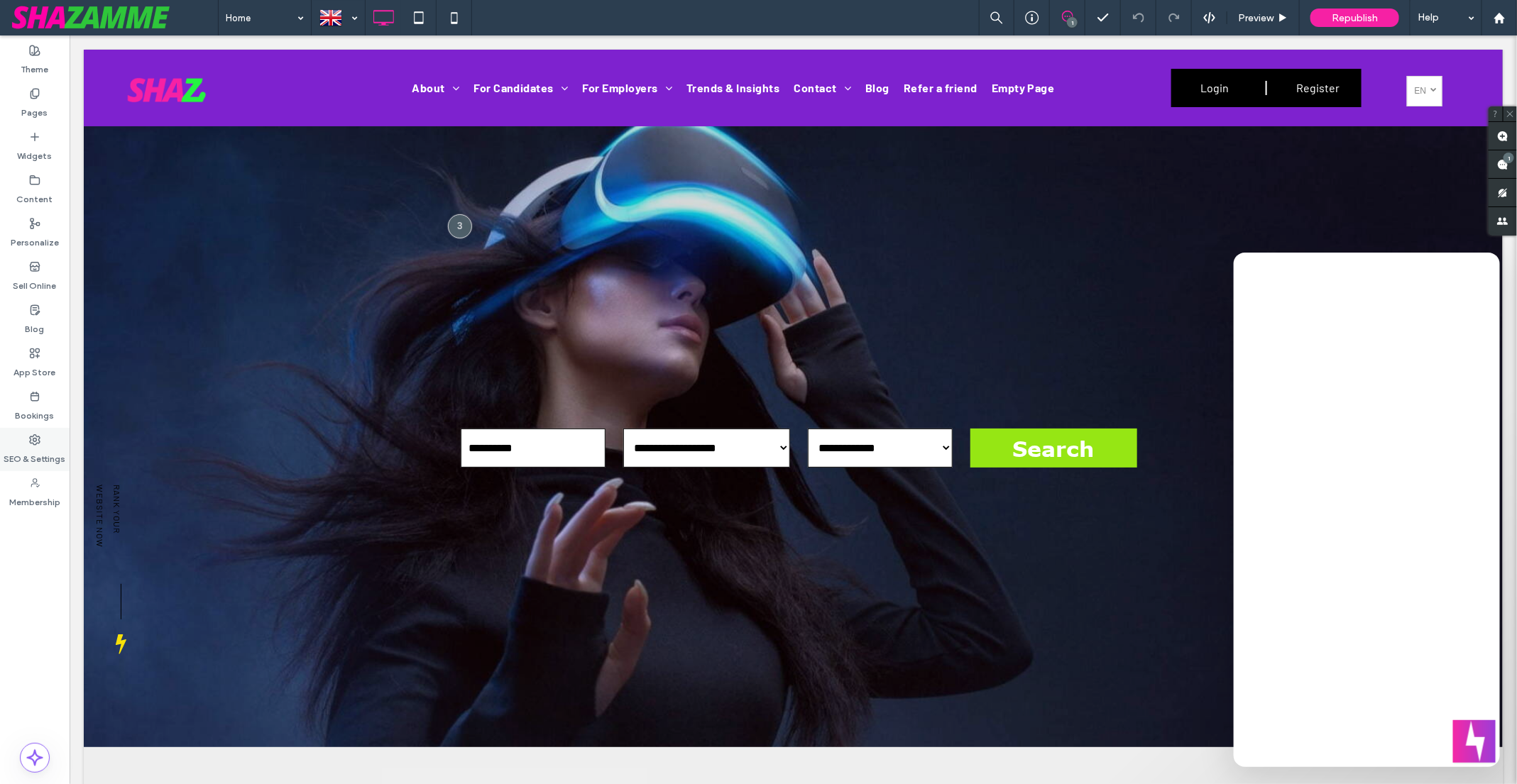
click at [41, 437] on div "SEO & Settings" at bounding box center [34, 449] width 69 height 43
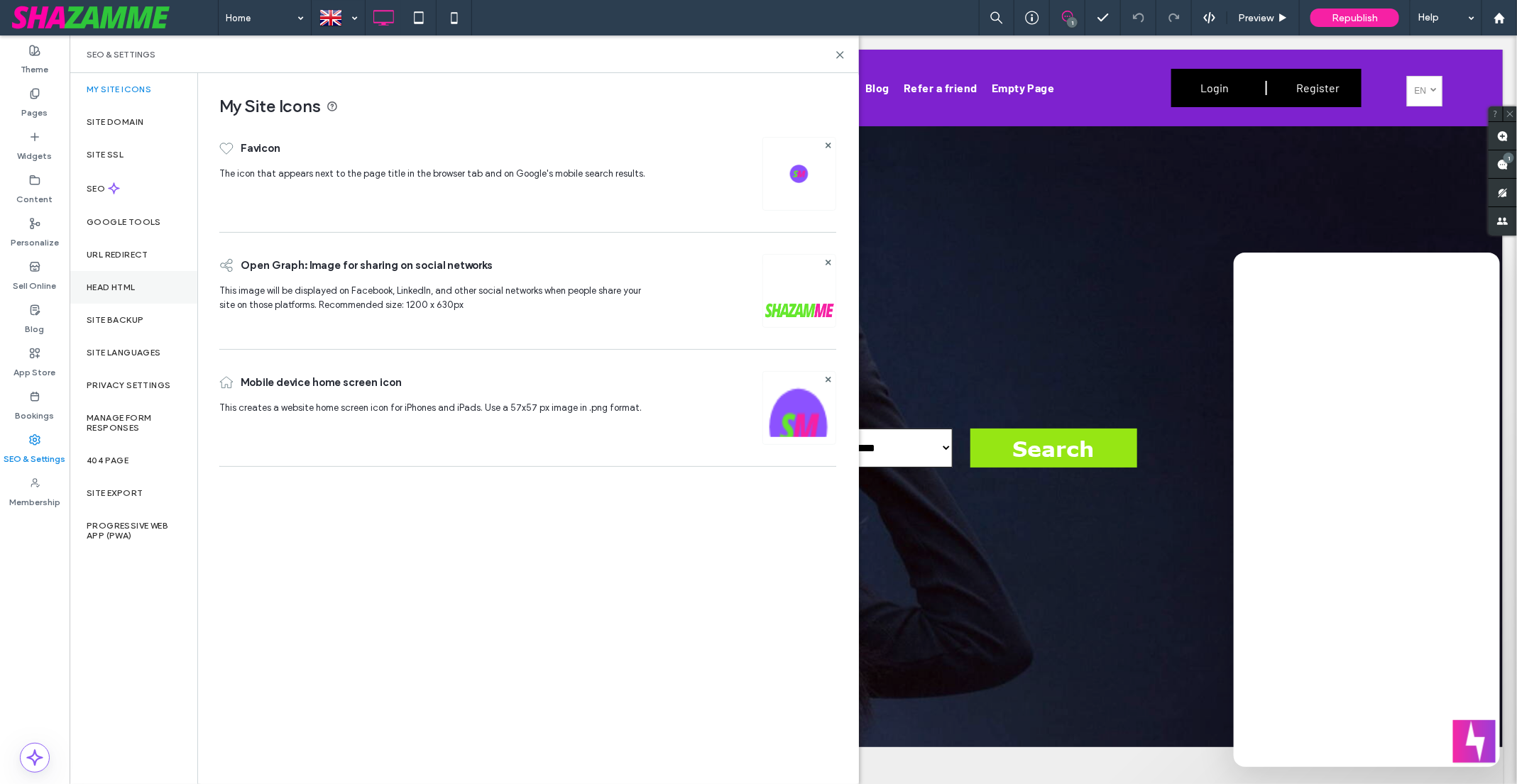
click at [140, 286] on div "Head HTML" at bounding box center [133, 287] width 128 height 33
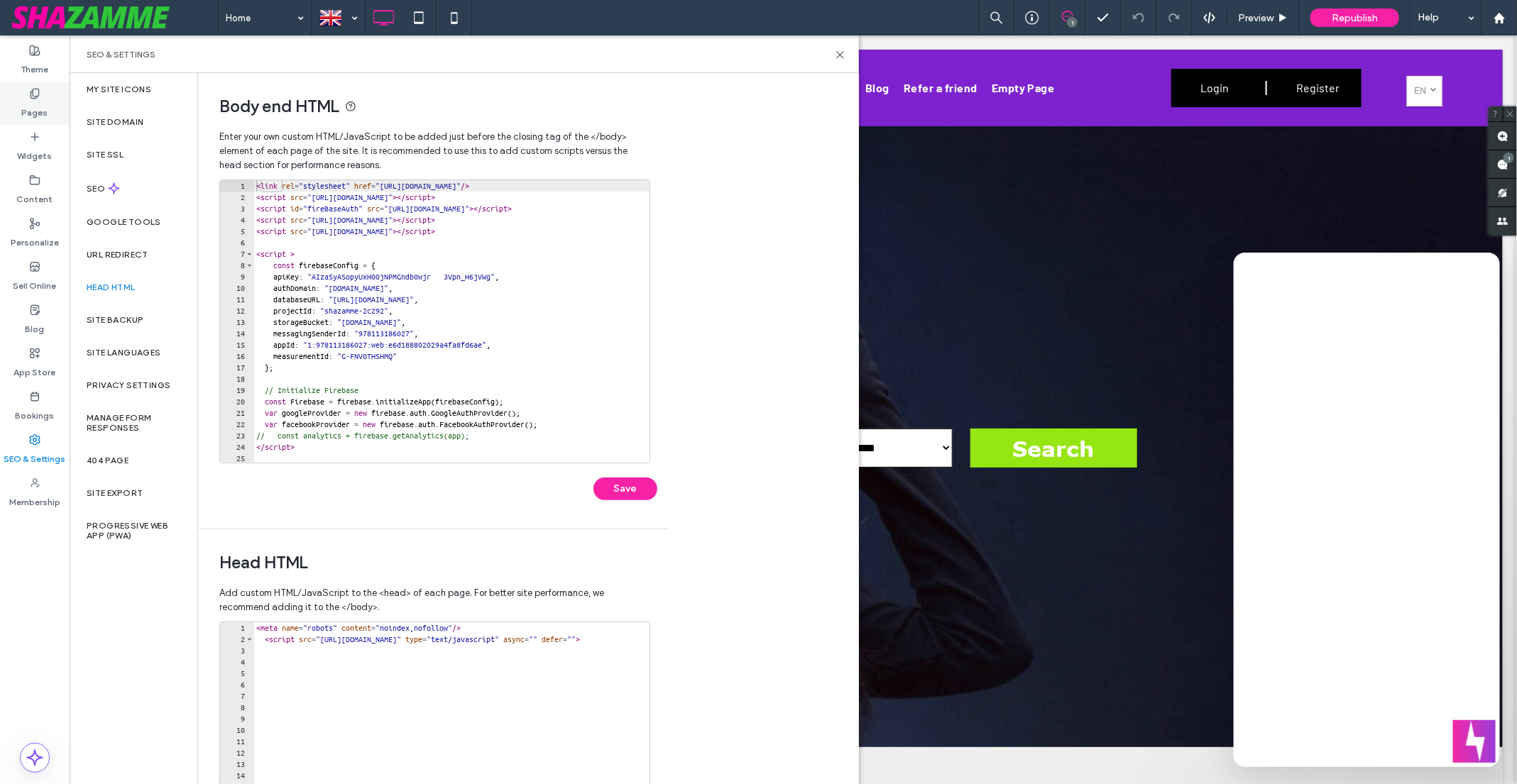
click at [36, 94] on icon at bounding box center [35, 94] width 12 height 12
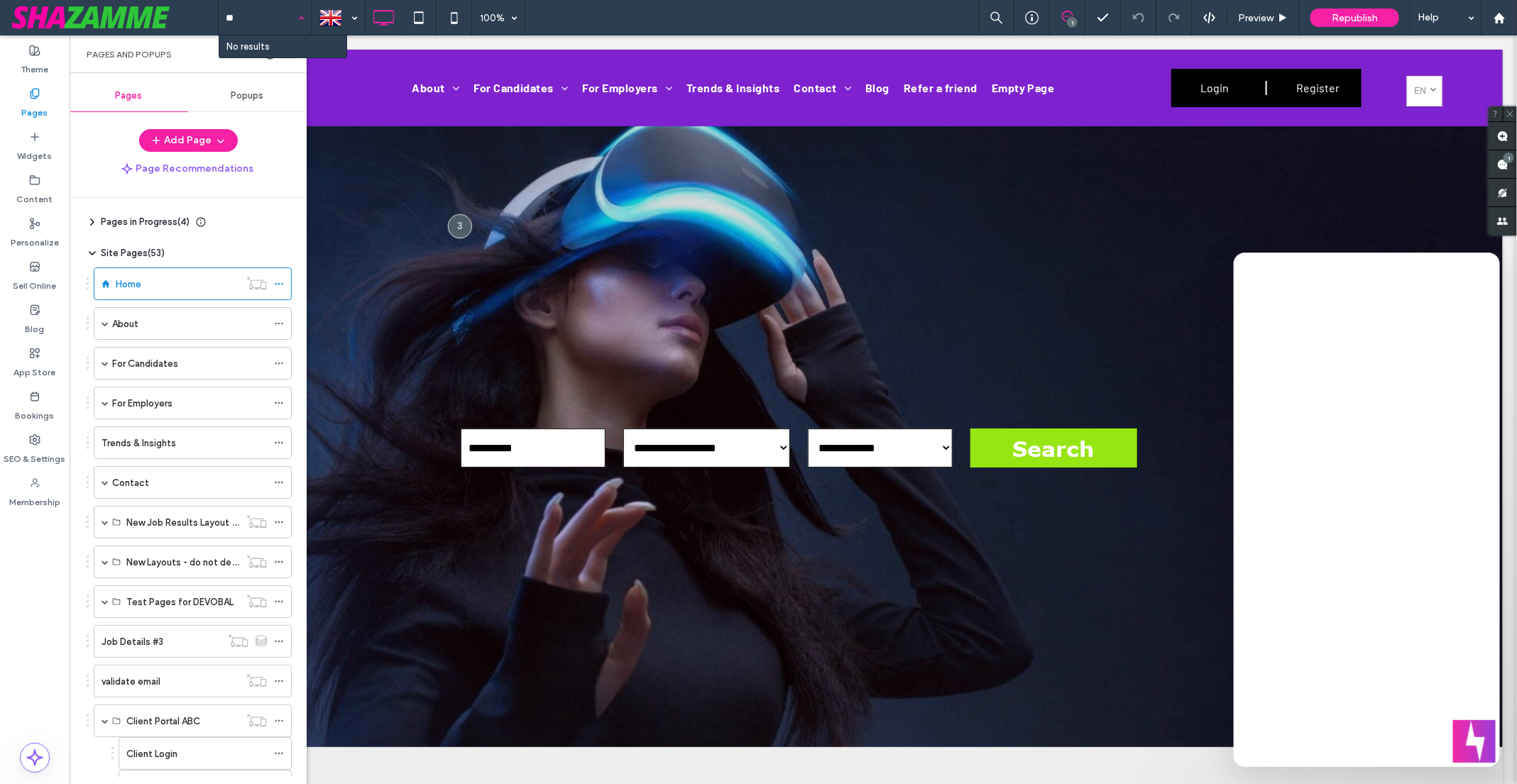
type input "*"
drag, startPoint x: 399, startPoint y: 524, endPoint x: 388, endPoint y: 519, distance: 12.1
click at [399, 524] on div "**********" at bounding box center [792, 397] width 1418 height 697
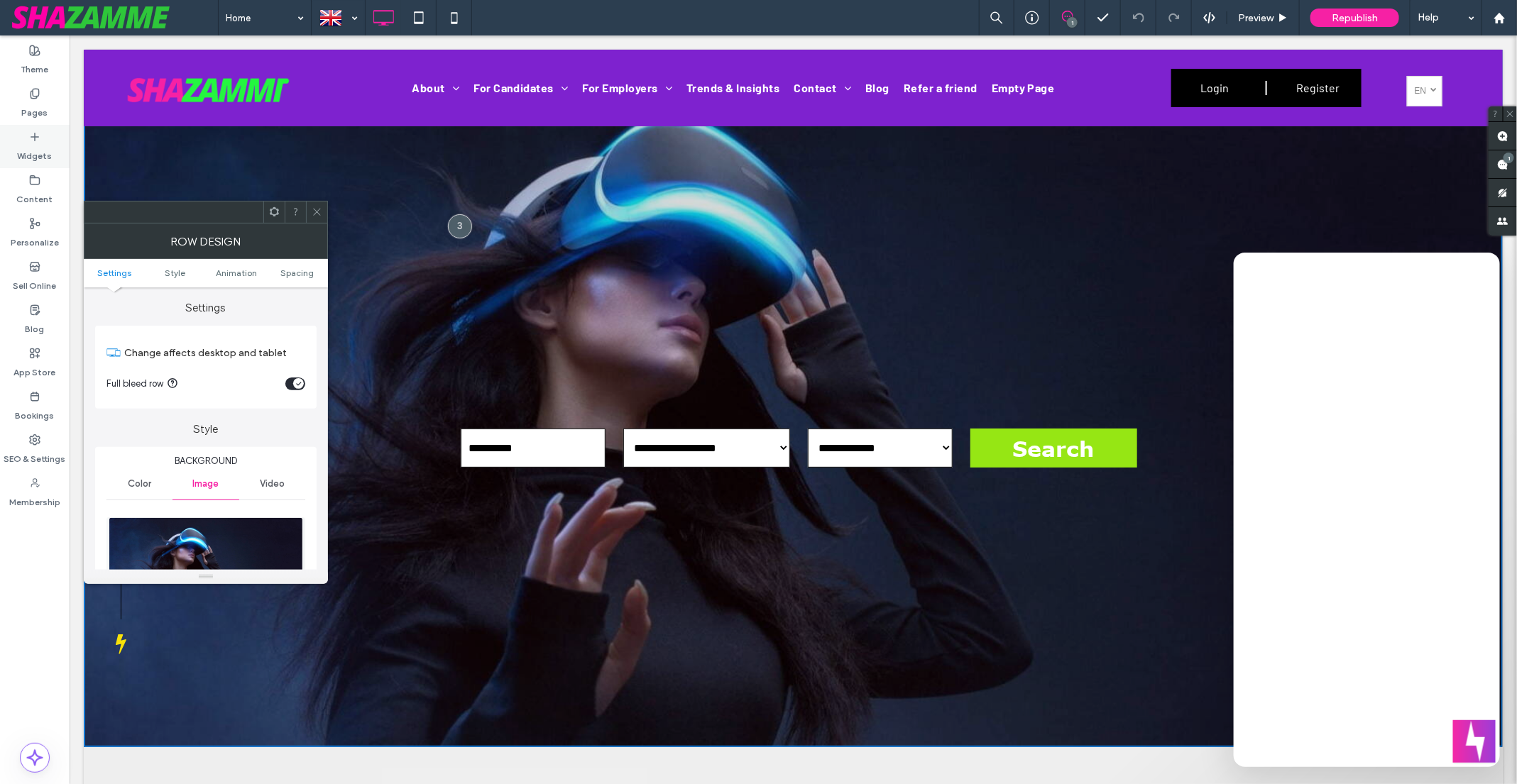
click at [39, 134] on icon at bounding box center [35, 137] width 12 height 12
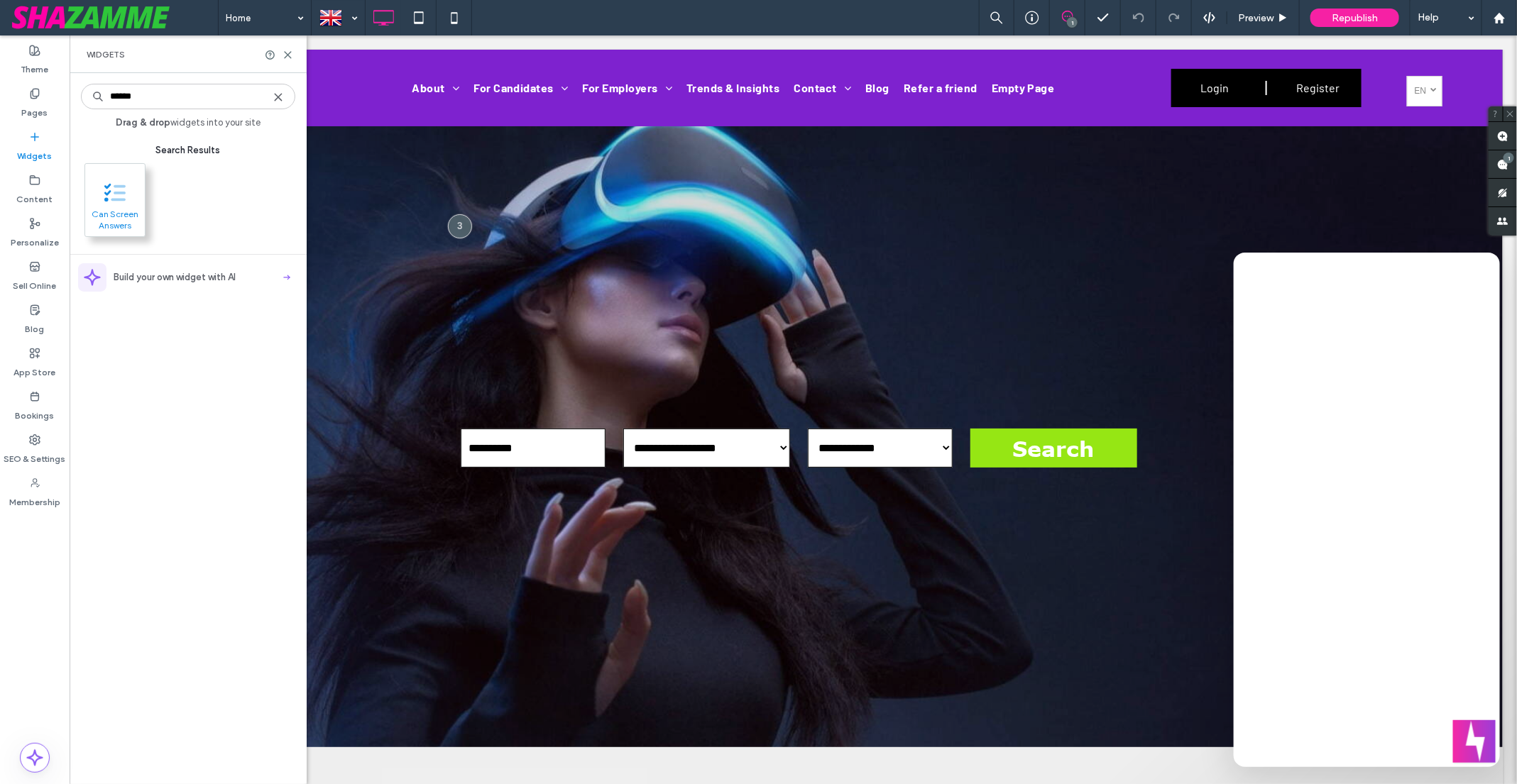
type input "******"
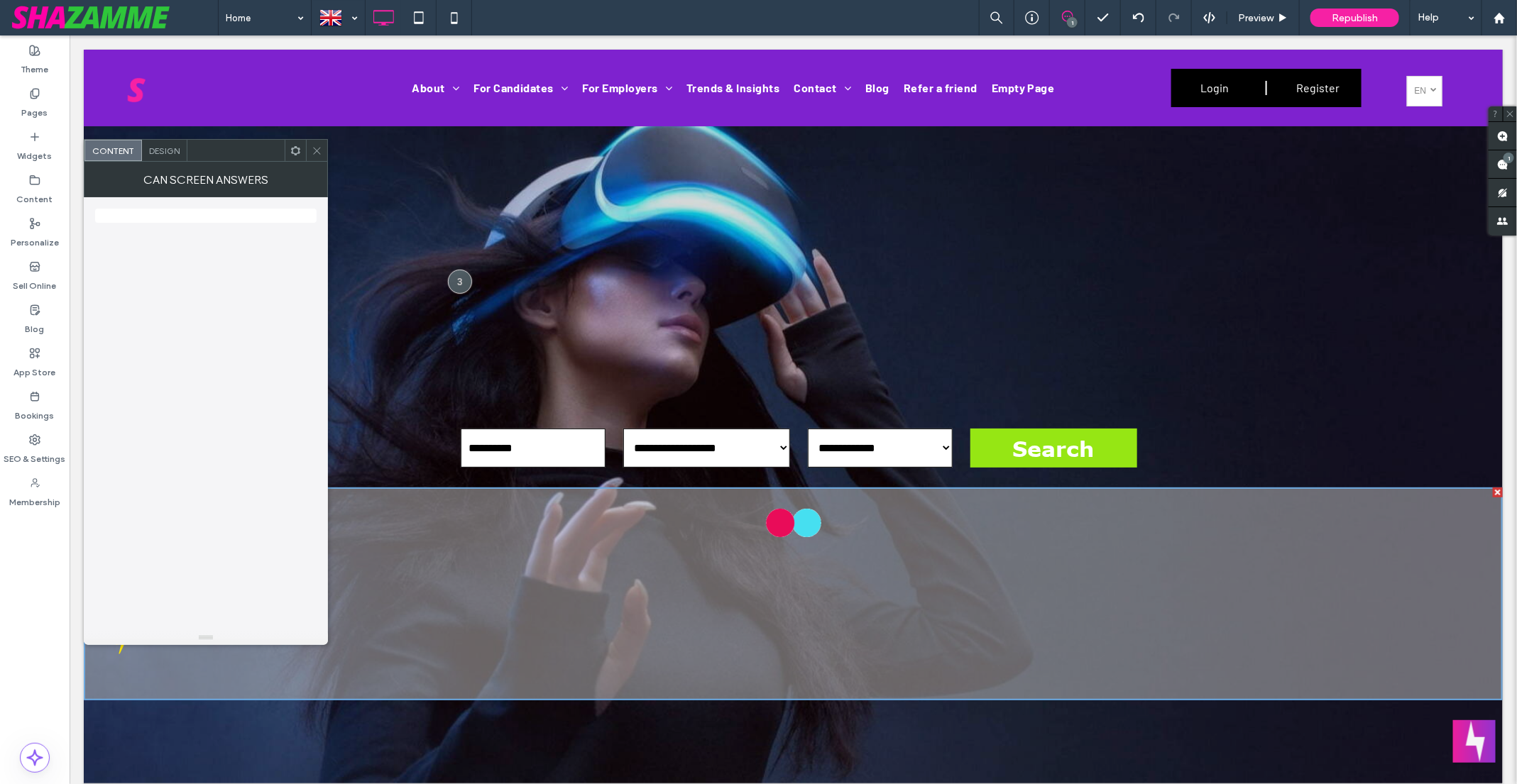
click at [313, 149] on icon at bounding box center [317, 150] width 11 height 11
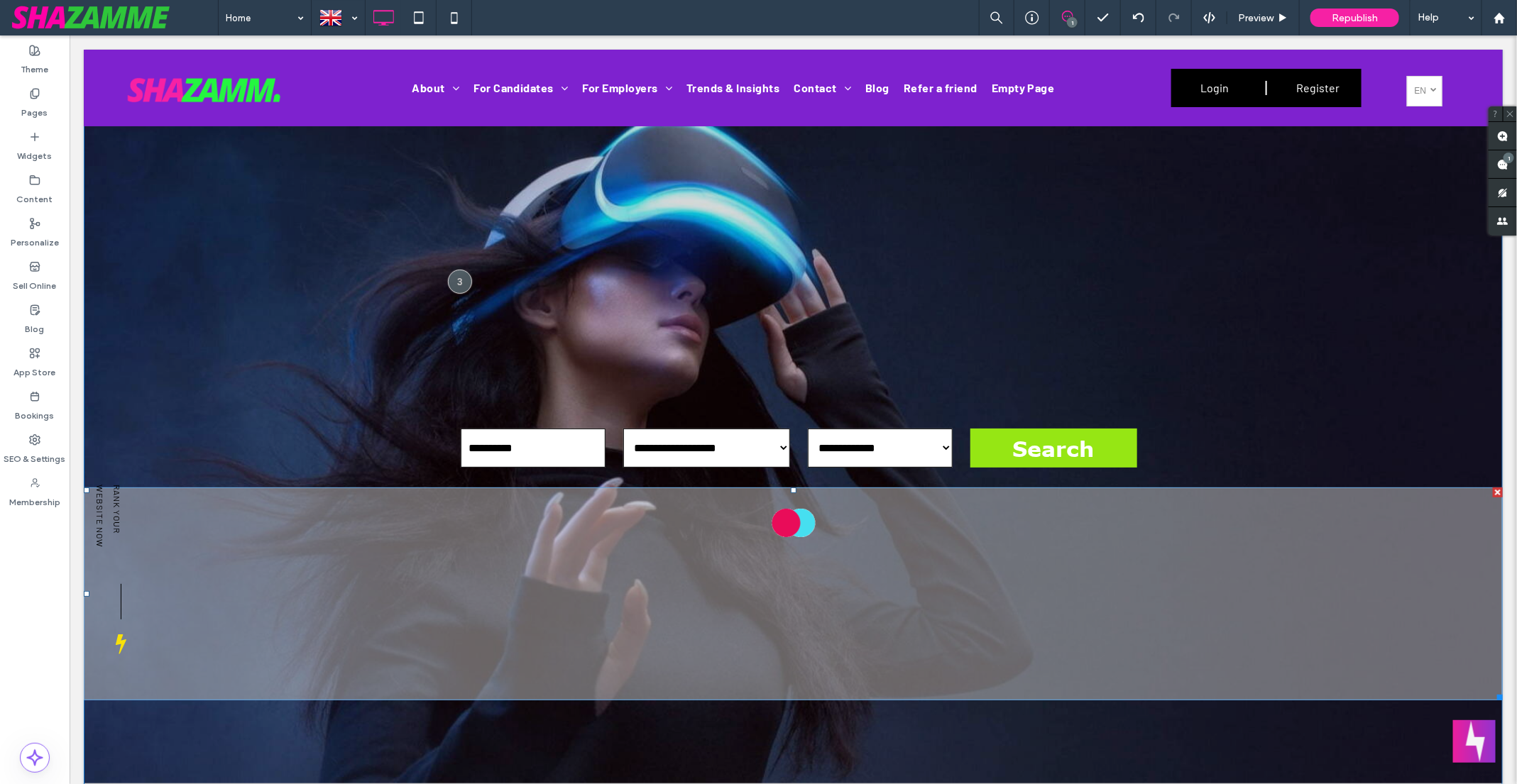
click at [468, 620] on span at bounding box center [792, 593] width 1418 height 213
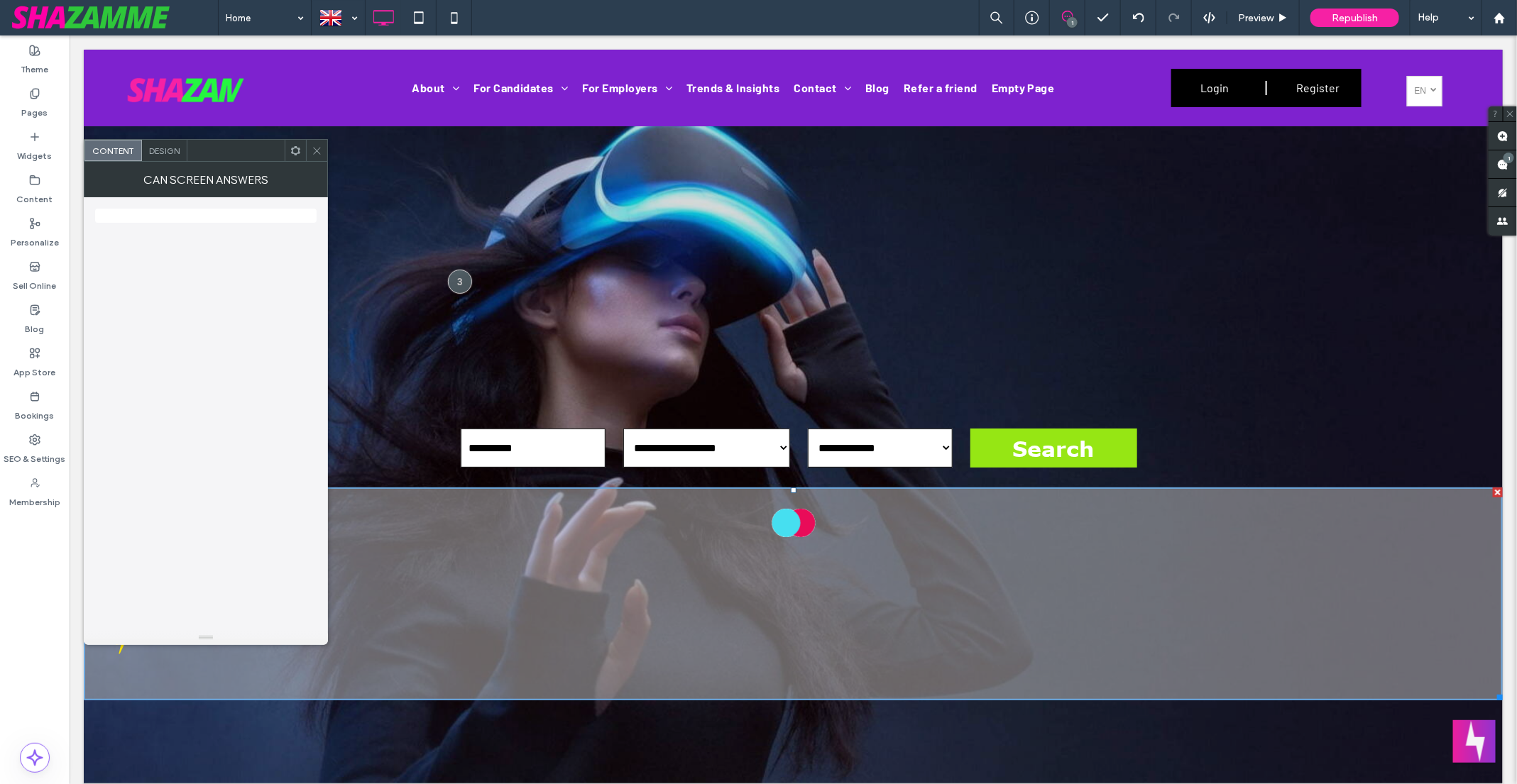
click at [295, 152] on icon at bounding box center [295, 150] width 11 height 11
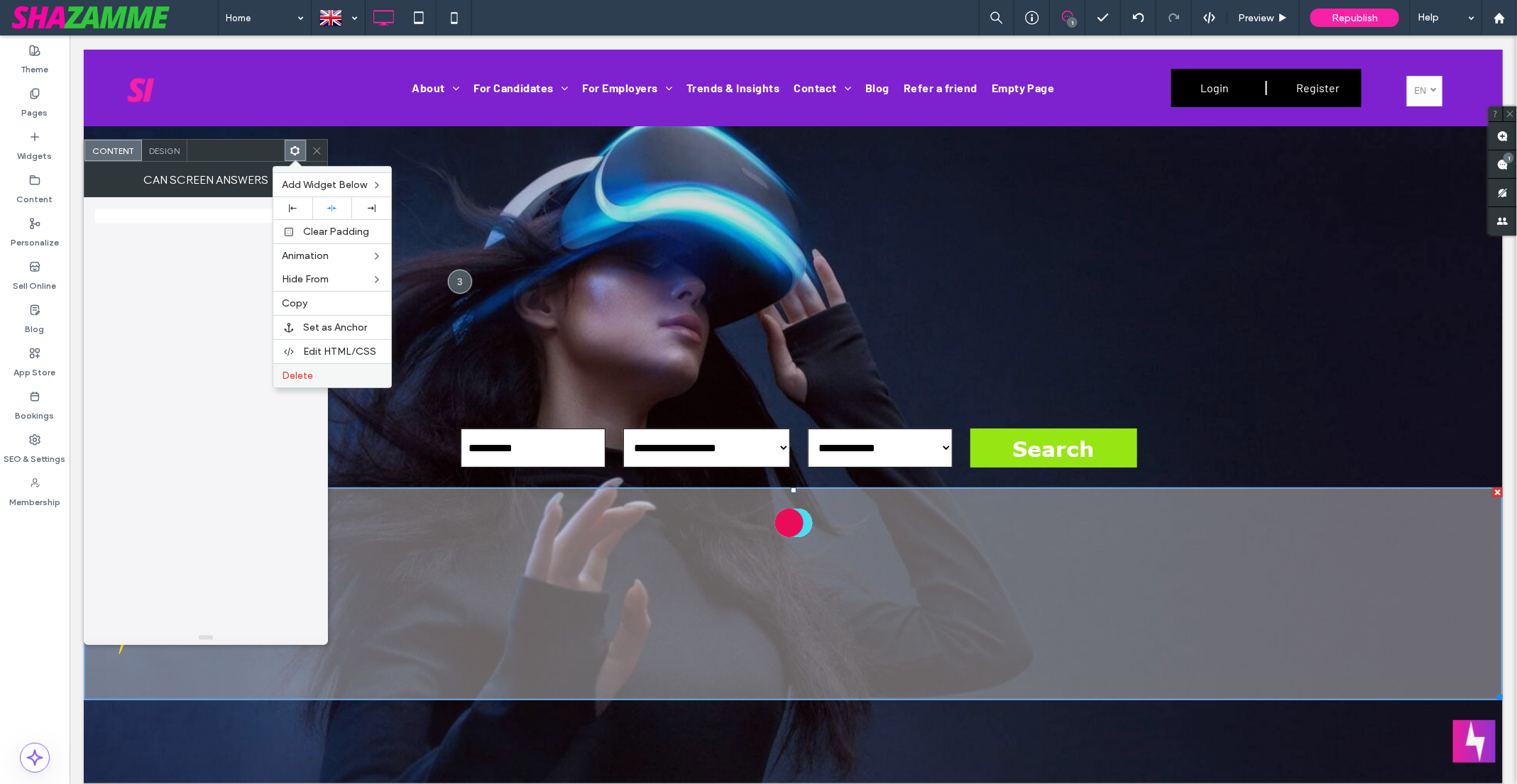
click at [302, 374] on span "Delete" at bounding box center [297, 376] width 31 height 12
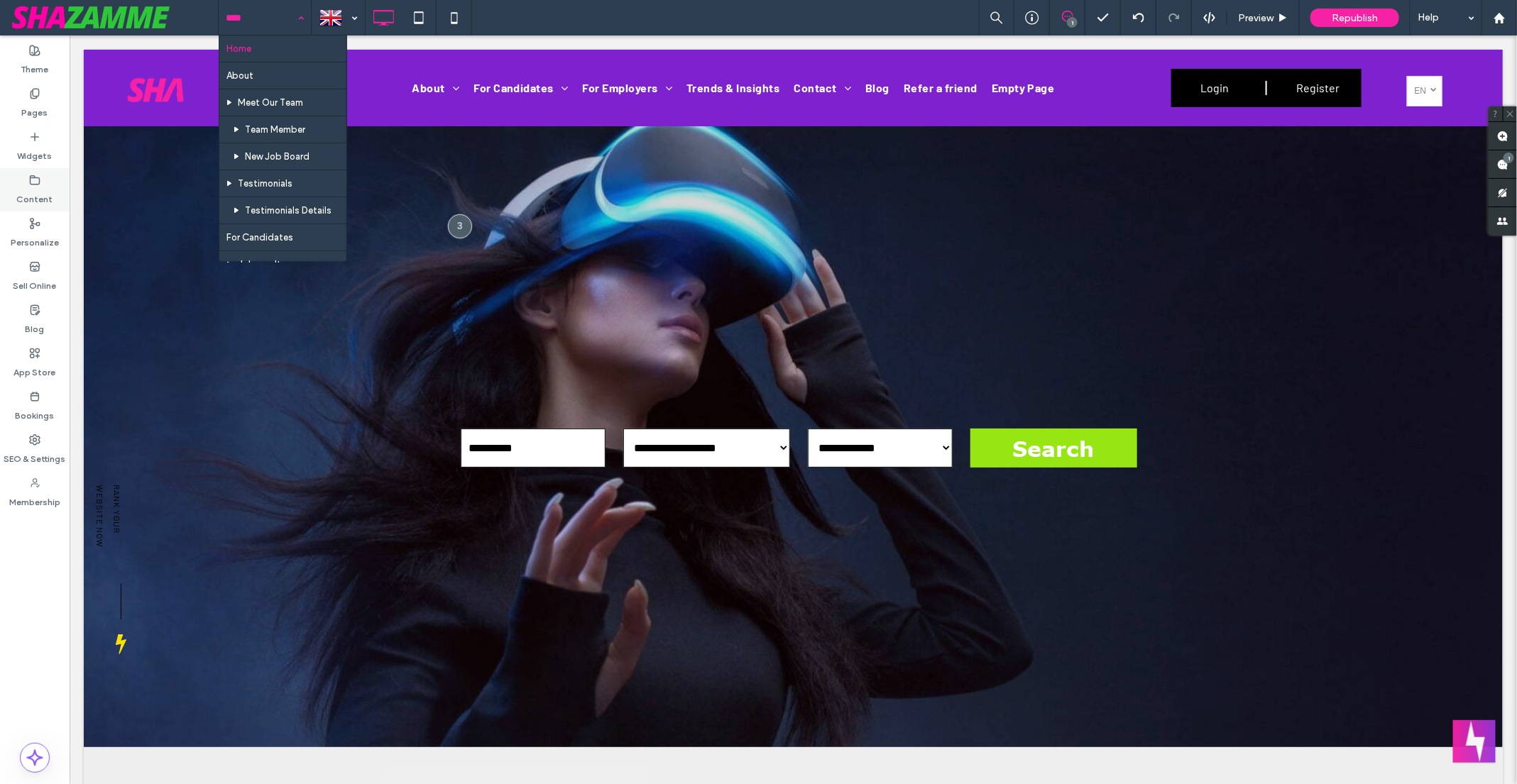
click at [38, 185] on icon at bounding box center [35, 180] width 12 height 12
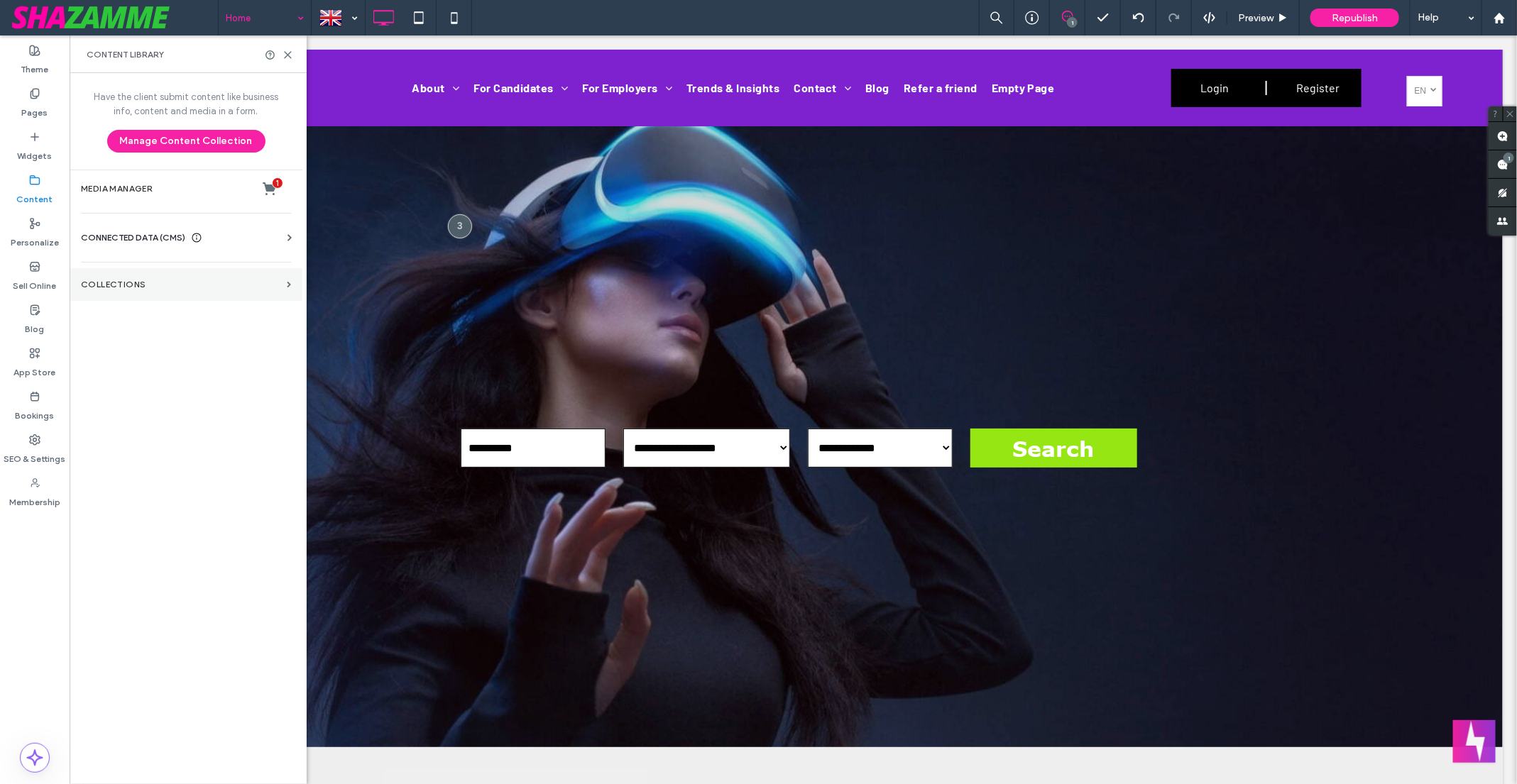
click at [129, 282] on label "Collections" at bounding box center [181, 285] width 200 height 10
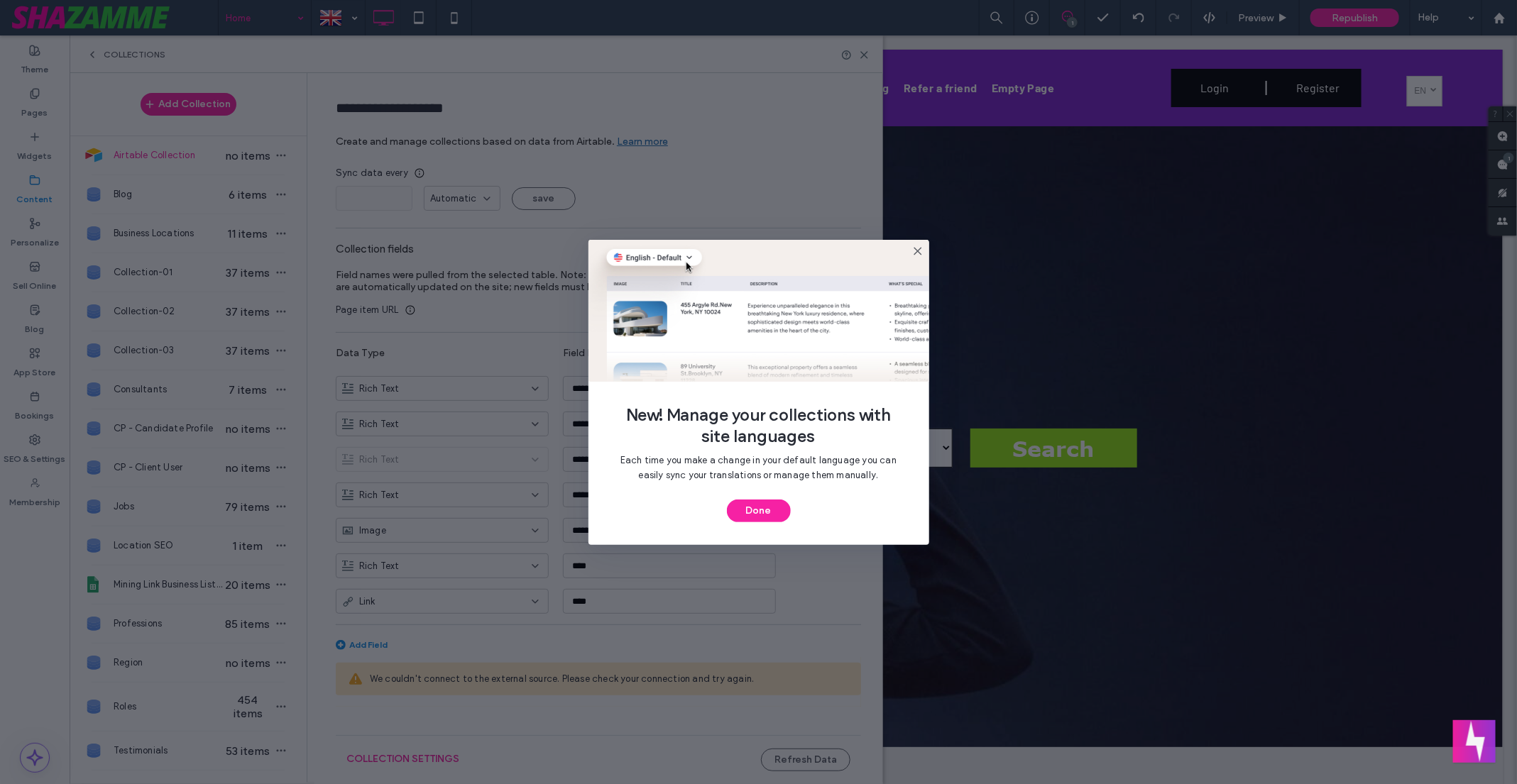
click at [918, 250] on use at bounding box center [917, 251] width 7 height 7
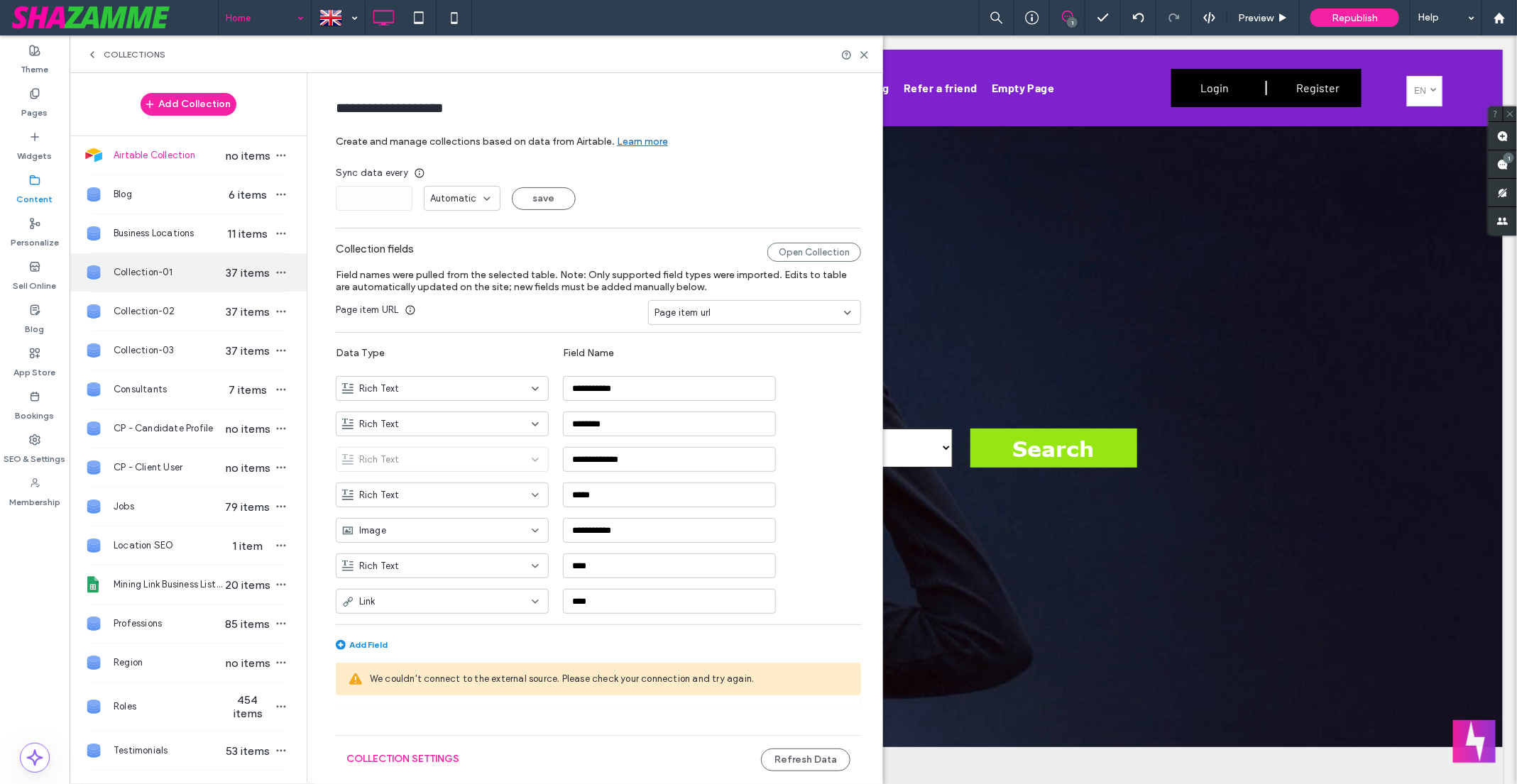
click at [239, 274] on span "37 items" at bounding box center [247, 273] width 49 height 13
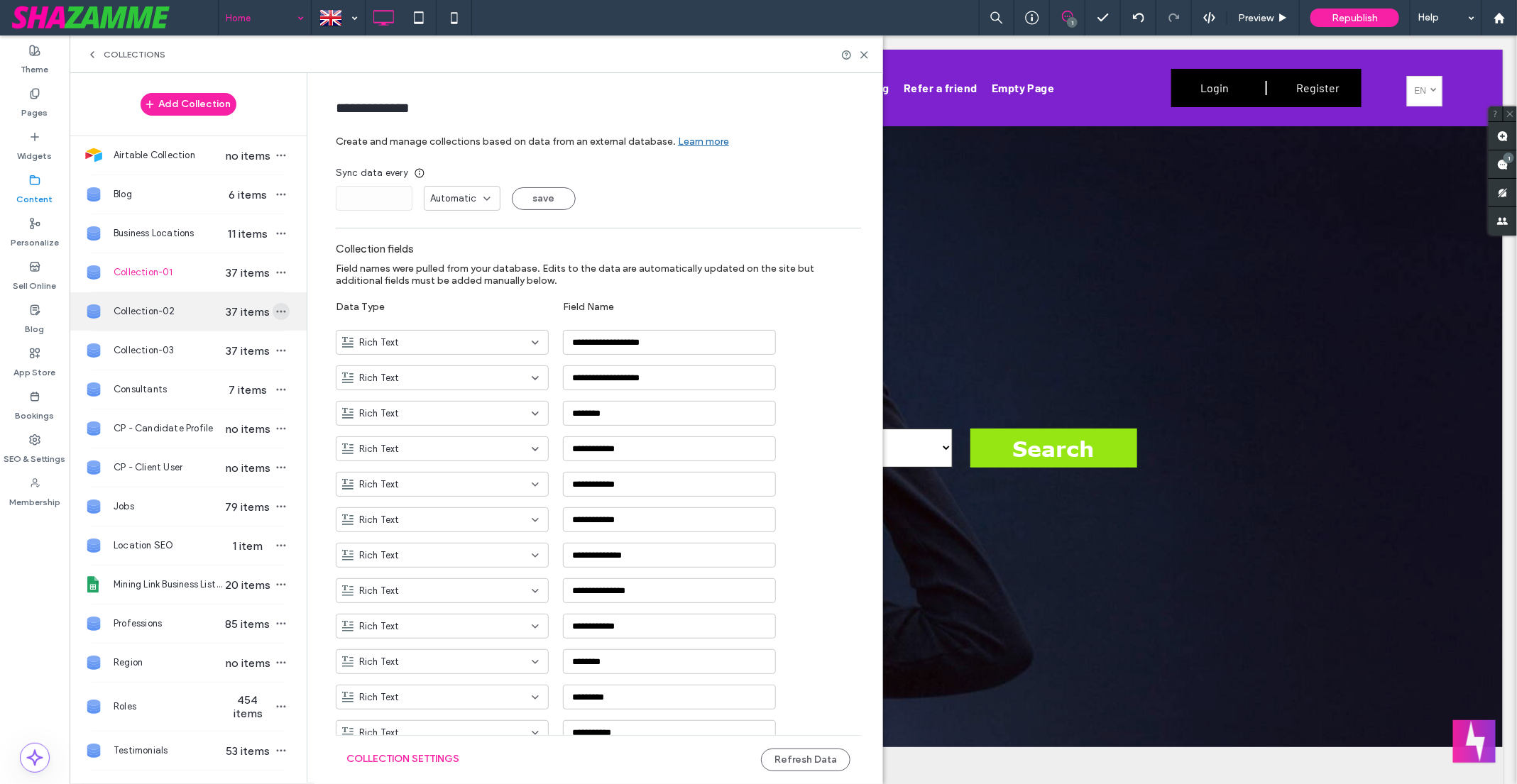
click at [276, 306] on icon "button" at bounding box center [282, 311] width 12 height 12
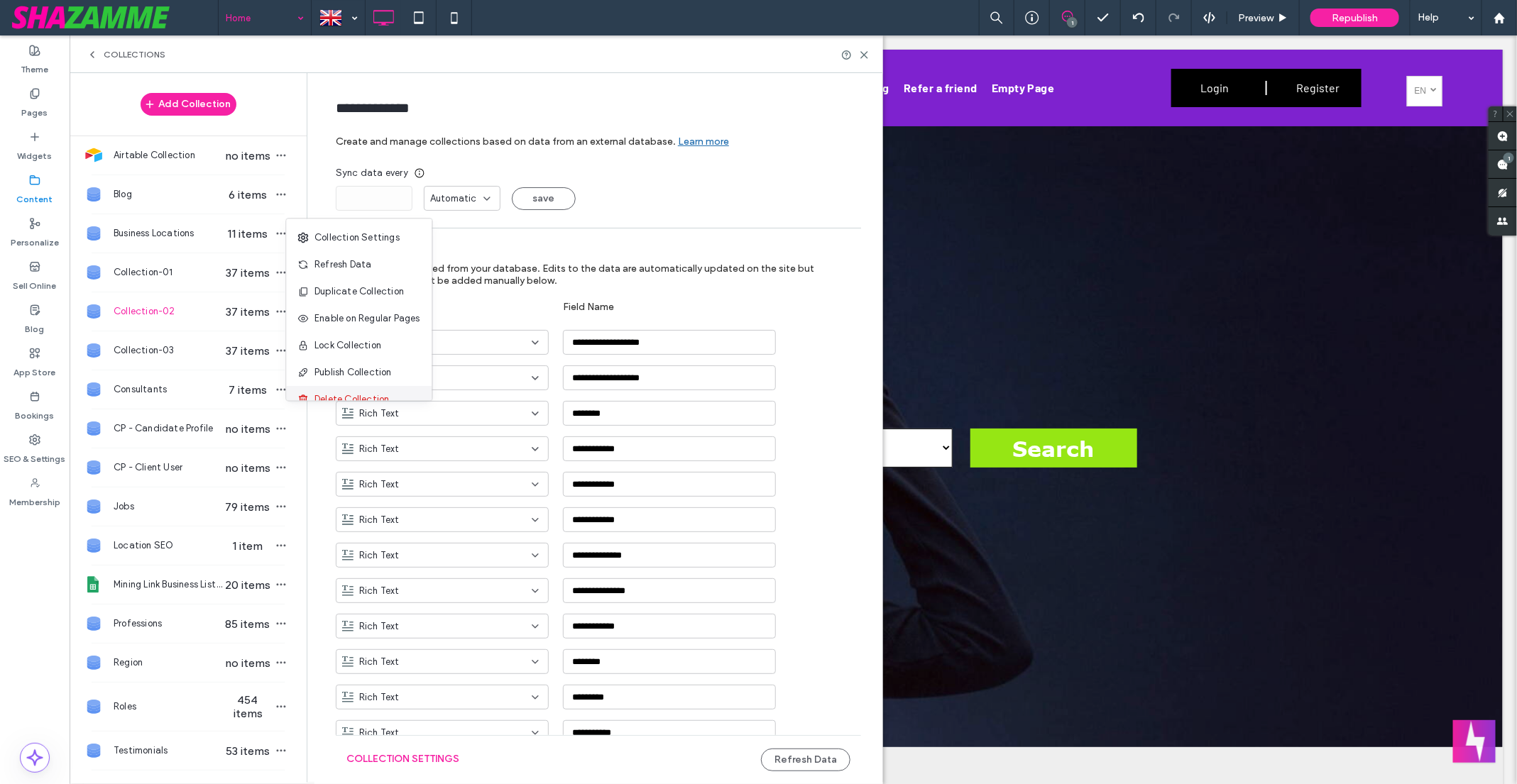
click at [353, 391] on div "Delete Collection" at bounding box center [359, 400] width 145 height 27
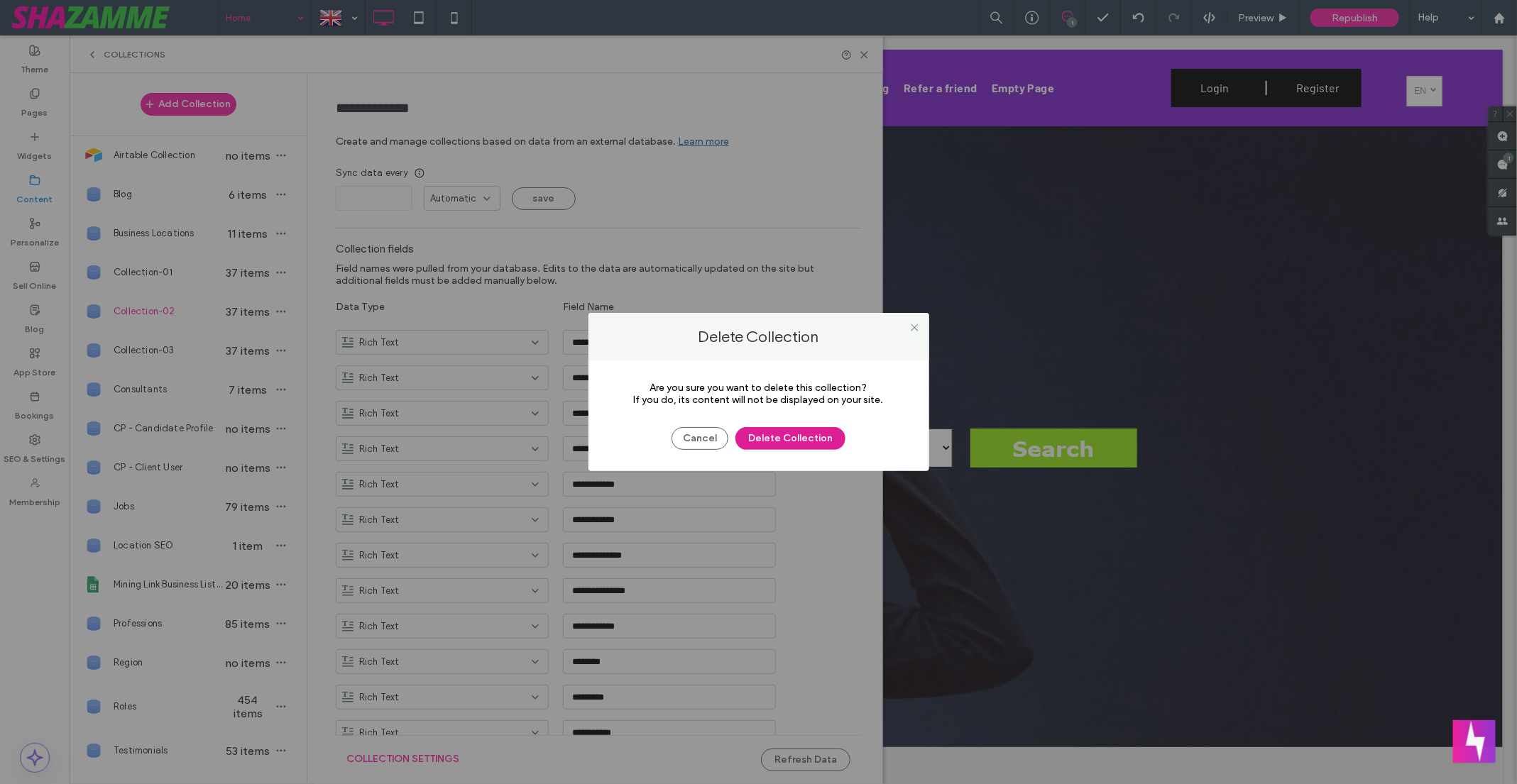
click at [772, 439] on button "Delete Collection" at bounding box center [790, 438] width 110 height 23
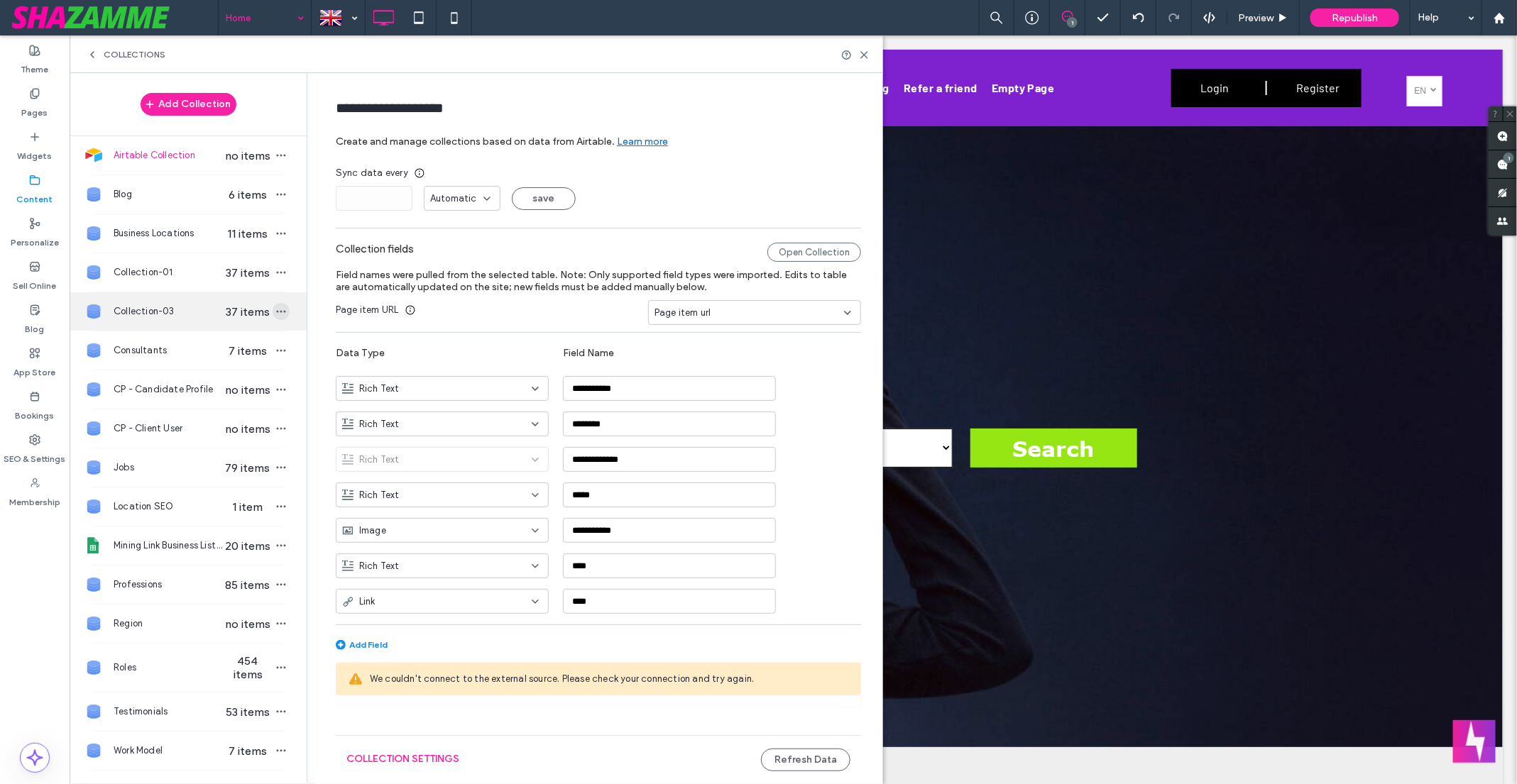
click at [279, 307] on icon "button" at bounding box center [282, 311] width 12 height 12
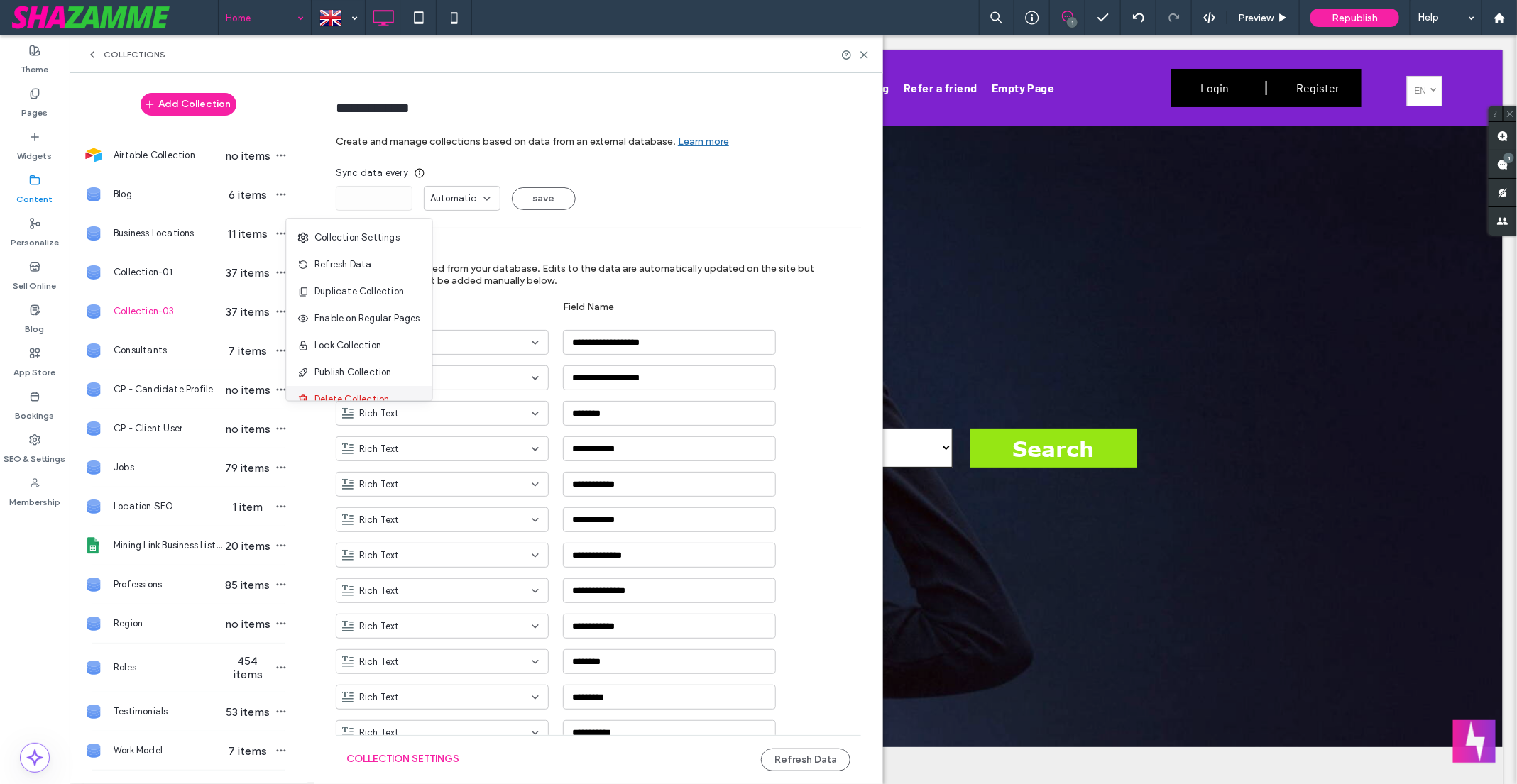
click at [358, 396] on span "Delete Collection" at bounding box center [352, 400] width 74 height 14
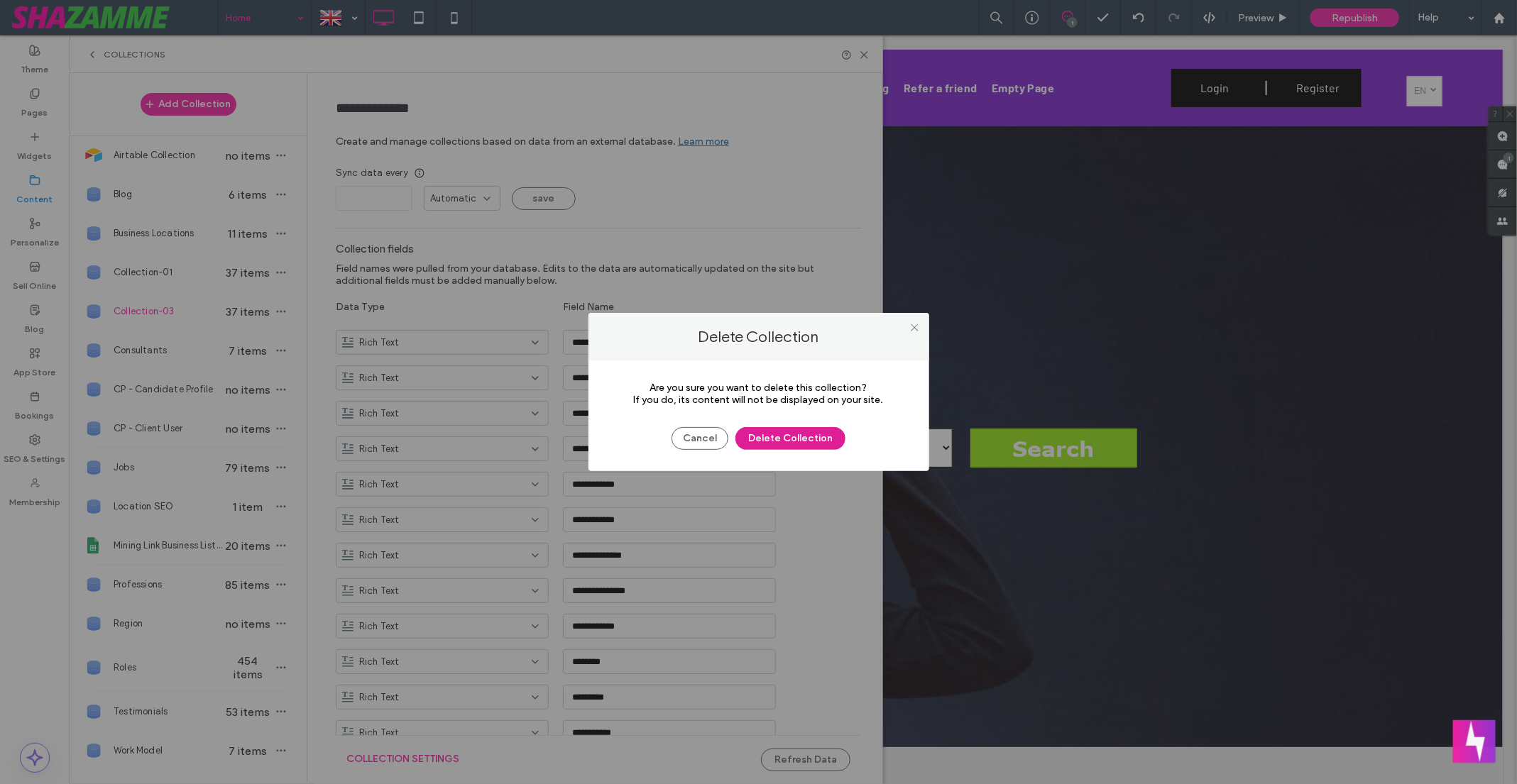
click at [795, 446] on button "Delete Collection" at bounding box center [790, 438] width 110 height 23
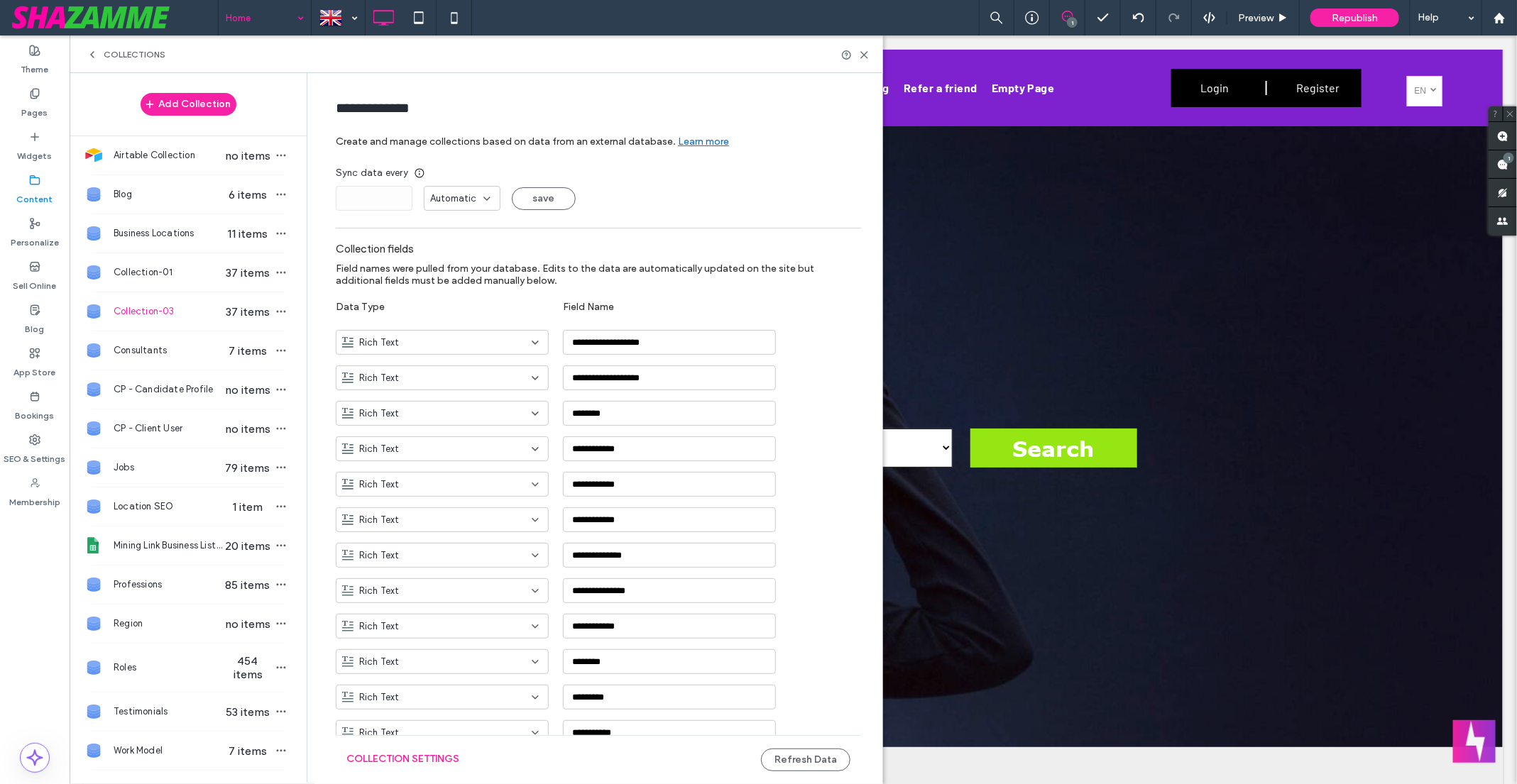
type input "**********"
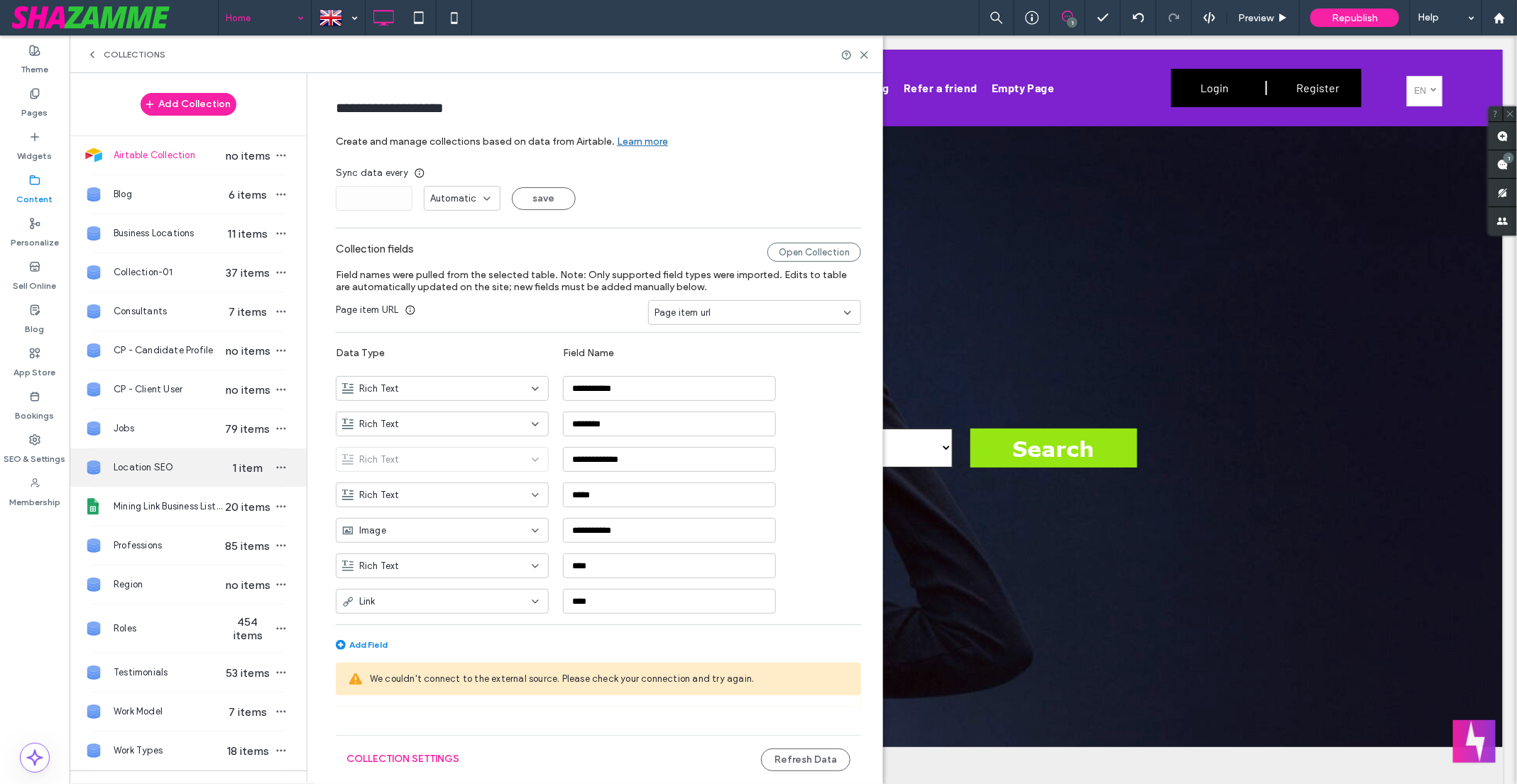
scroll to position [3, 0]
click at [862, 54] on icon at bounding box center [864, 54] width 11 height 11
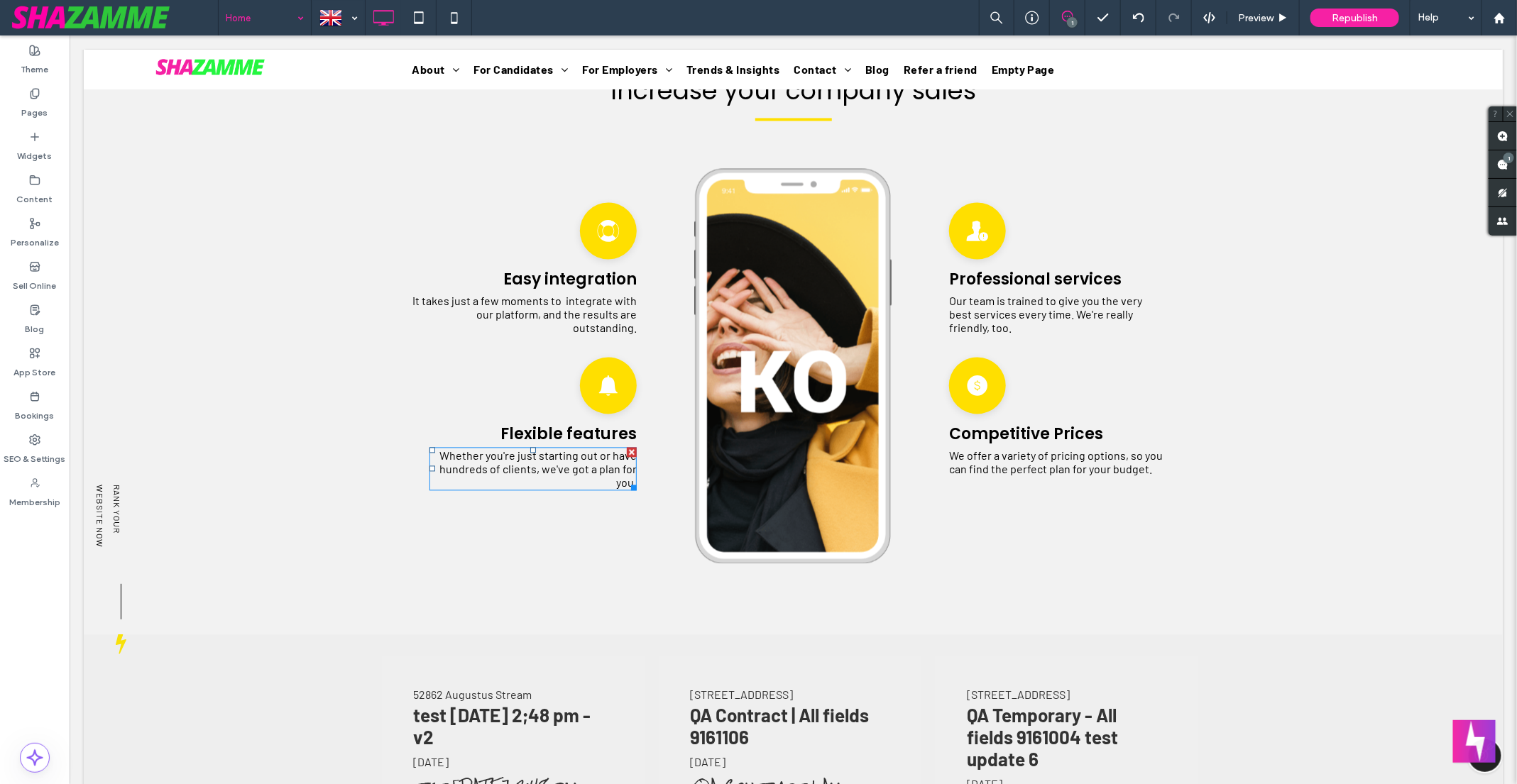
scroll to position [1500, 0]
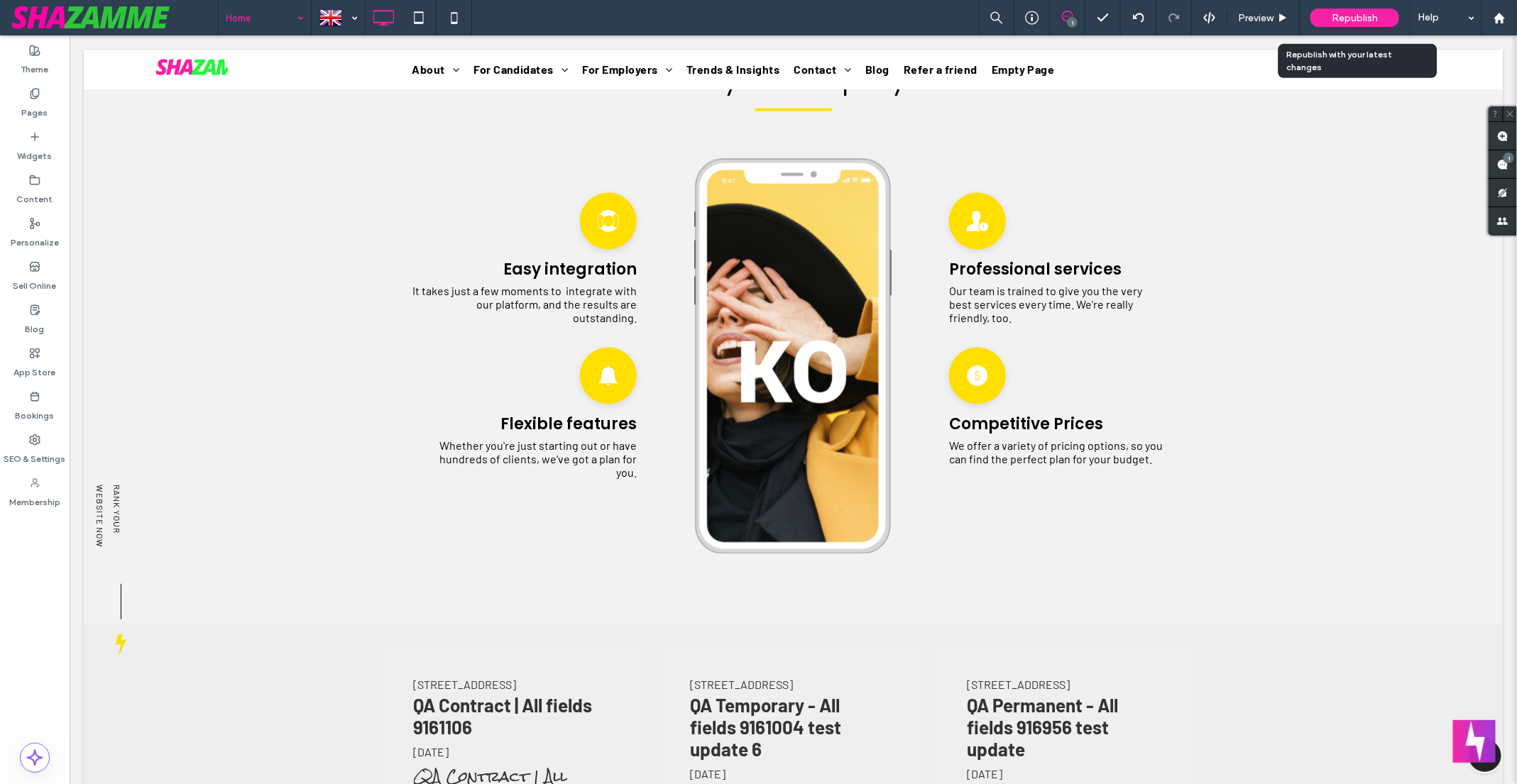
click at [1353, 13] on span "Republish" at bounding box center [1354, 18] width 46 height 12
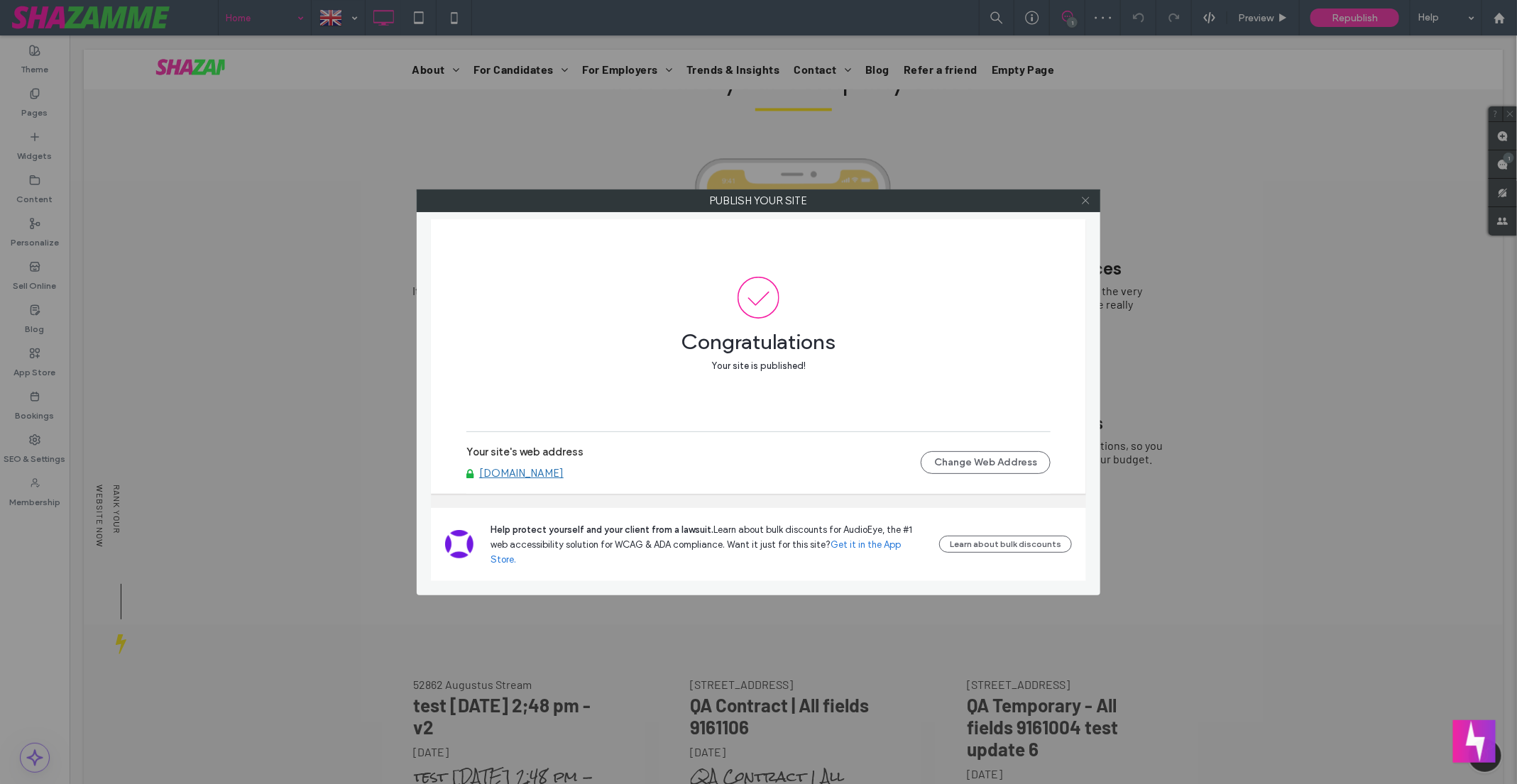
click at [1087, 200] on use at bounding box center [1085, 200] width 7 height 7
